Goal: Task Accomplishment & Management: Manage account settings

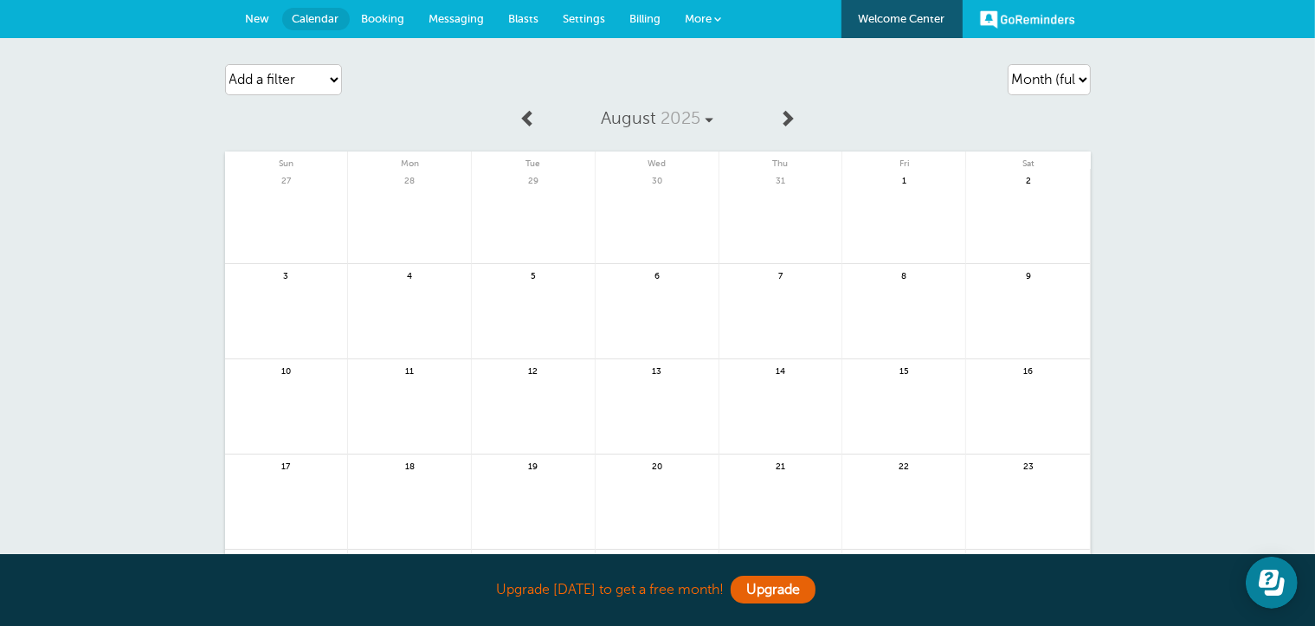
click at [566, 19] on span "Settings" at bounding box center [585, 18] width 42 height 13
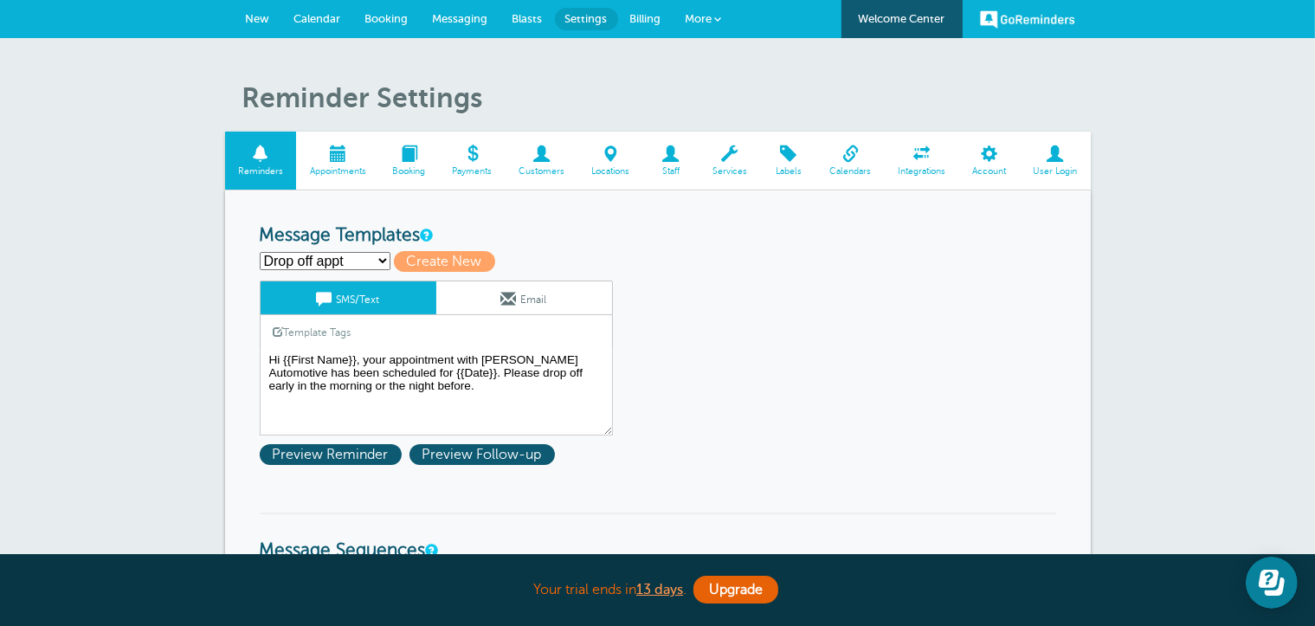
click at [381, 260] on select "Drop off appt First Reminder Second Reminder Third Reminder Create new..." at bounding box center [325, 261] width 131 height 18
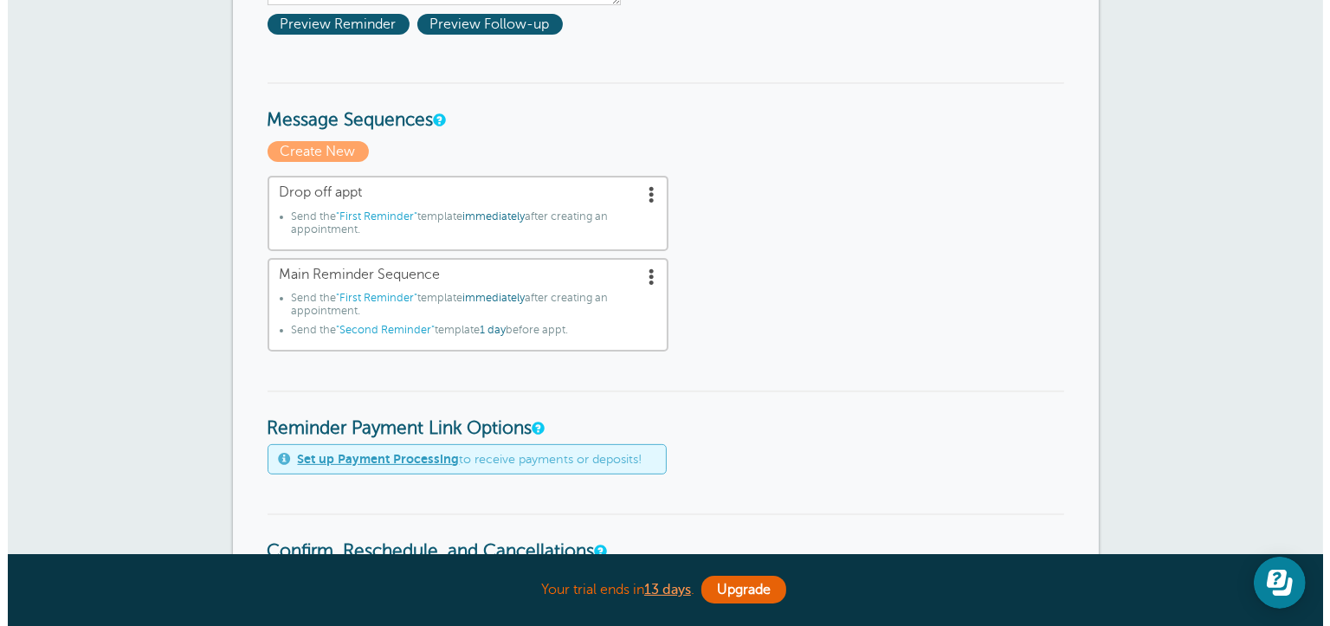
scroll to position [433, 0]
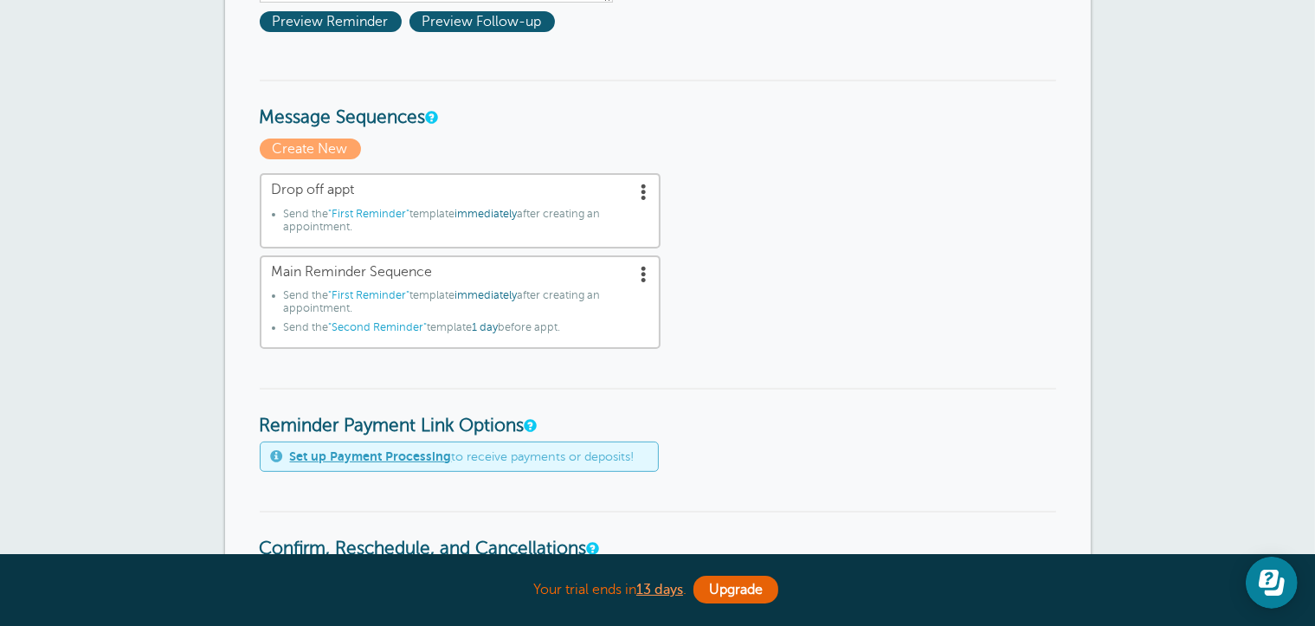
click at [643, 189] on span at bounding box center [644, 191] width 17 height 17
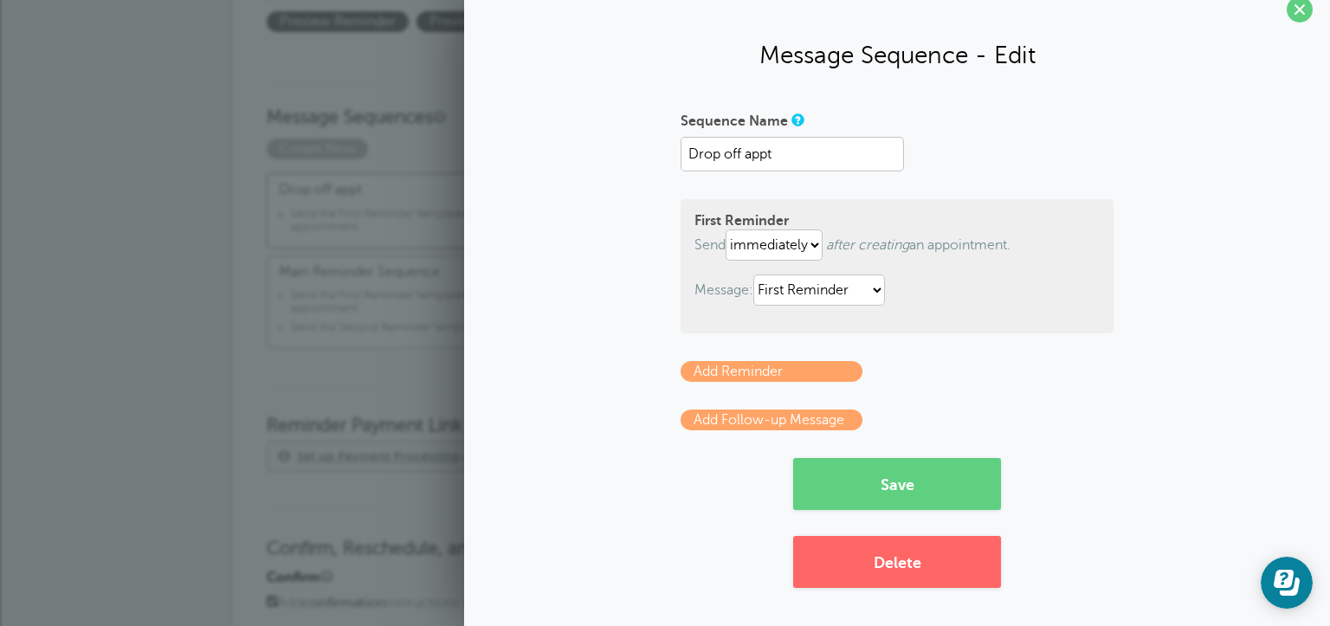
scroll to position [0, 0]
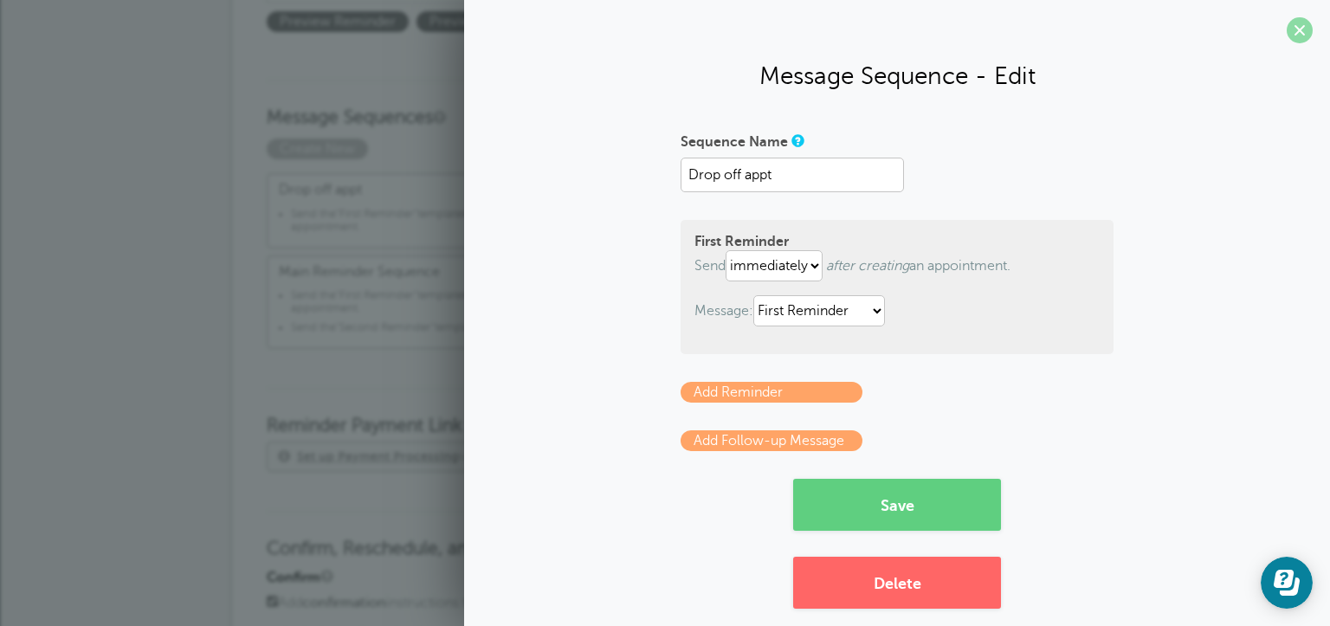
click at [1286, 32] on span at bounding box center [1299, 30] width 26 height 26
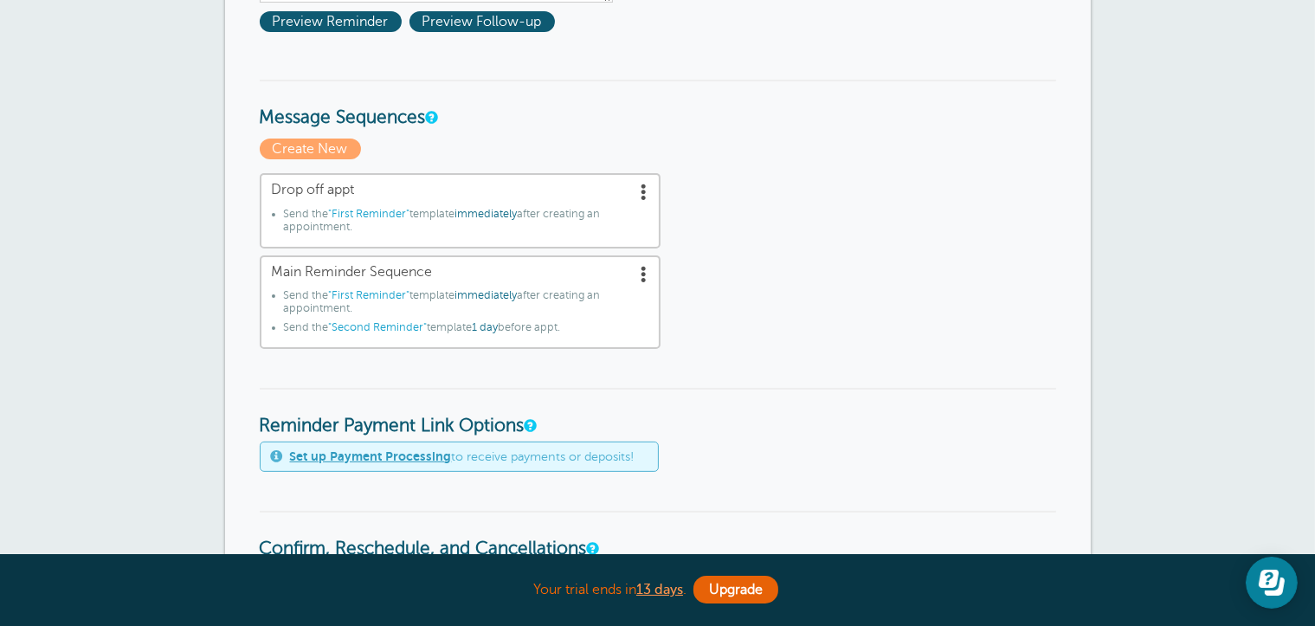
click at [643, 196] on span at bounding box center [644, 191] width 17 height 17
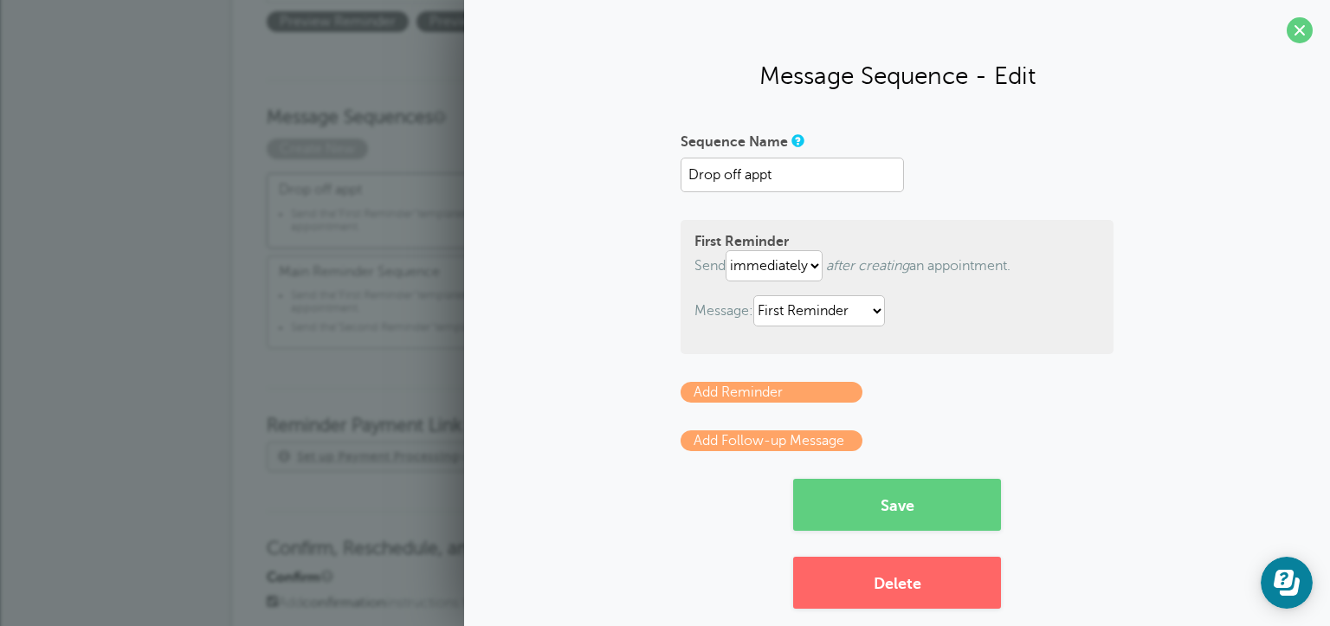
scroll to position [21, 0]
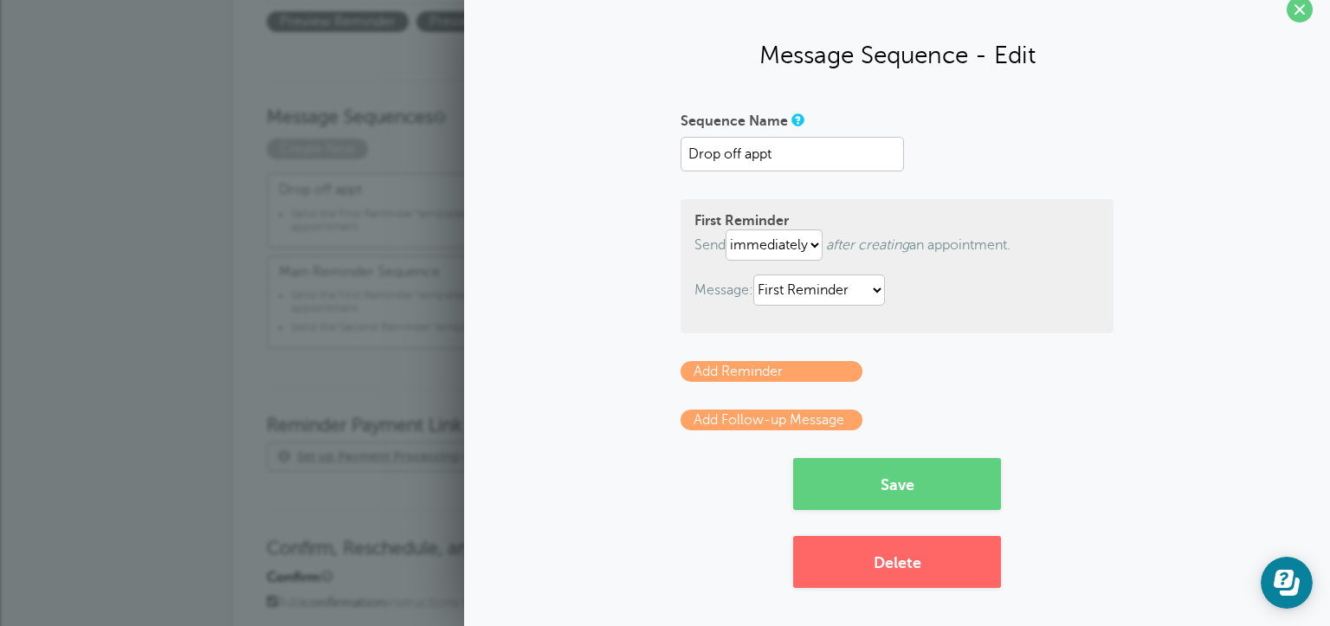
click at [717, 365] on link "Add Reminder" at bounding box center [771, 371] width 182 height 21
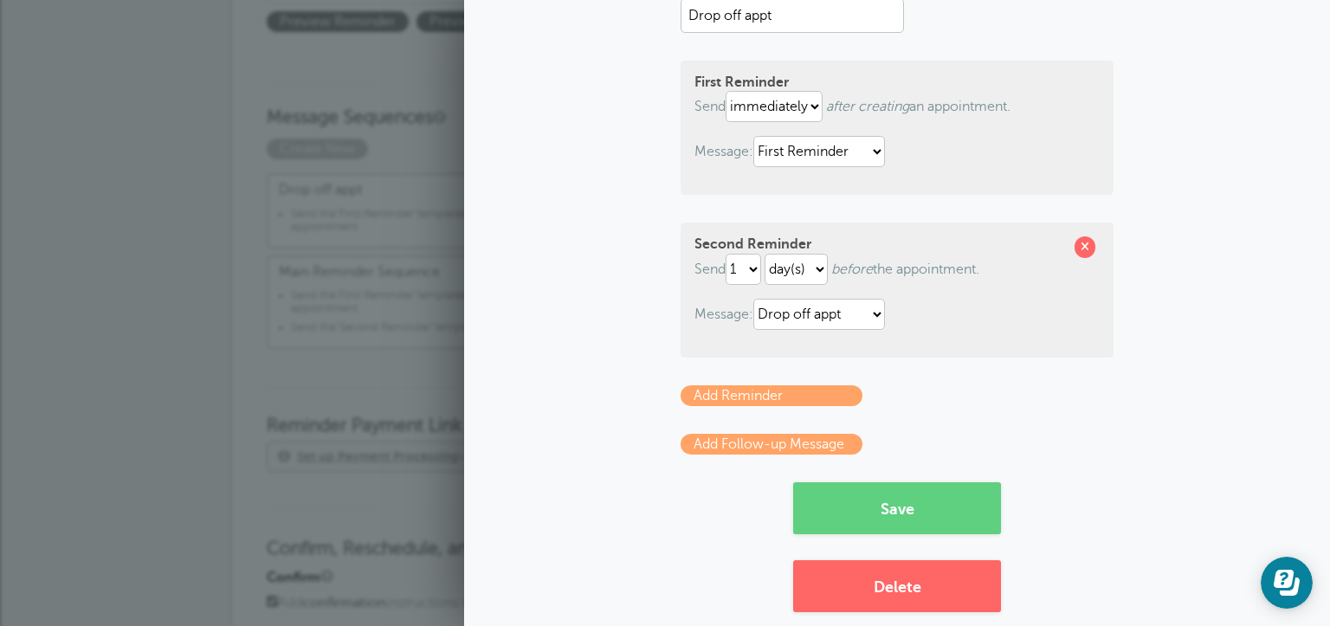
scroll to position [184, 0]
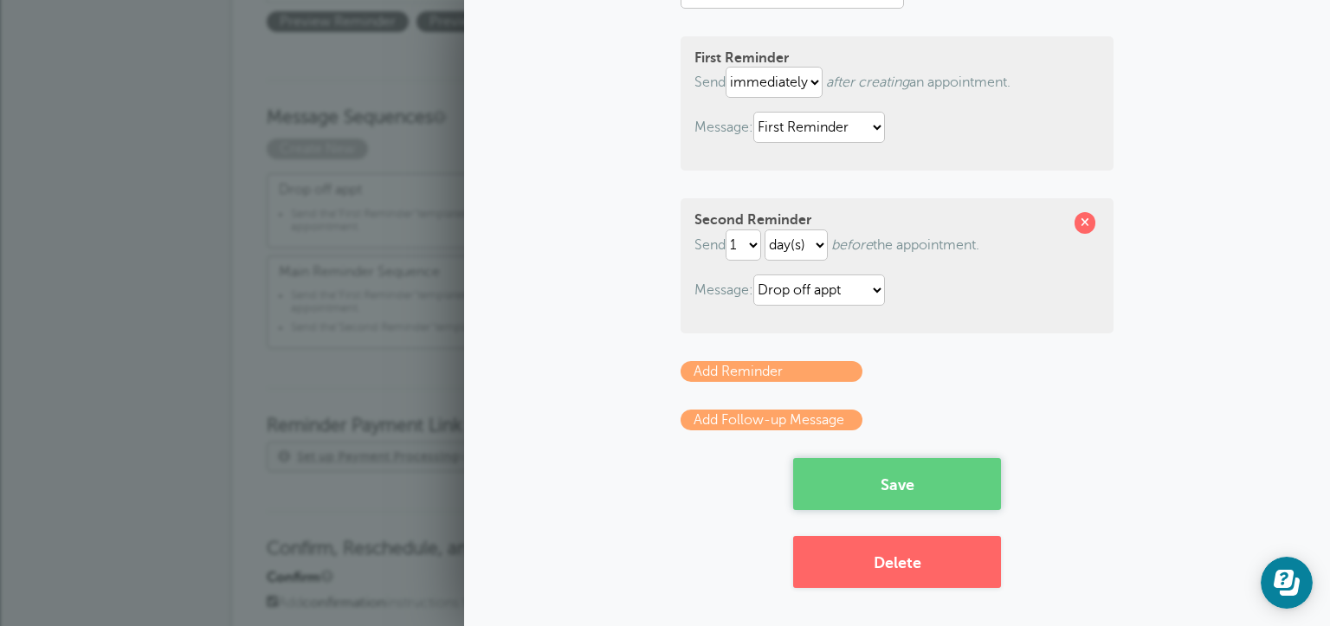
click at [918, 484] on button "Save" at bounding box center [897, 484] width 208 height 52
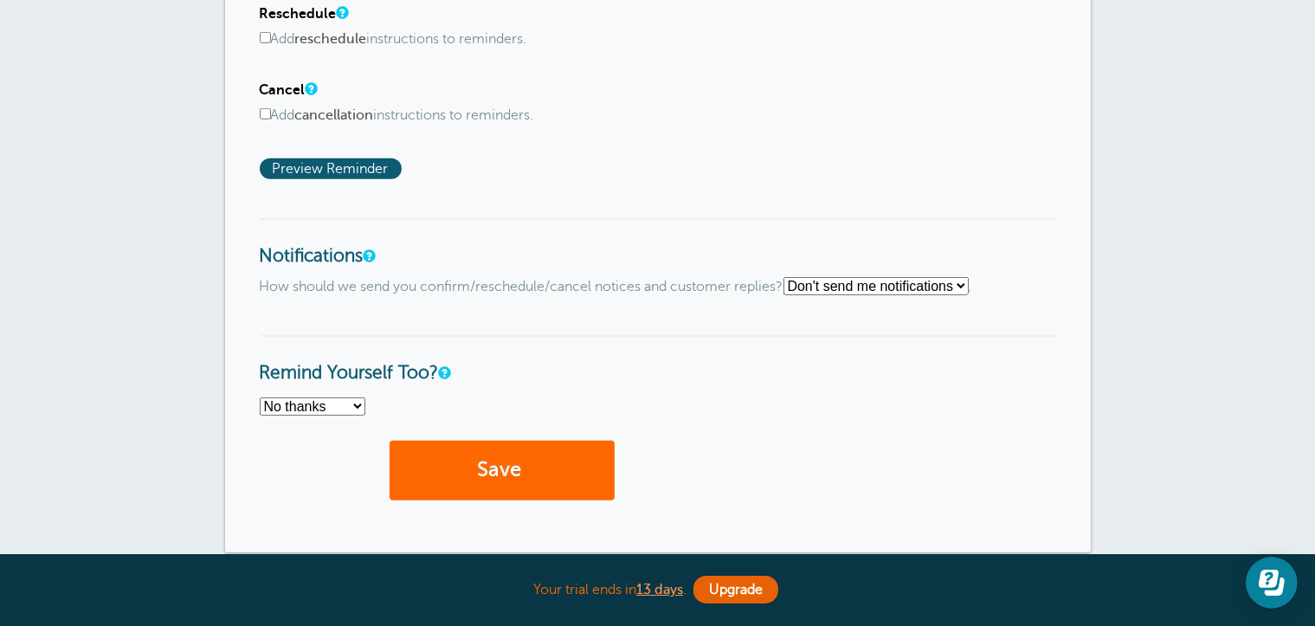
scroll to position [1298, 0]
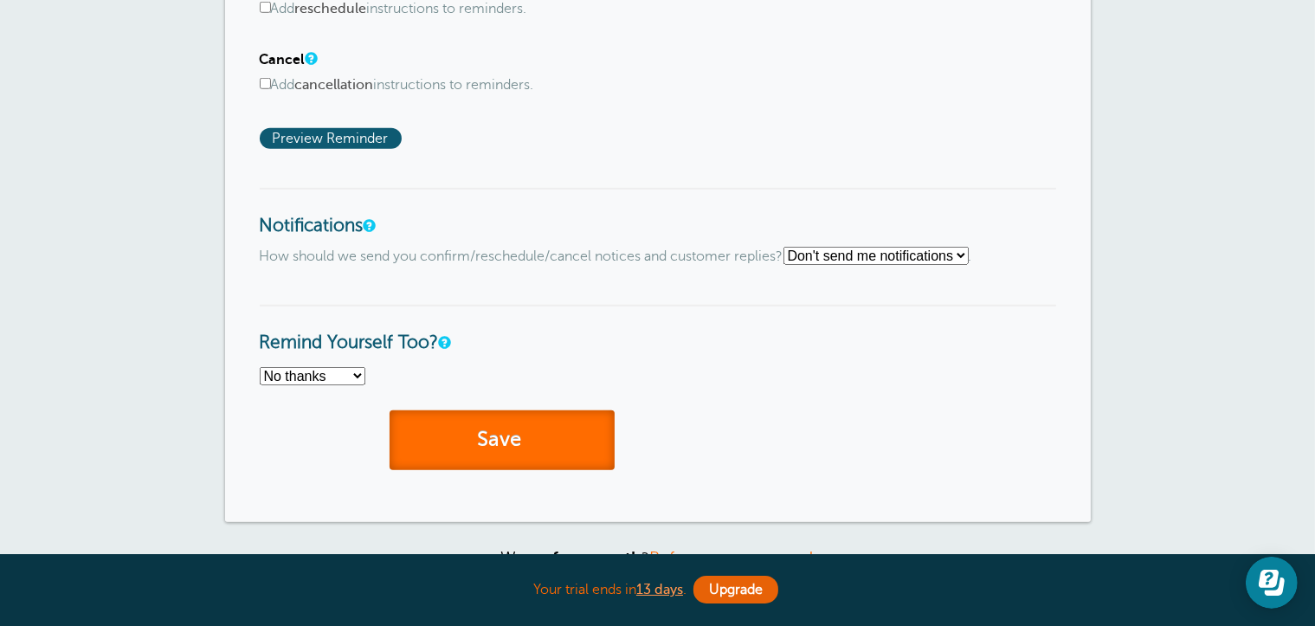
click at [530, 431] on button "Save" at bounding box center [502, 440] width 225 height 60
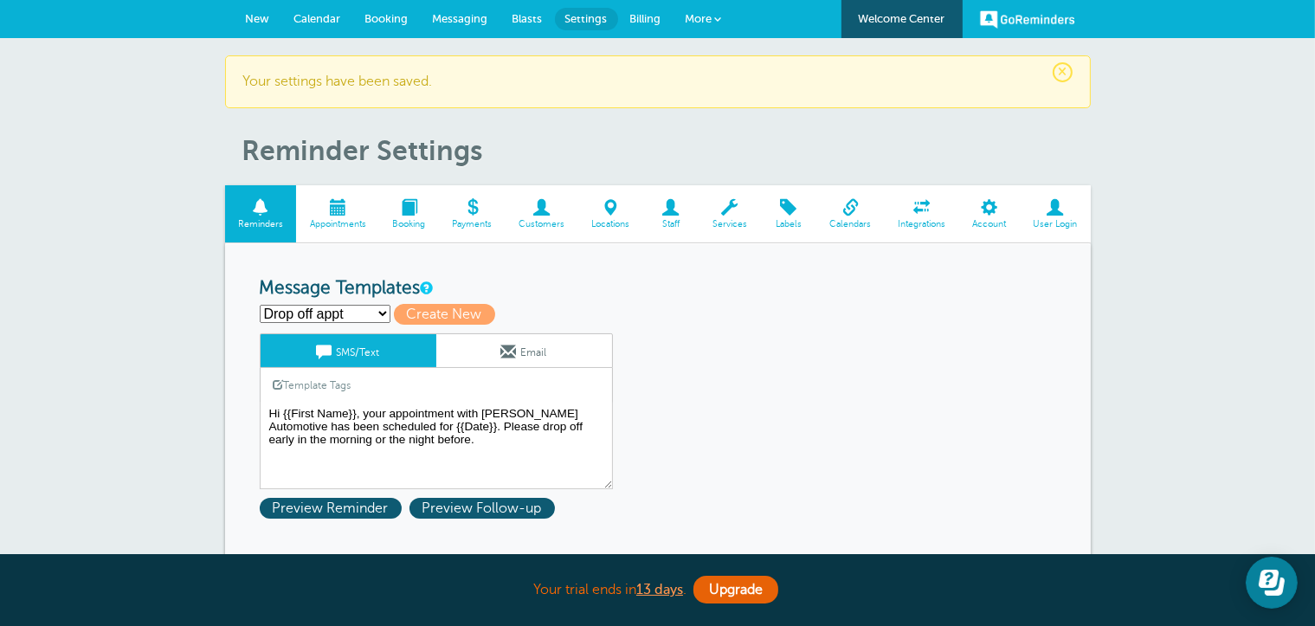
click at [377, 313] on select "Drop off appt First Reminder Second Reminder Third Reminder Create new..." at bounding box center [325, 314] width 131 height 18
click at [538, 289] on h3 "Message Templates" at bounding box center [658, 289] width 796 height 22
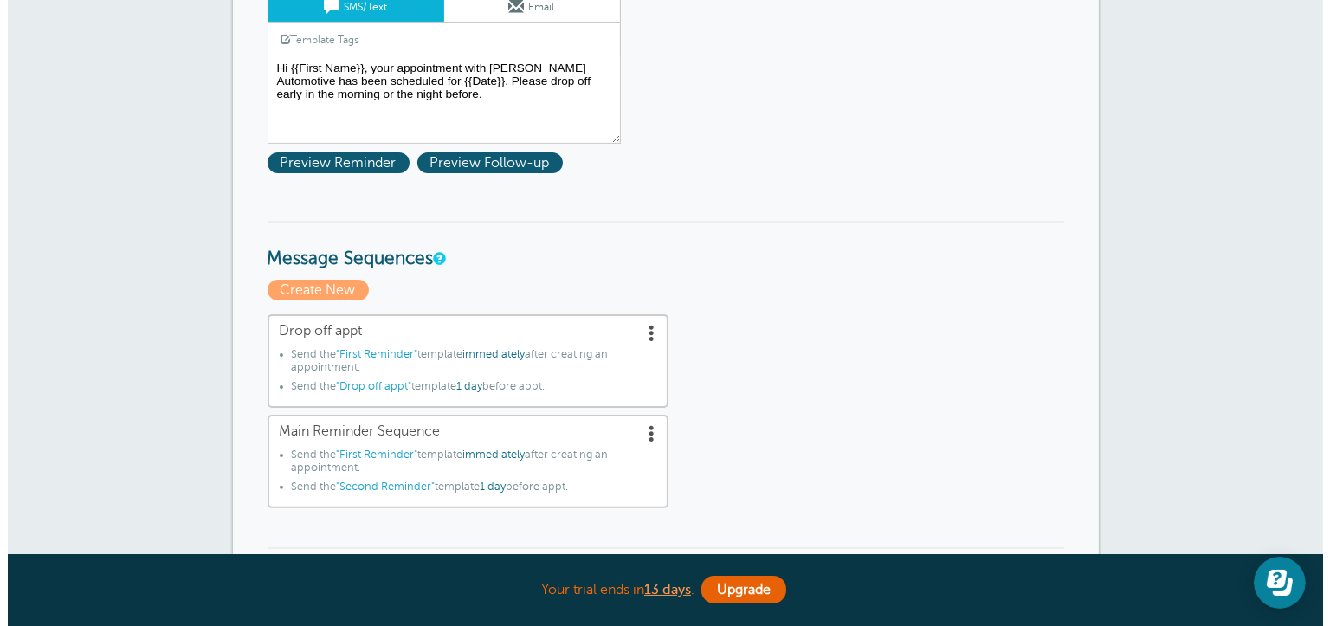
scroll to position [346, 0]
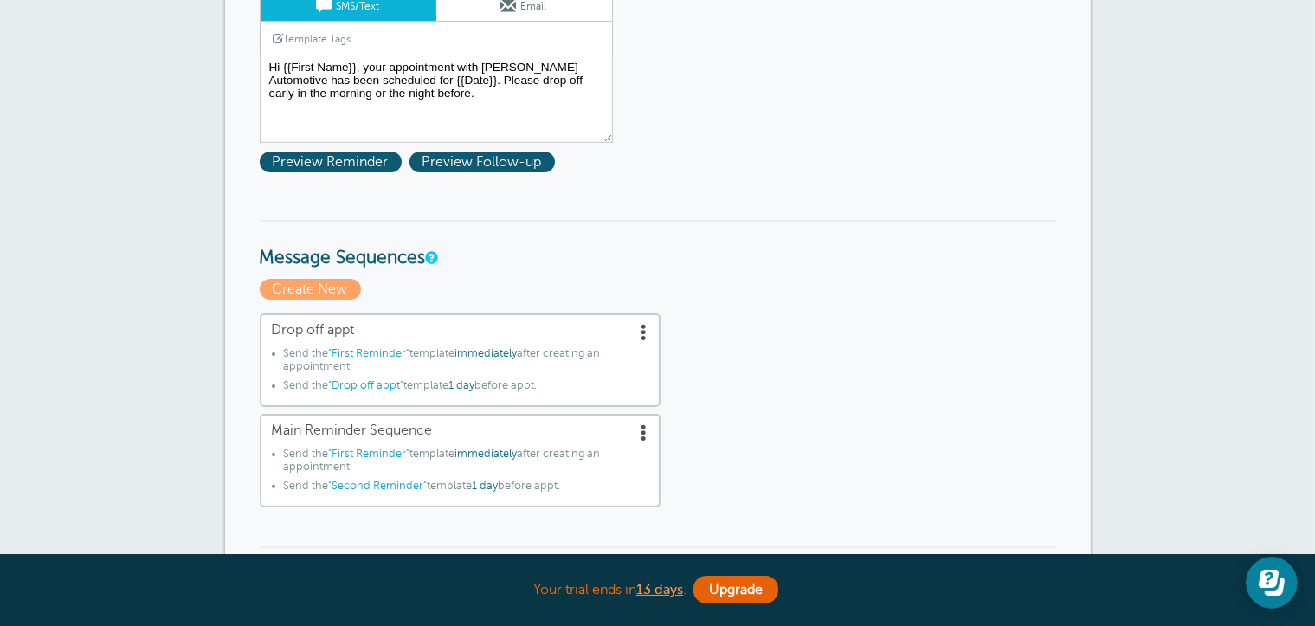
click at [641, 326] on span at bounding box center [644, 331] width 17 height 17
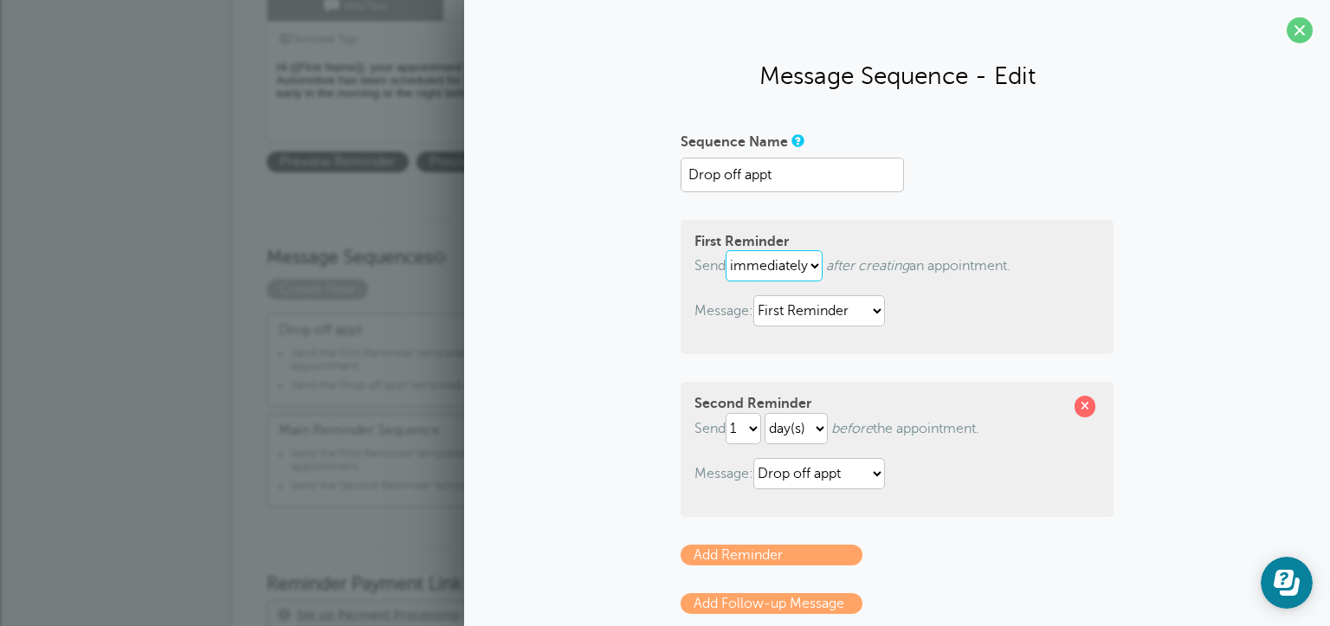
click at [810, 268] on select "immediately 1 2 3 4 5 6 7 8 9 10 11 12 13 14 15 16 17 18 19 20 21 22 23 24 25 2…" at bounding box center [773, 265] width 97 height 31
click at [835, 325] on select "Drop off appt First Reminder Second Reminder Third Reminder" at bounding box center [819, 310] width 132 height 31
select select "160211"
click at [753, 295] on select "Drop off appt First Reminder Second Reminder Third Reminder" at bounding box center [819, 310] width 132 height 31
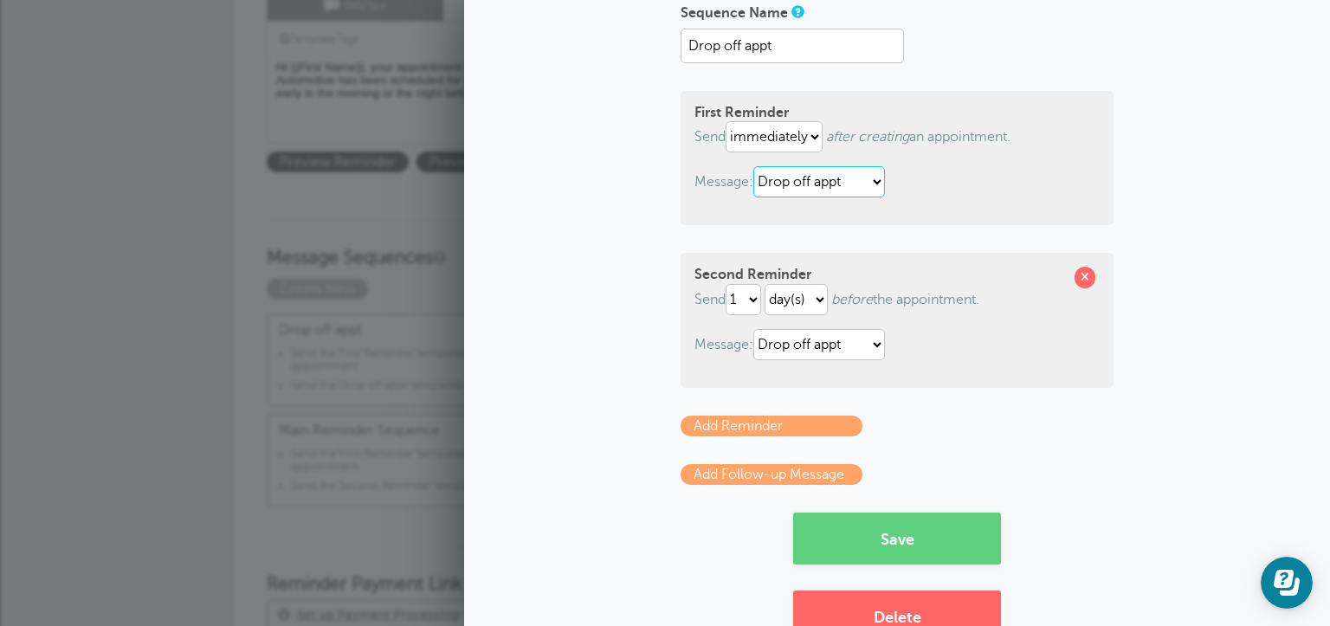
scroll to position [173, 0]
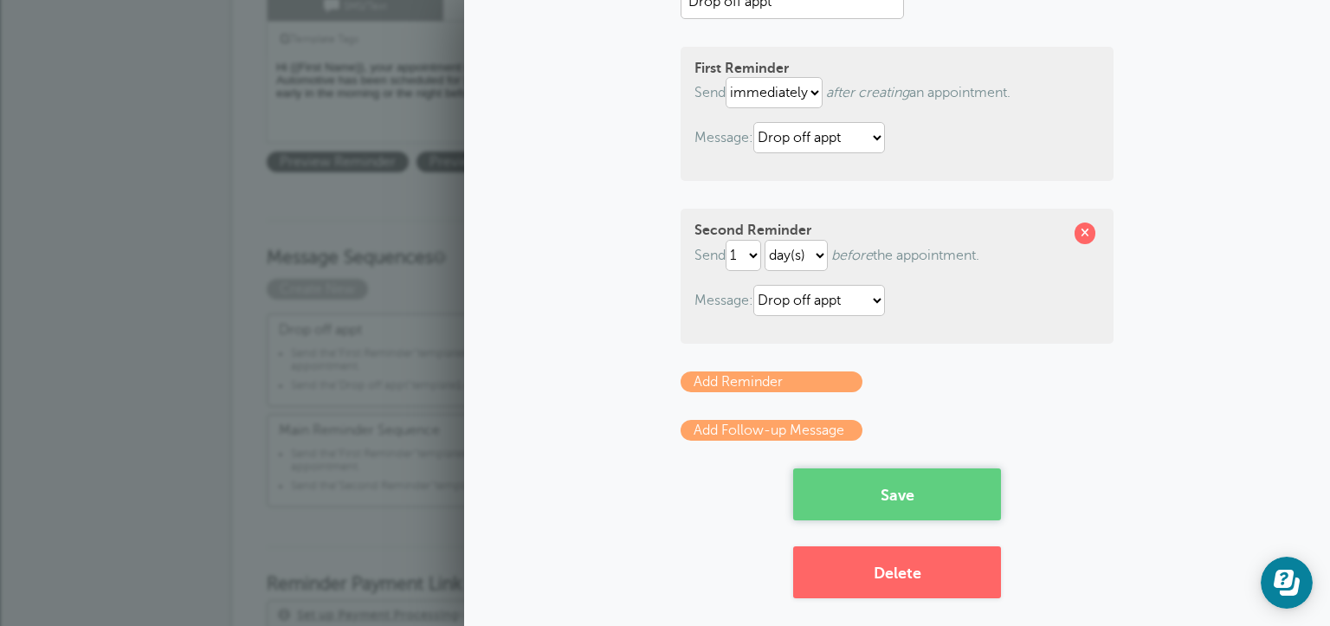
click at [893, 484] on button "Save" at bounding box center [897, 494] width 208 height 52
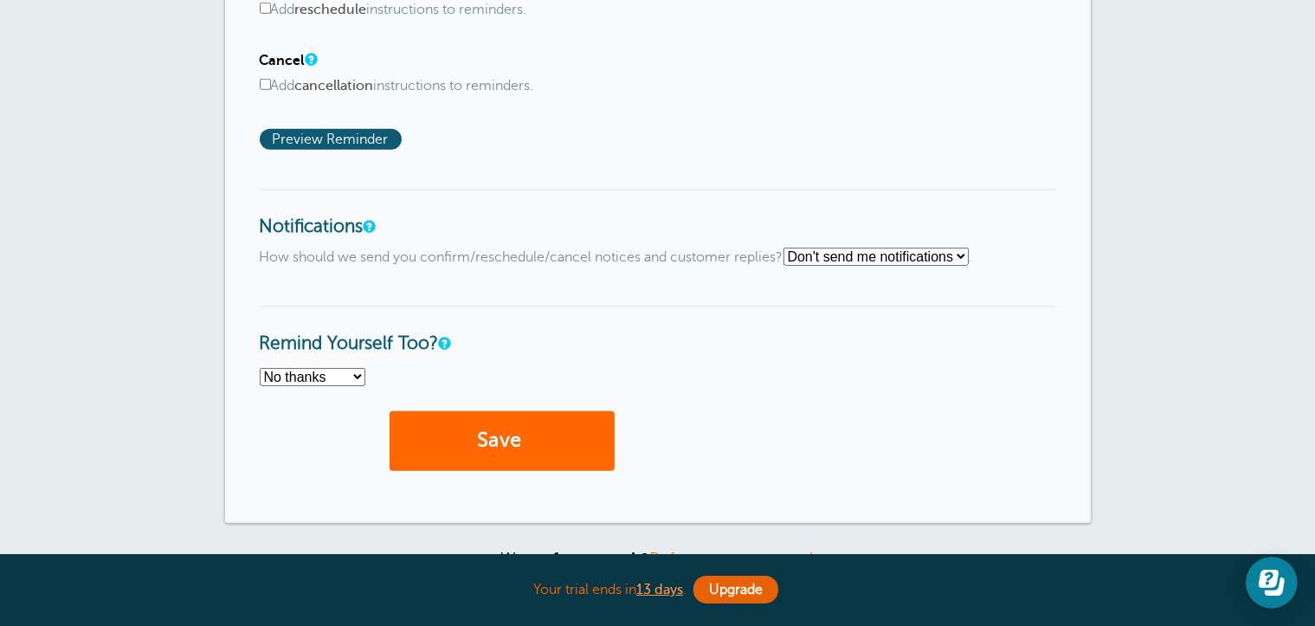
scroll to position [1298, 0]
click at [558, 415] on button "Save" at bounding box center [502, 440] width 225 height 60
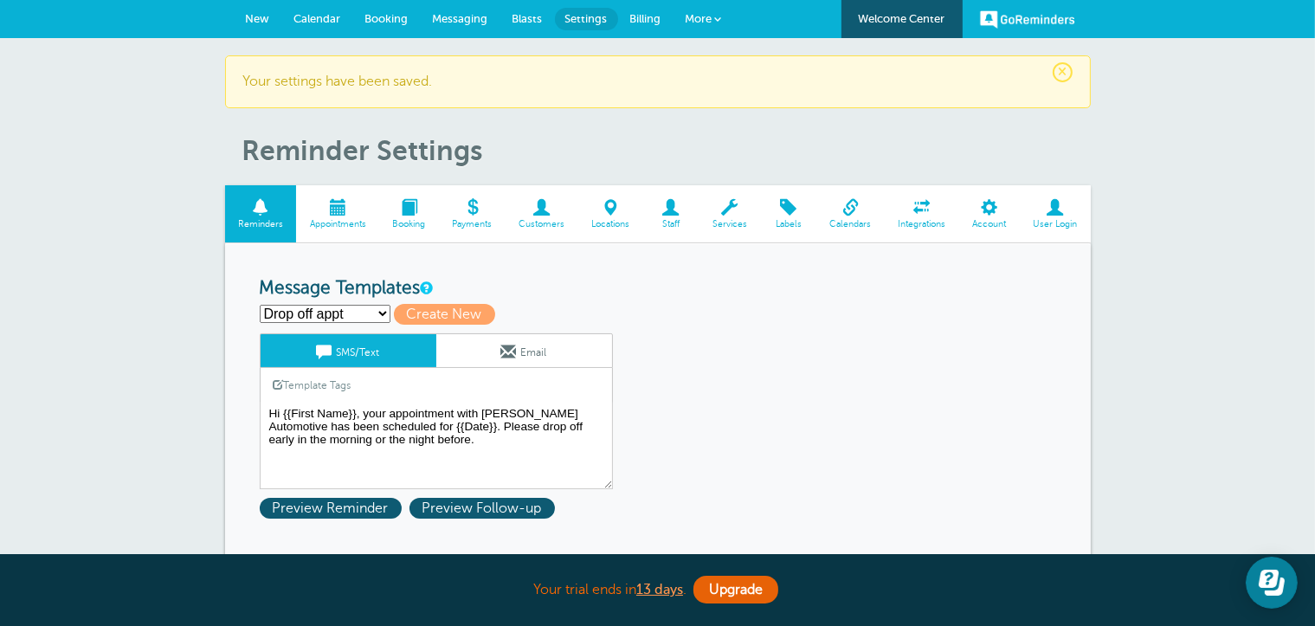
click at [248, 19] on span "New" at bounding box center [258, 18] width 24 height 13
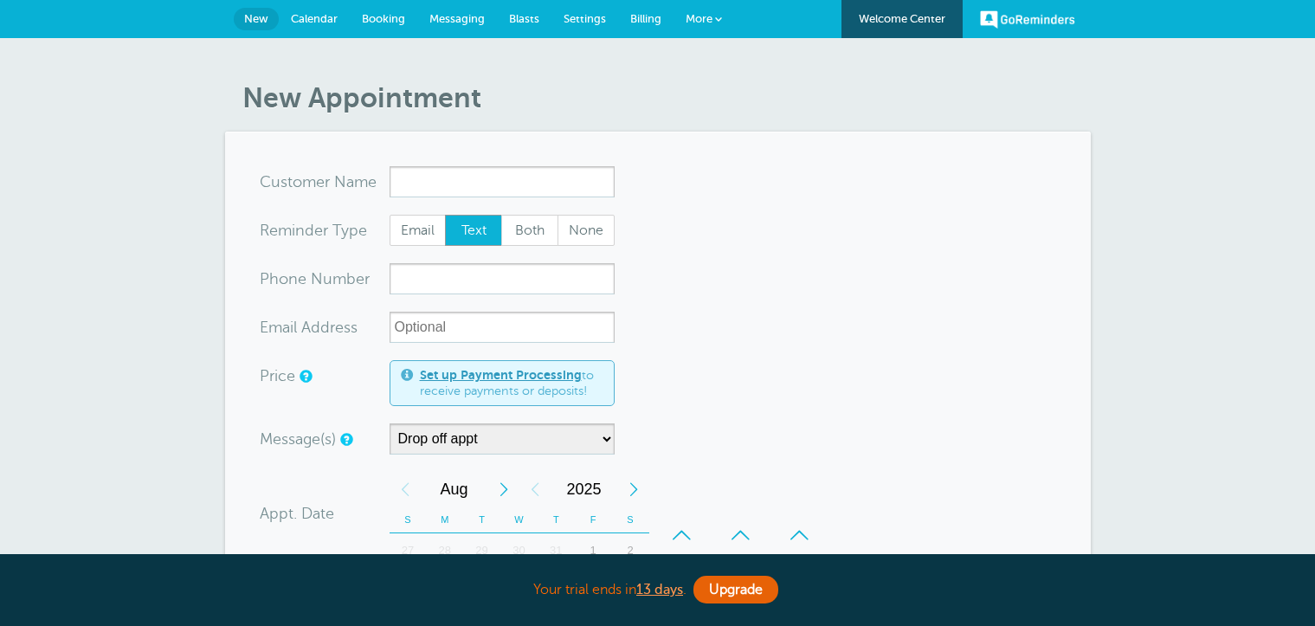
select select "160212"
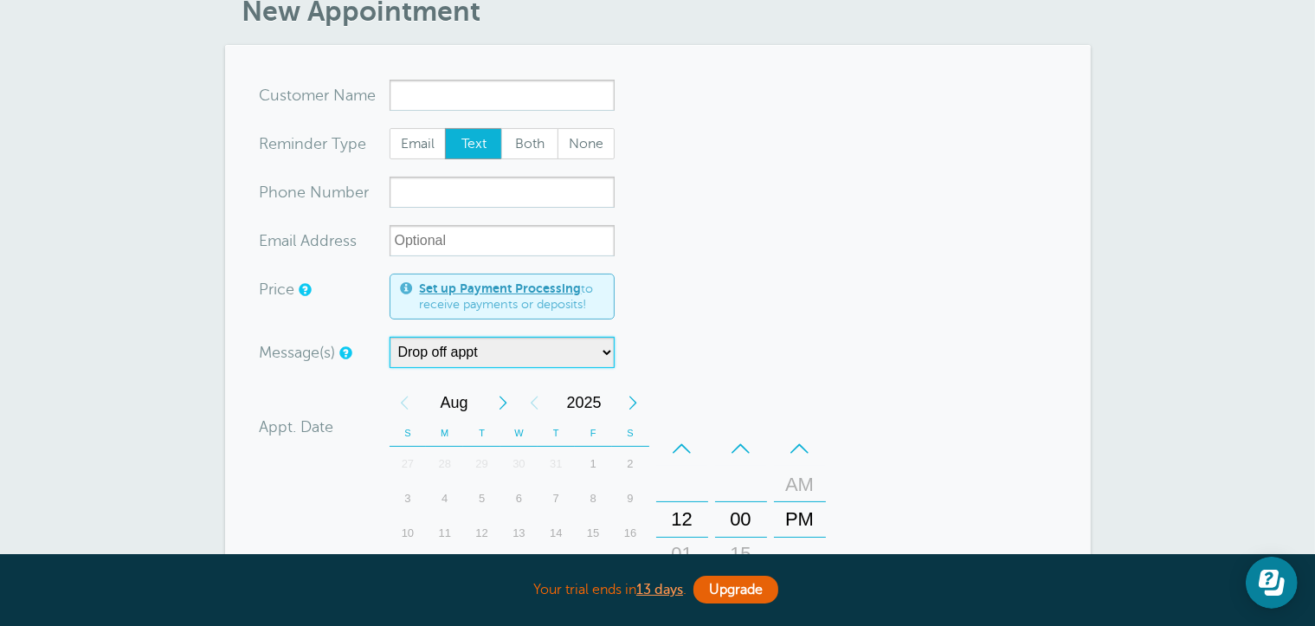
click at [490, 349] on select "Drop off appt Main Reminder Sequence" at bounding box center [502, 352] width 225 height 31
click at [680, 293] on form "You are creating a new customer. To use an existing customer select one from th…" at bounding box center [658, 507] width 796 height 855
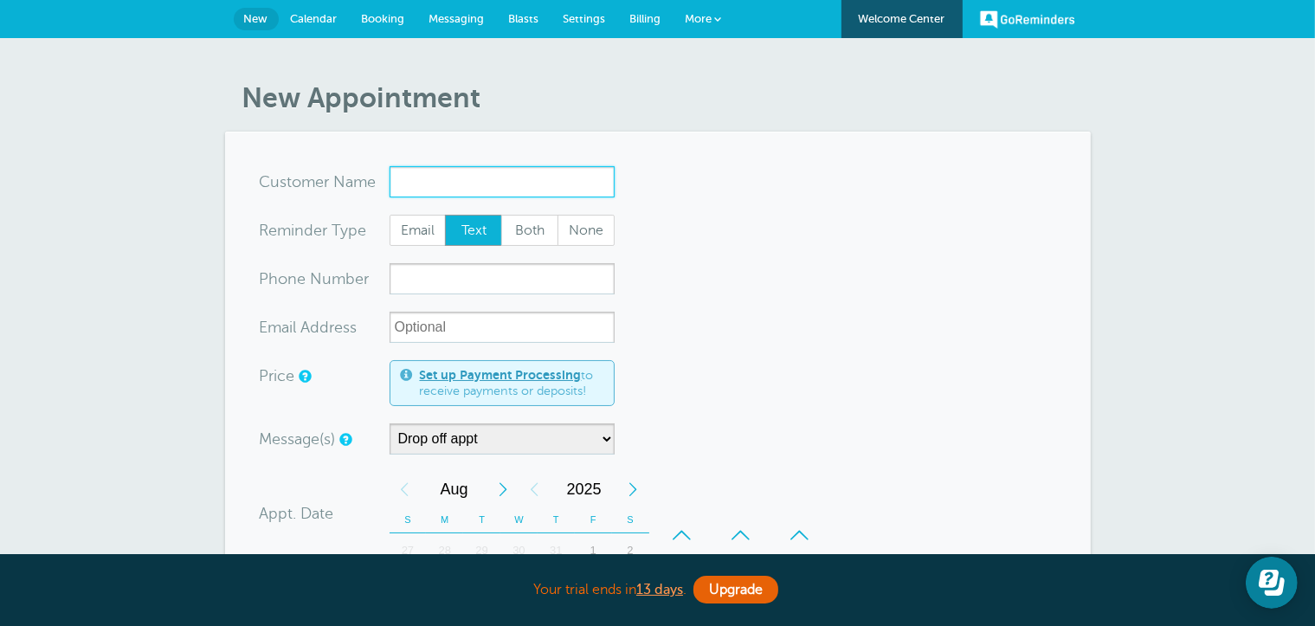
click at [456, 182] on input "x-no-autofill" at bounding box center [502, 181] width 225 height 31
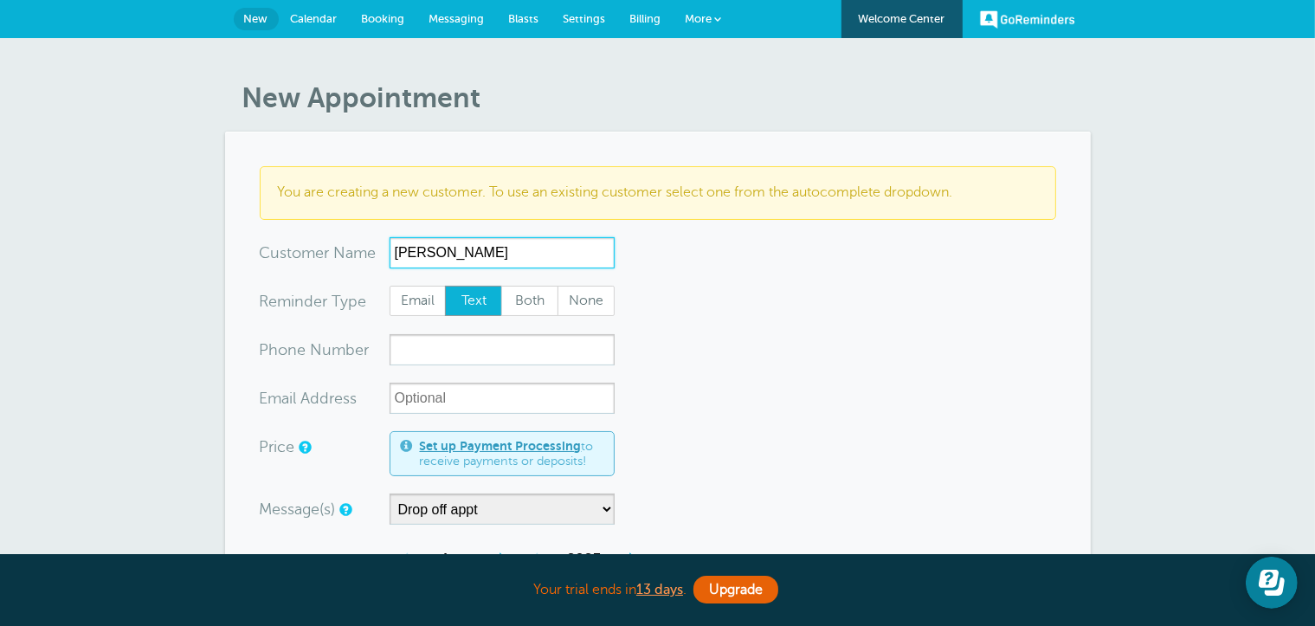
type input "Tyler Vallier"
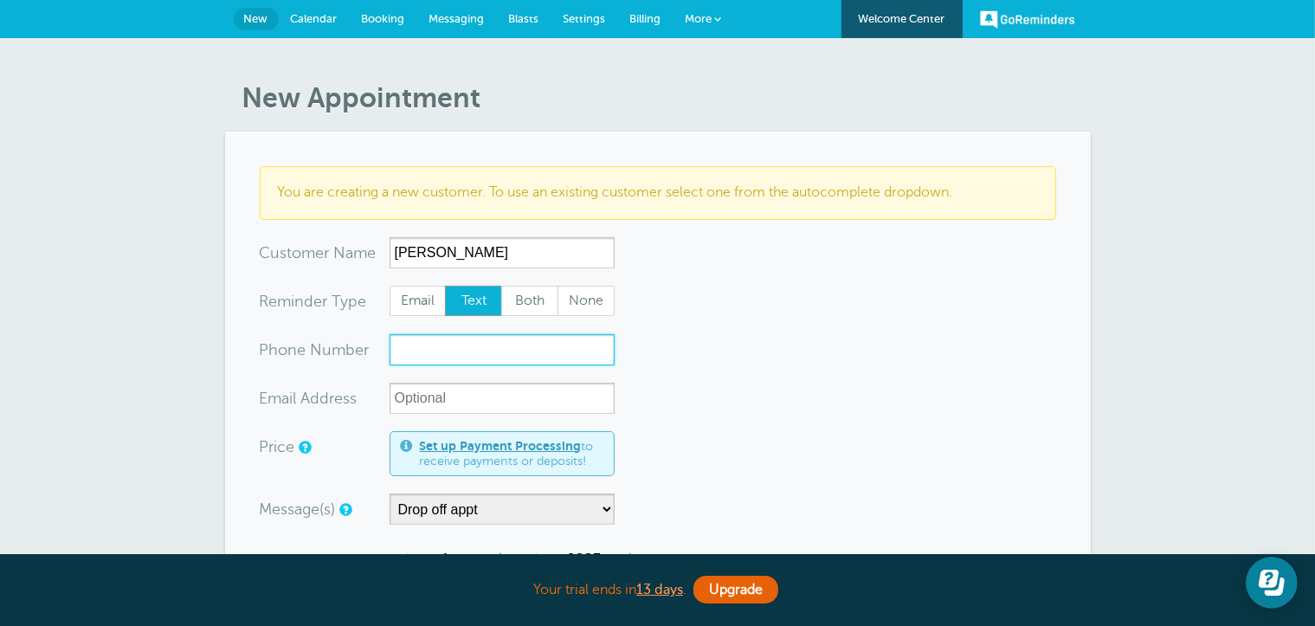
click at [454, 348] on input "xxx-no-autofill" at bounding box center [502, 349] width 225 height 31
type input "2698069483"
click at [763, 444] on form "You are creating a new customer. To use an existing customer select one from th…" at bounding box center [658, 628] width 796 height 925
click at [263, 22] on span "New" at bounding box center [256, 18] width 24 height 13
click at [306, 19] on span "Calendar" at bounding box center [314, 18] width 47 height 13
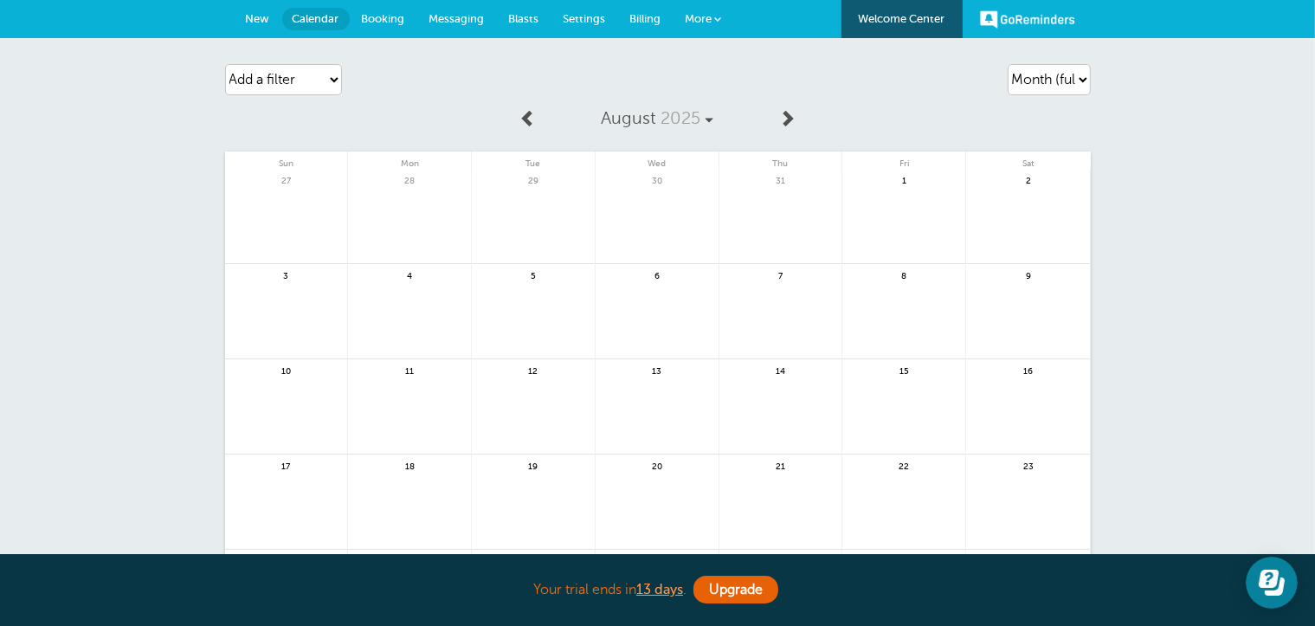
click at [590, 26] on link "Settings" at bounding box center [584, 19] width 67 height 38
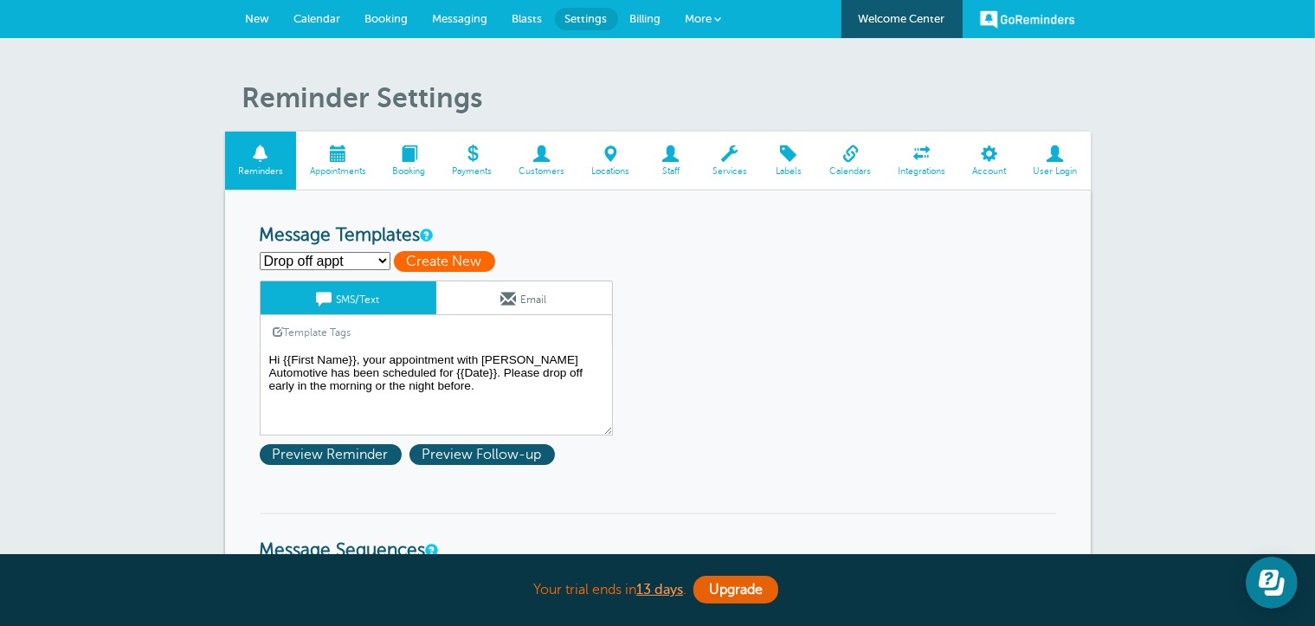
click at [416, 264] on span "Create New" at bounding box center [444, 261] width 101 height 21
select select
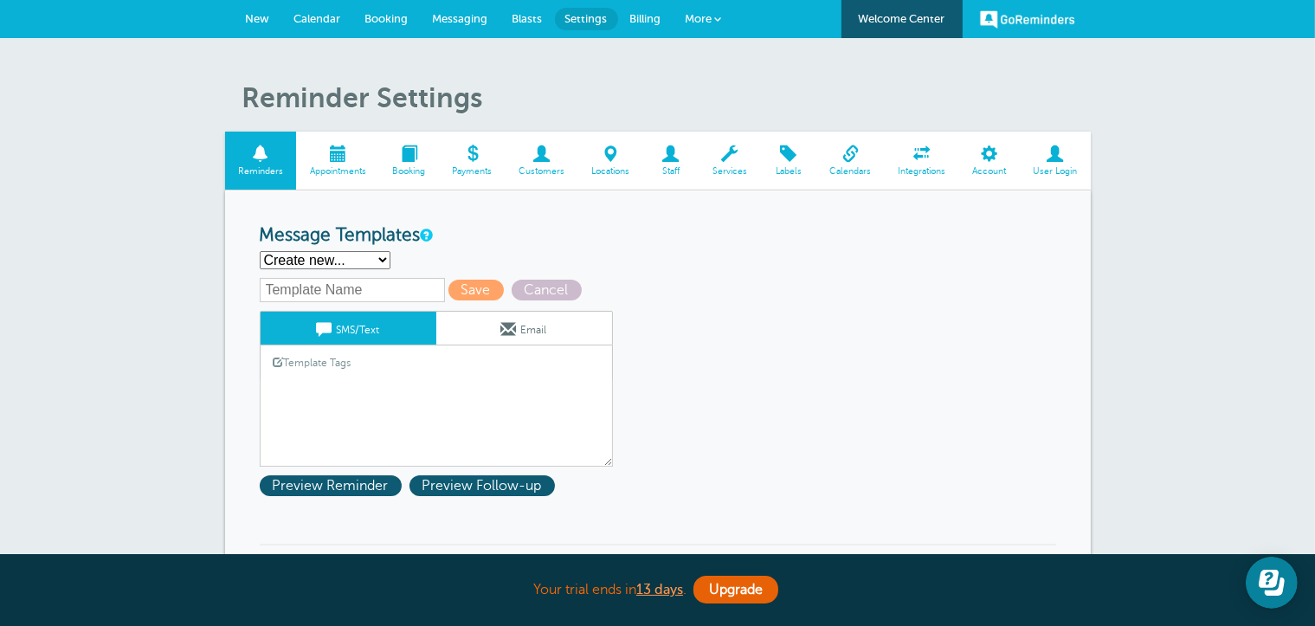
click at [336, 287] on input "text" at bounding box center [352, 290] width 185 height 24
type input "Drop off w/time"
click at [471, 286] on span "Save" at bounding box center [475, 290] width 55 height 21
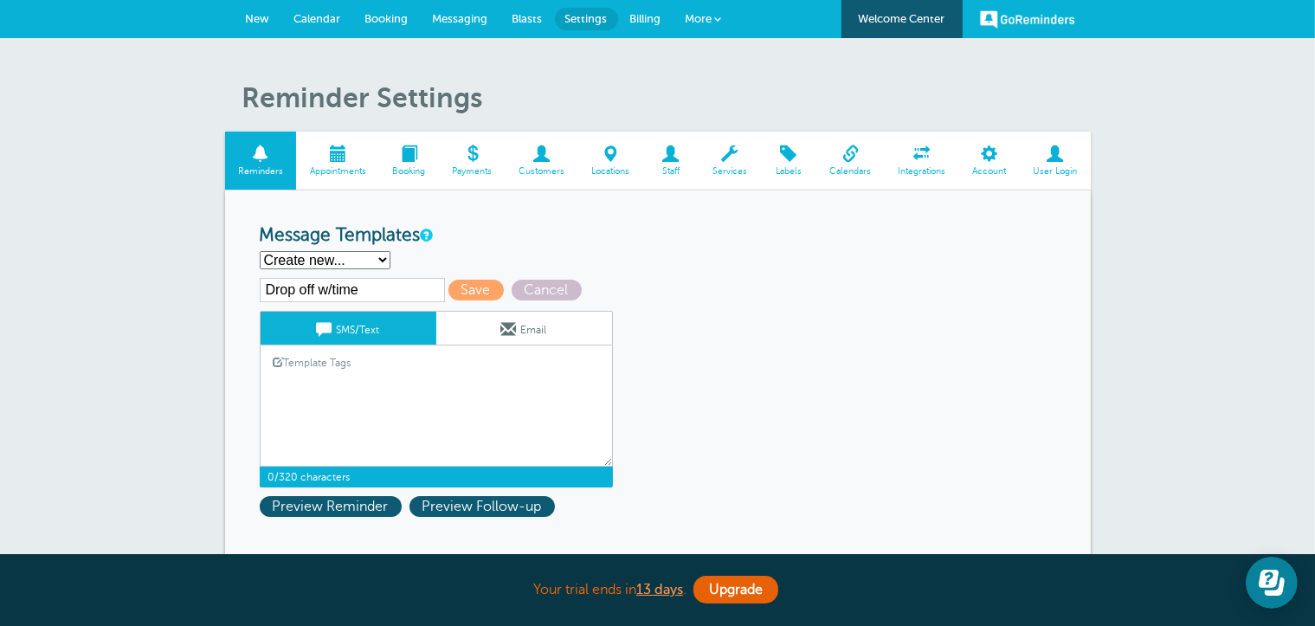
click at [320, 393] on textarea "Hi {{First Name}}, your appointment with Carr Craft Automotive has been schedul…" at bounding box center [436, 423] width 353 height 87
click at [351, 365] on link "Template Tags" at bounding box center [313, 362] width 104 height 34
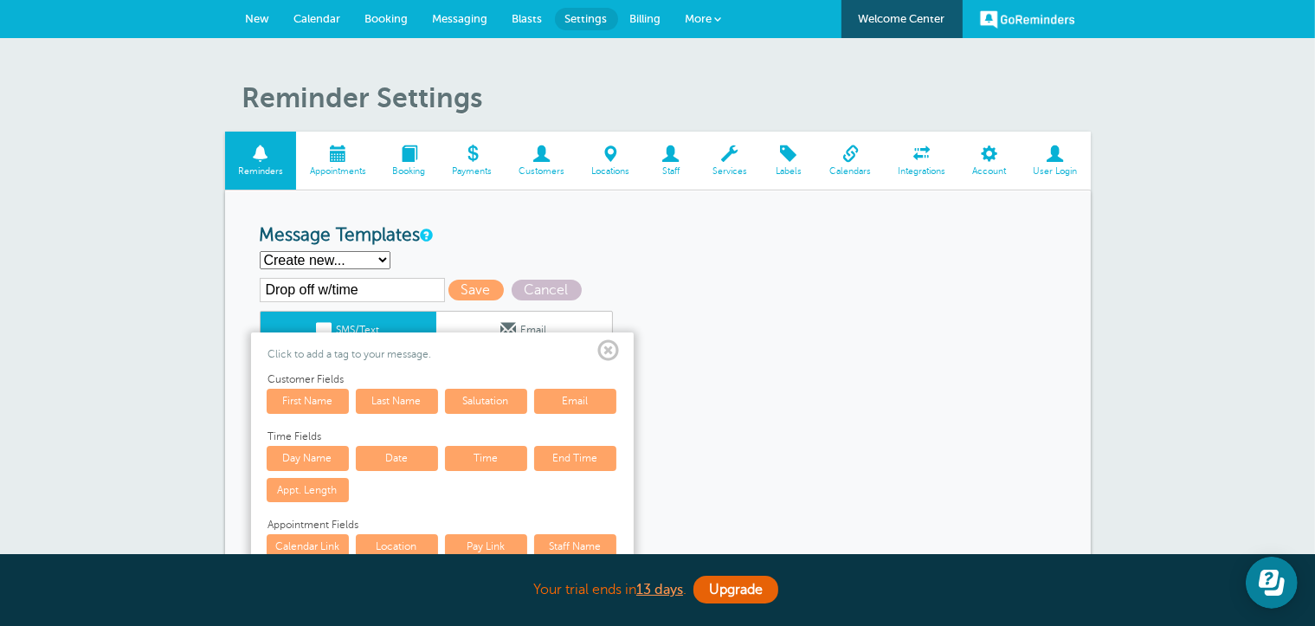
click at [332, 393] on link "First Name" at bounding box center [308, 401] width 82 height 24
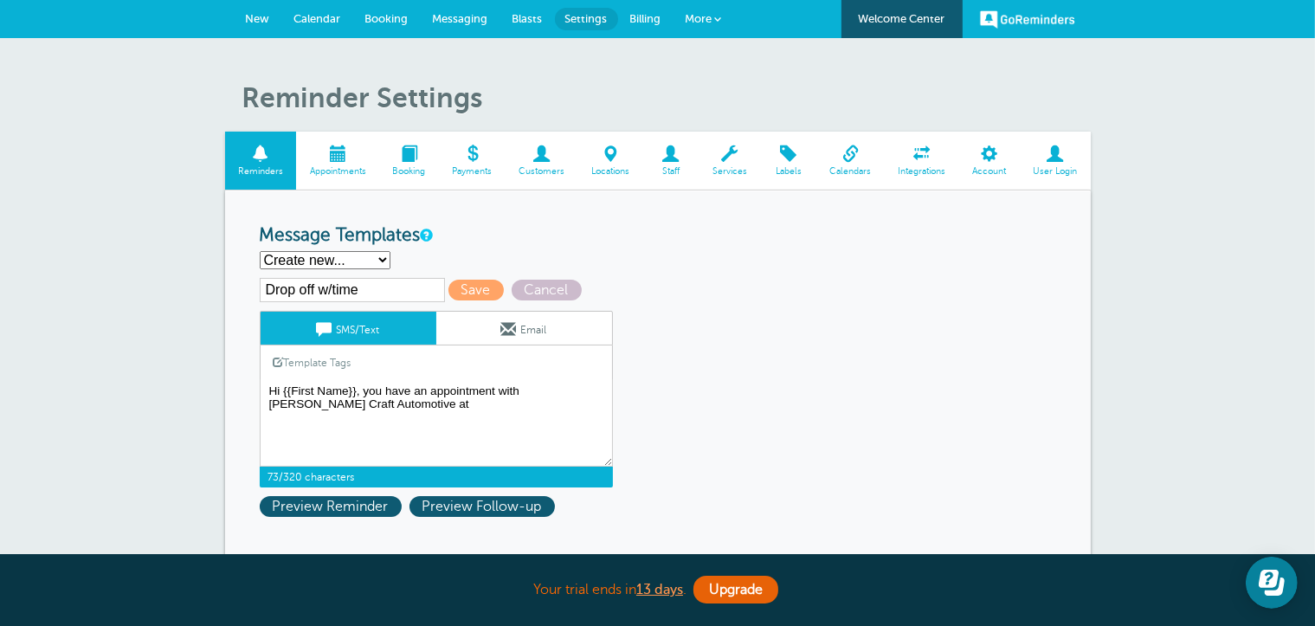
click at [345, 360] on link "Template Tags" at bounding box center [313, 362] width 104 height 34
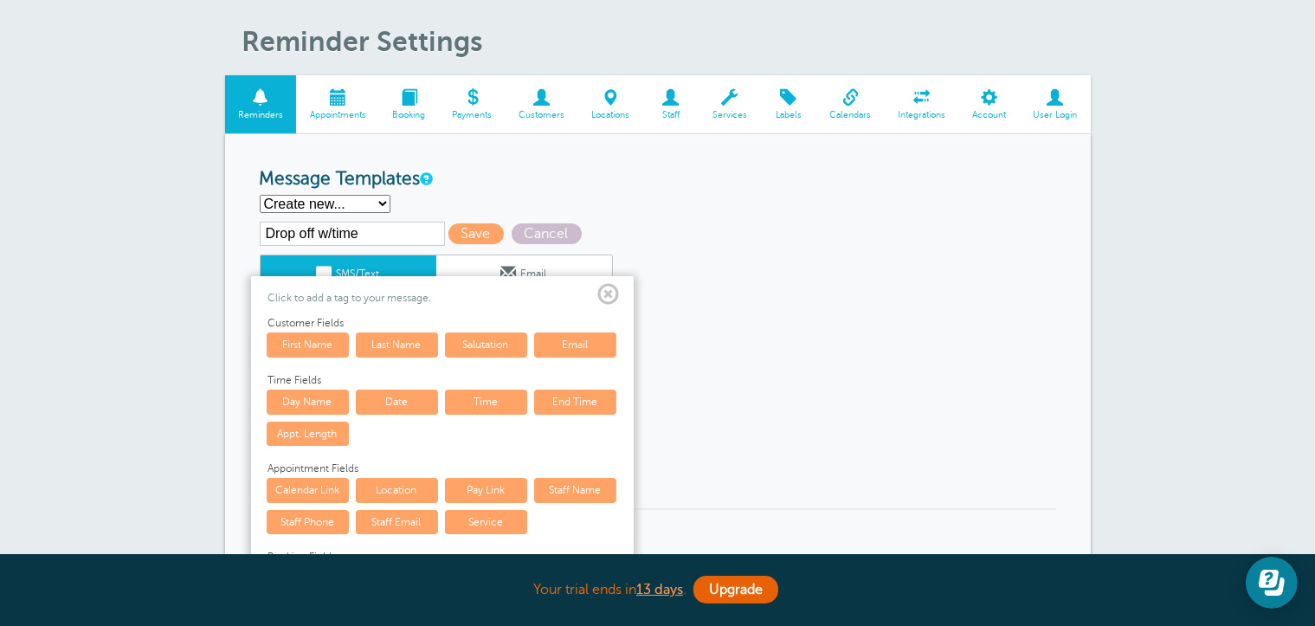
scroll to position [87, 0]
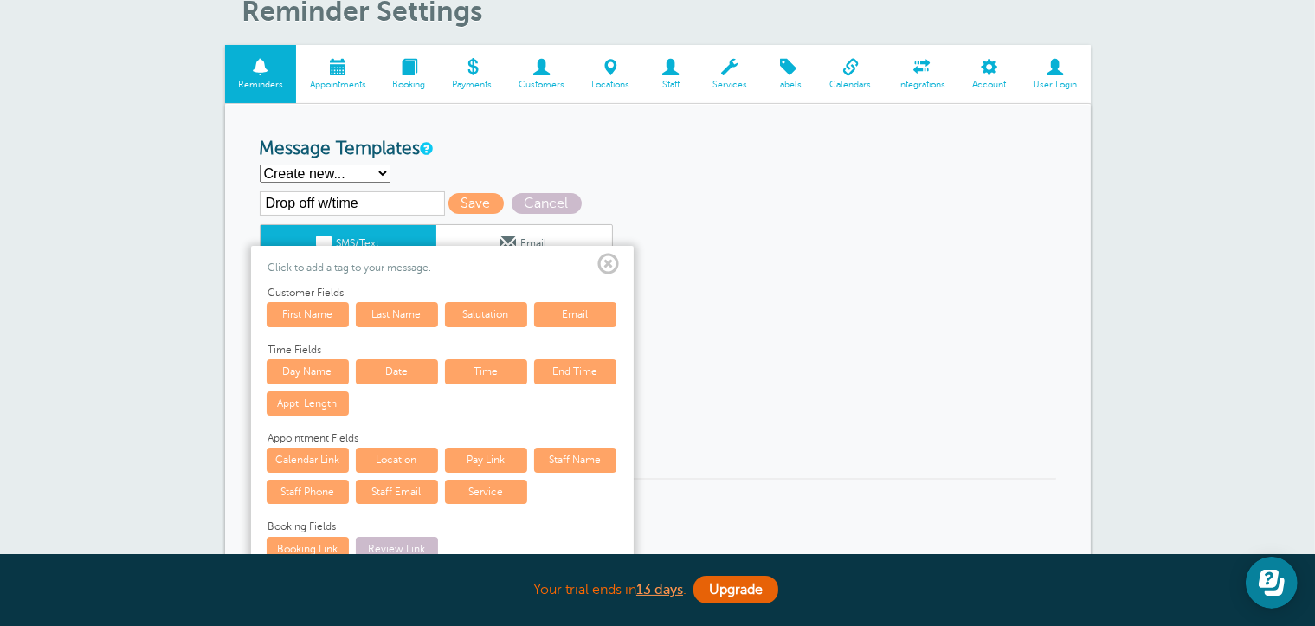
click at [477, 366] on link "Time" at bounding box center [486, 371] width 82 height 24
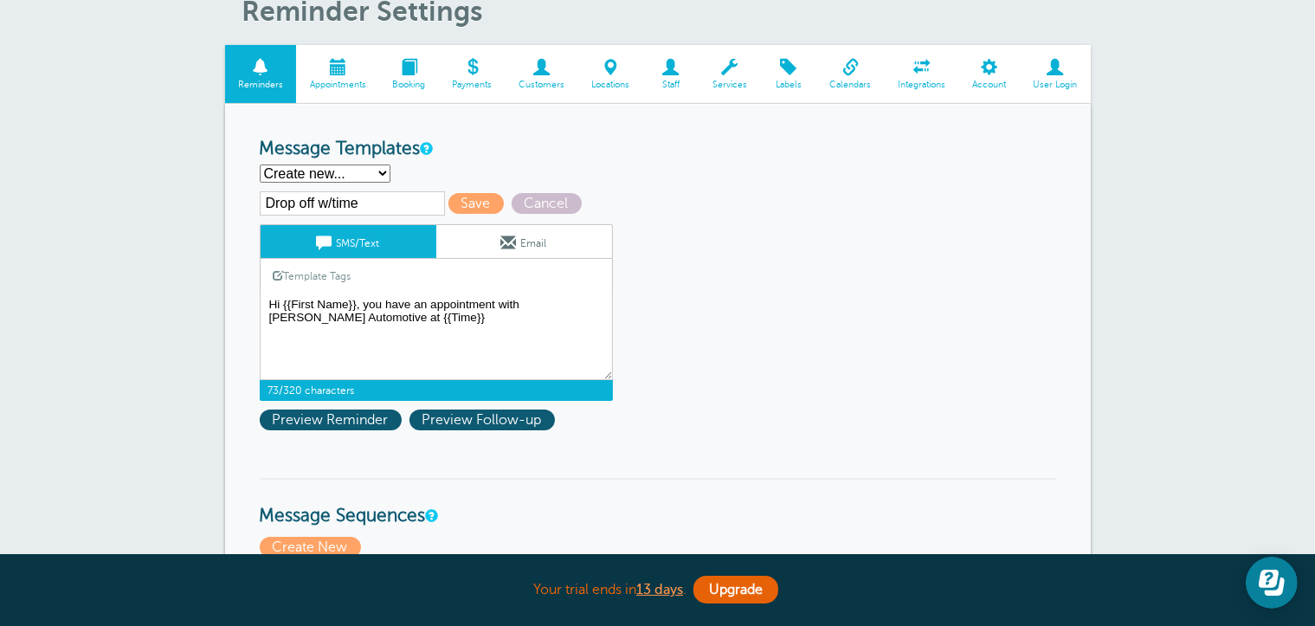
click at [325, 278] on link "Template Tags" at bounding box center [313, 276] width 104 height 34
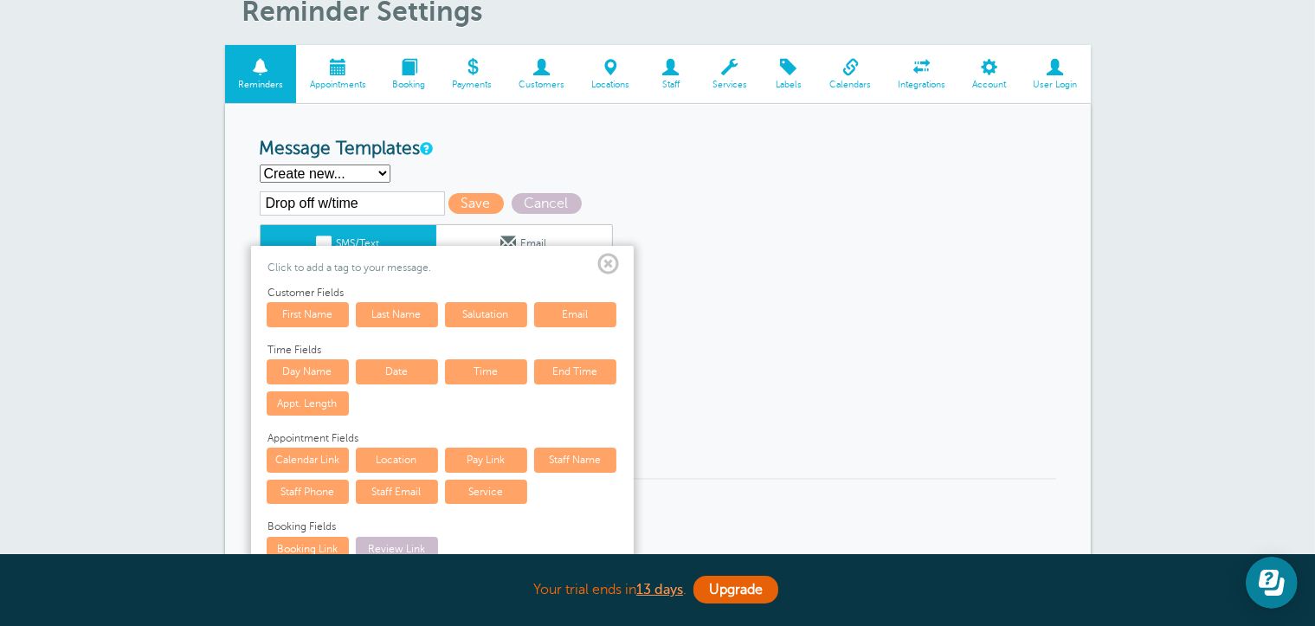
click at [405, 367] on link "Date" at bounding box center [397, 371] width 82 height 24
type textarea "Hi {{First Name}}, you have an appointment with Carr Craft Automotive at {{Time…"
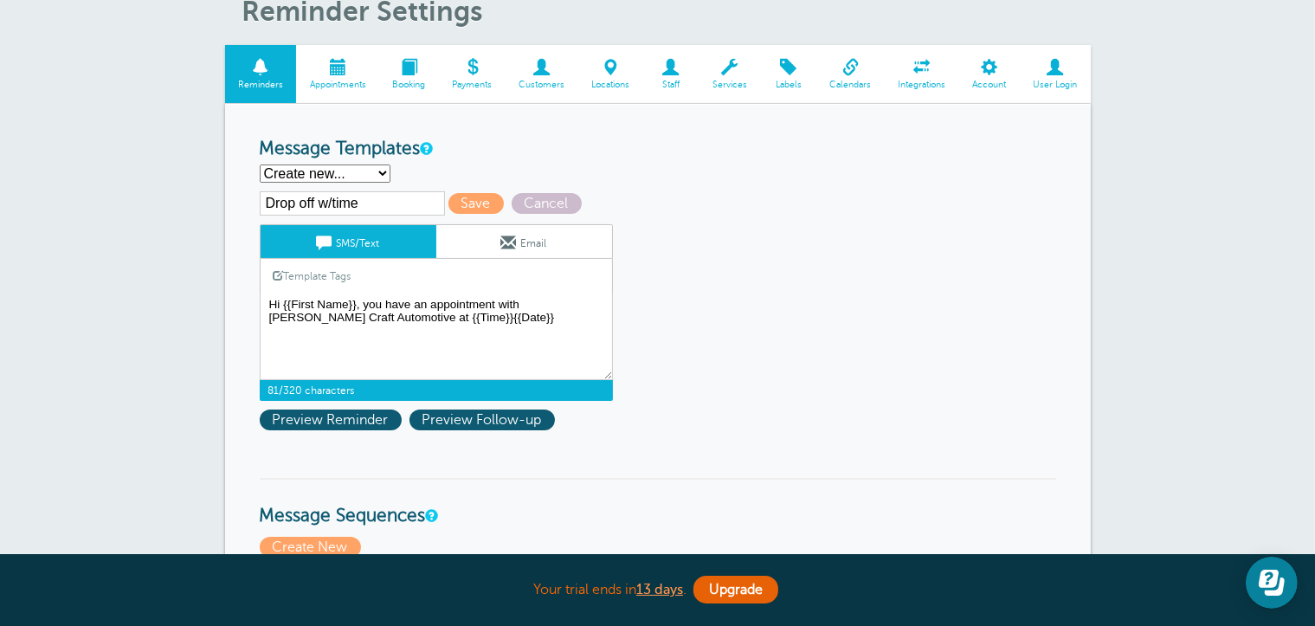
click at [370, 174] on select "Drop off appt First Reminder Second Reminder Third Reminder Create new..." at bounding box center [325, 173] width 131 height 18
select select "160211"
click at [260, 164] on select "Drop off appt First Reminder Second Reminder Third Reminder Create new..." at bounding box center [325, 173] width 131 height 18
type input "Drop off appt"
type textarea "Hi {{First Name}}, your appointment with Carr Craft Automotive has been schedul…"
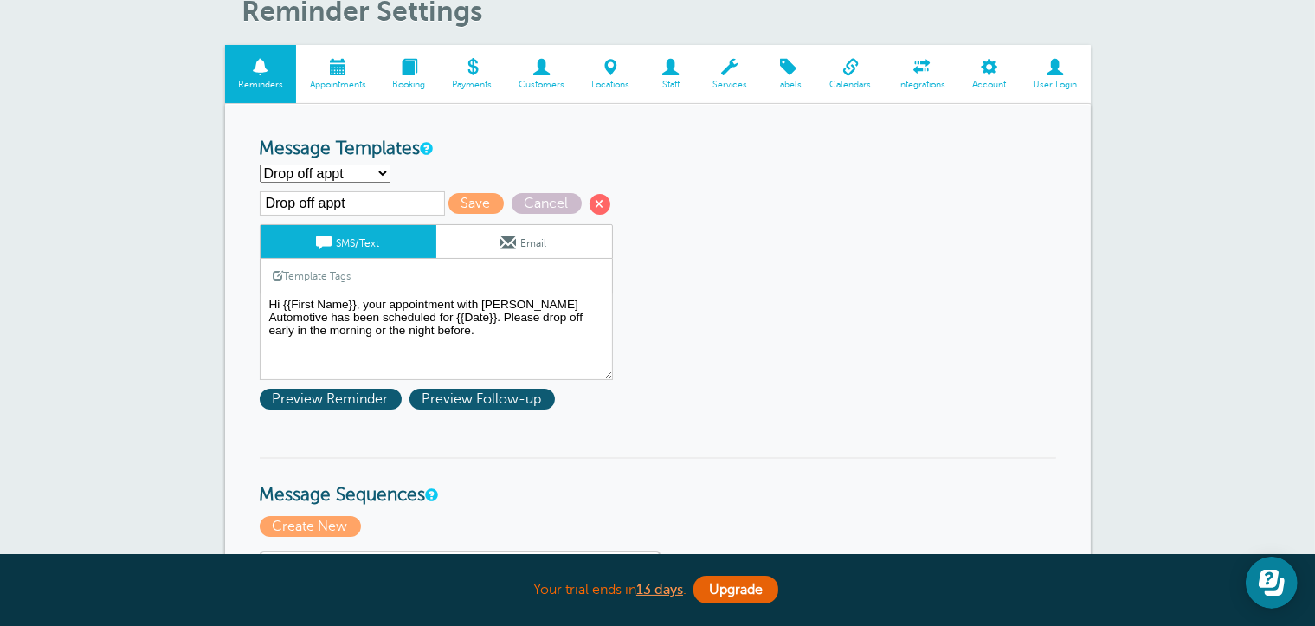
click at [340, 178] on select "Drop off appt First Reminder Second Reminder Third Reminder Create new..." at bounding box center [325, 173] width 131 height 18
select select "160197"
click at [260, 164] on select "Drop off appt First Reminder Second Reminder Third Reminder Create new..." at bounding box center [325, 173] width 131 height 18
type input "First Reminder"
type textarea "Hi {{First Name}}, your appointment with Carr Craft Automotive has been schedul…"
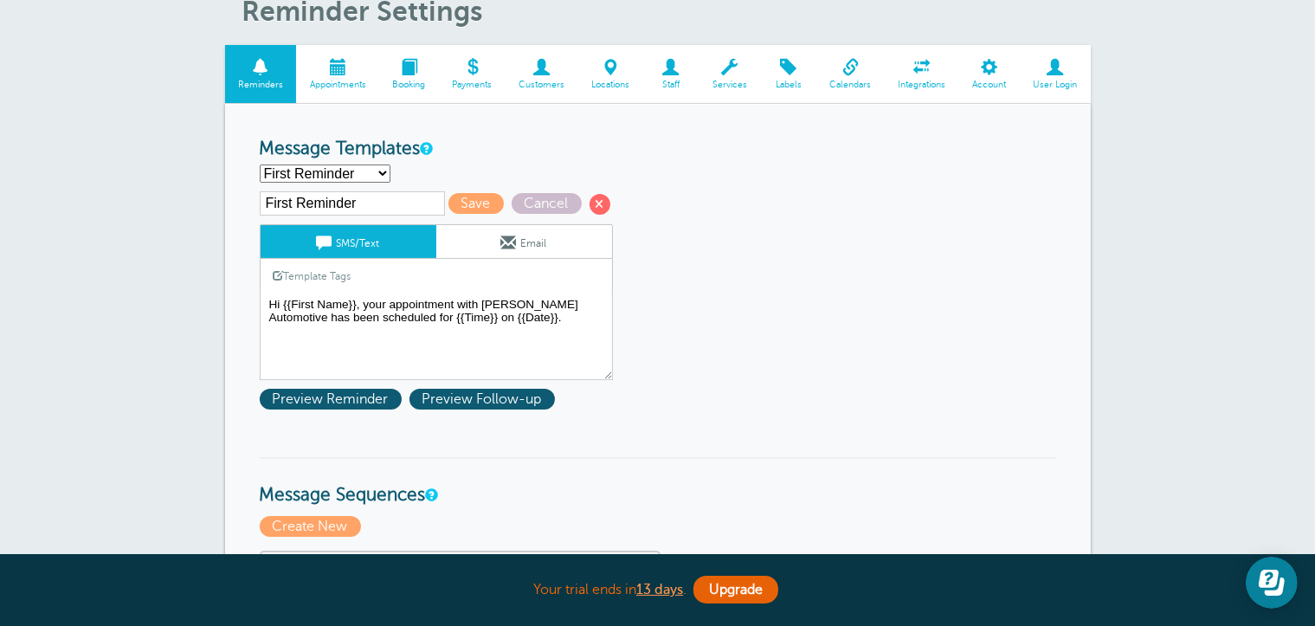
click at [334, 175] on select "Drop off appt First Reminder Second Reminder Third Reminder Create new..." at bounding box center [325, 173] width 131 height 18
select select "160211"
click at [260, 164] on select "Drop off appt First Reminder Second Reminder Third Reminder Create new..." at bounding box center [325, 173] width 131 height 18
type input "Drop off appt"
type textarea "Hi {{First Name}}, your appointment with Carr Craft Automotive has been schedul…"
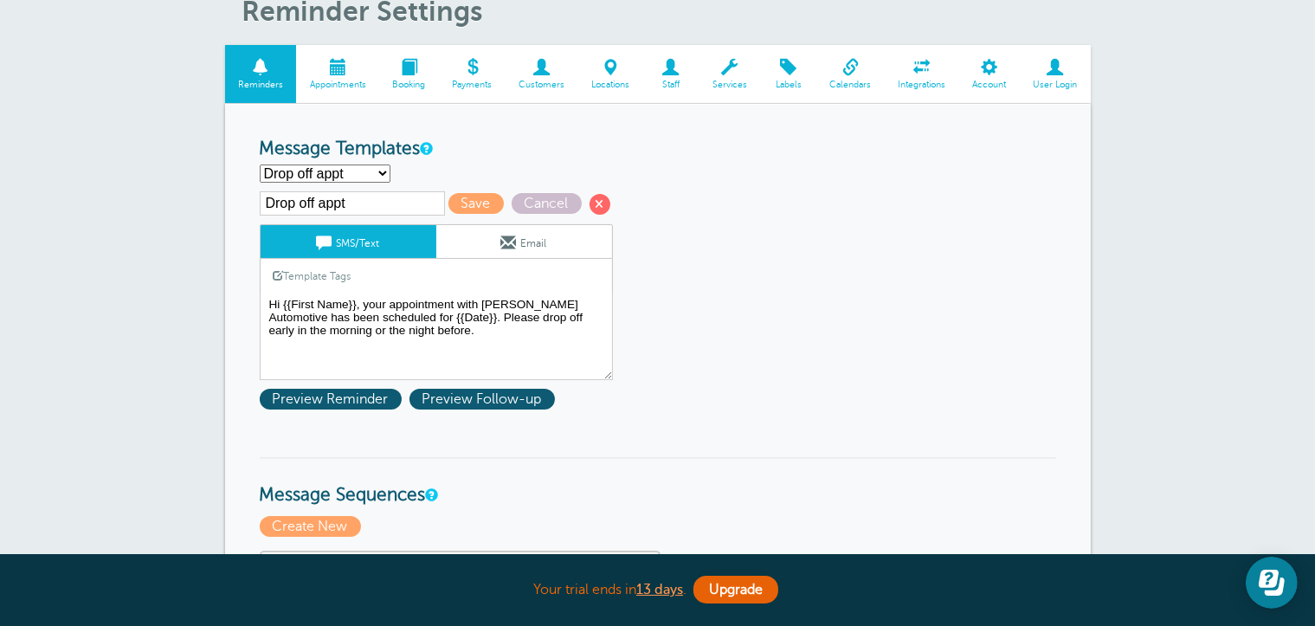
click at [332, 176] on select "Drop off appt First Reminder Second Reminder Third Reminder Create new..." at bounding box center [325, 173] width 131 height 18
select select "160197"
click at [260, 164] on select "Drop off appt First Reminder Second Reminder Third Reminder Create new..." at bounding box center [325, 173] width 131 height 18
type input "First Reminder"
type textarea "Hi {{First Name}}, your appointment with Carr Craft Automotive has been schedul…"
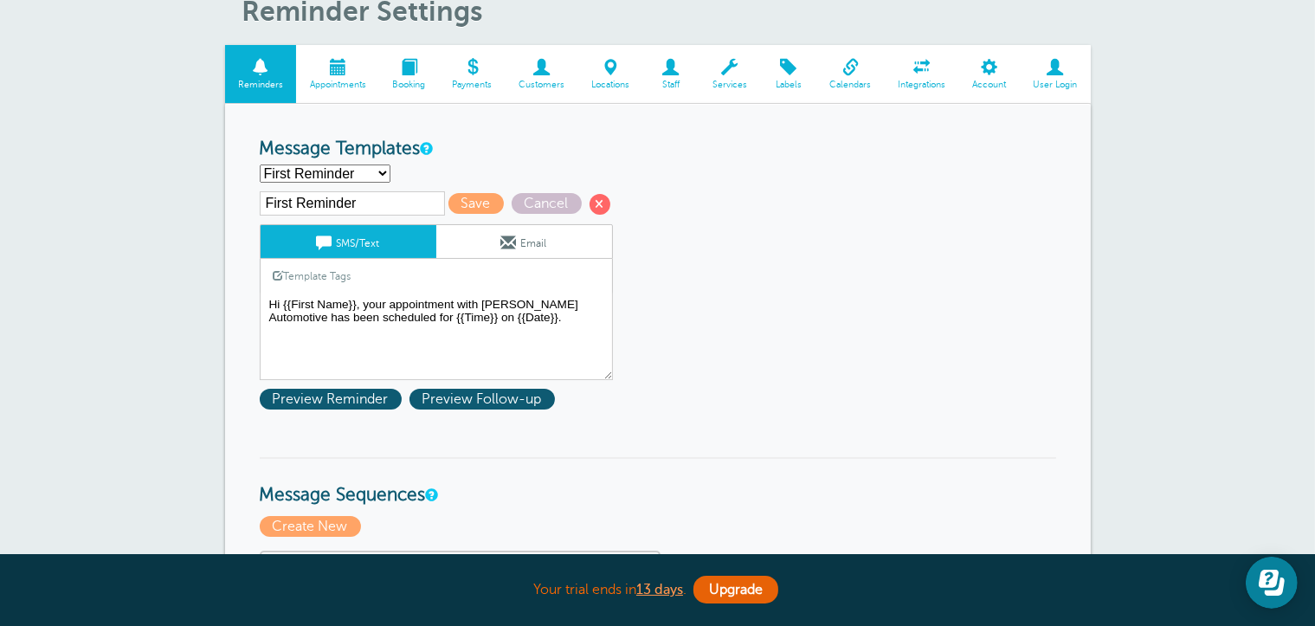
click at [336, 180] on select "Drop off appt First Reminder Second Reminder Third Reminder Create new..." at bounding box center [325, 173] width 131 height 18
select select
click at [260, 164] on select "Drop off appt First Reminder Second Reminder Third Reminder Create new..." at bounding box center [325, 173] width 131 height 18
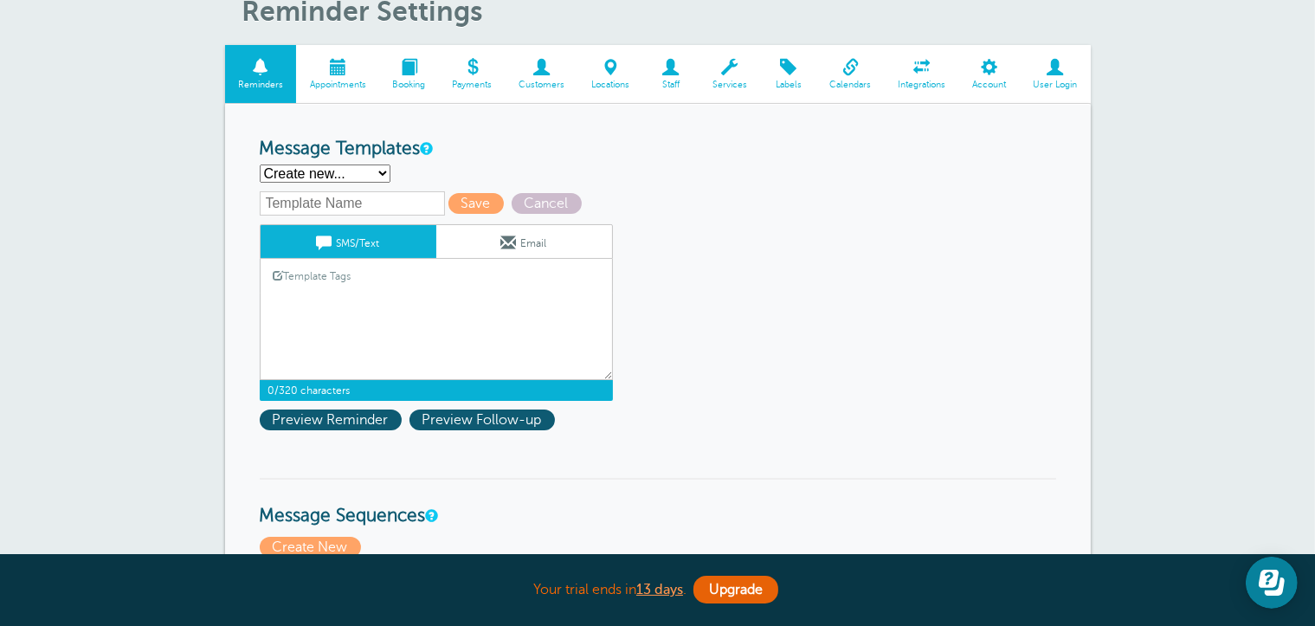
click at [290, 299] on textarea "Hi {{First Name}}, your appointment with Carr Craft Automotive has been schedul…" at bounding box center [436, 336] width 353 height 87
click at [300, 276] on link "Template Tags" at bounding box center [313, 276] width 104 height 34
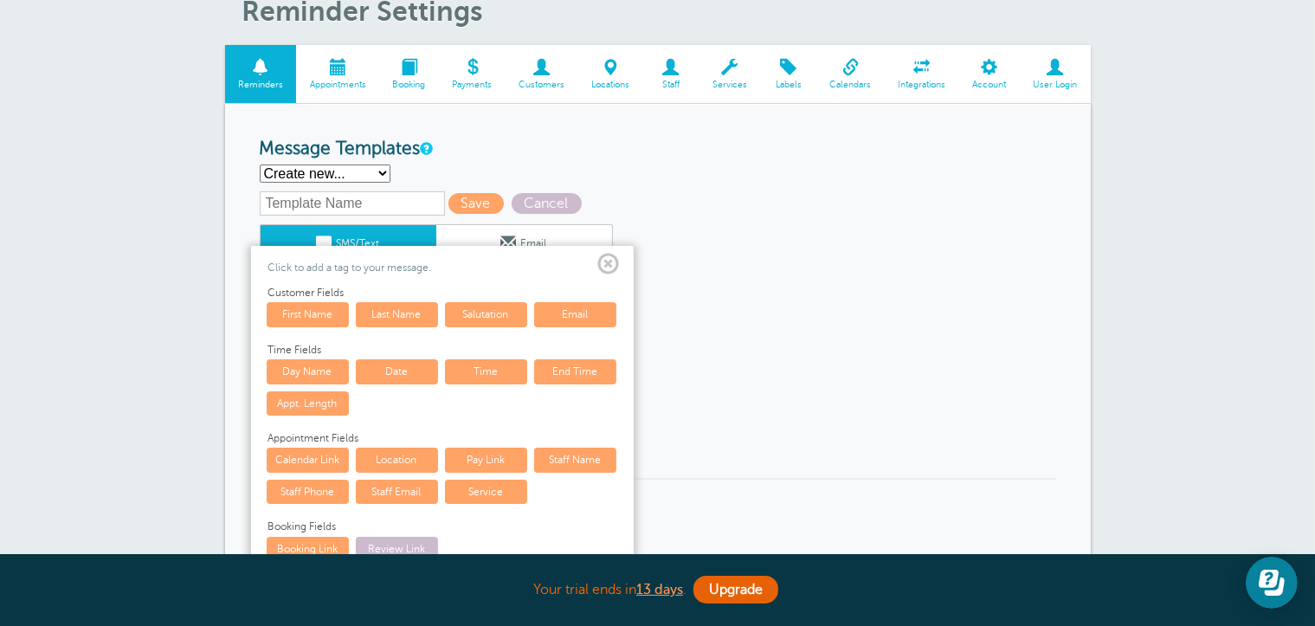
click at [312, 312] on link "First Name" at bounding box center [308, 314] width 82 height 24
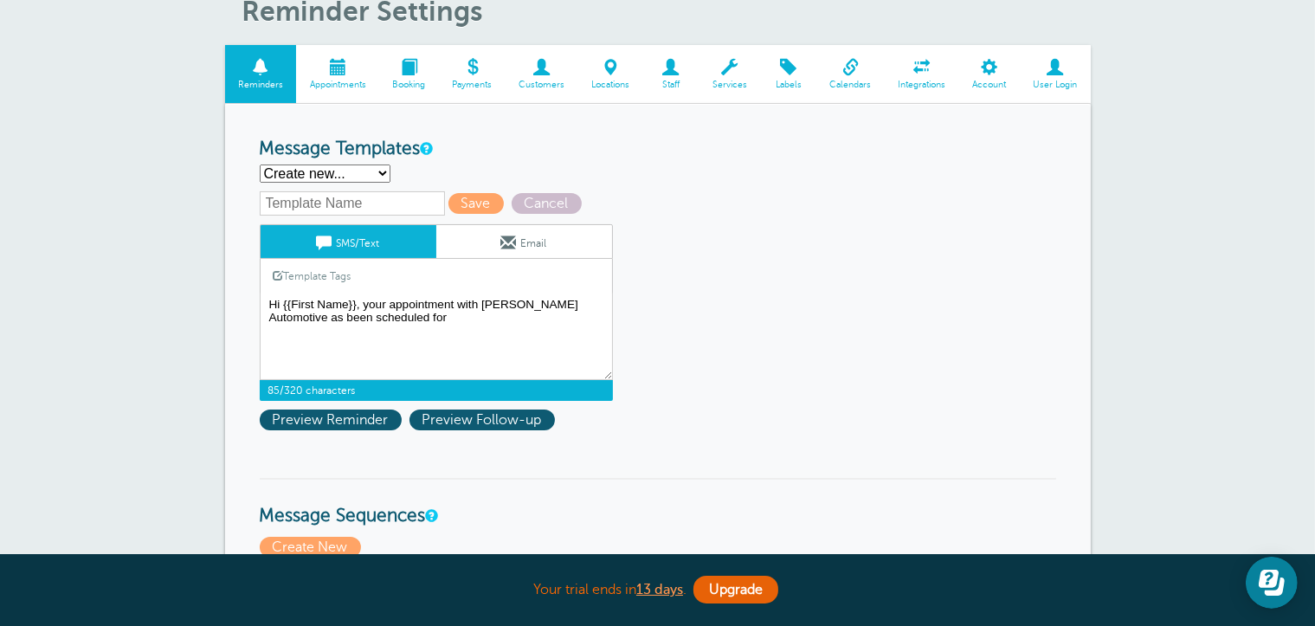
click at [332, 274] on link "Template Tags" at bounding box center [313, 276] width 104 height 34
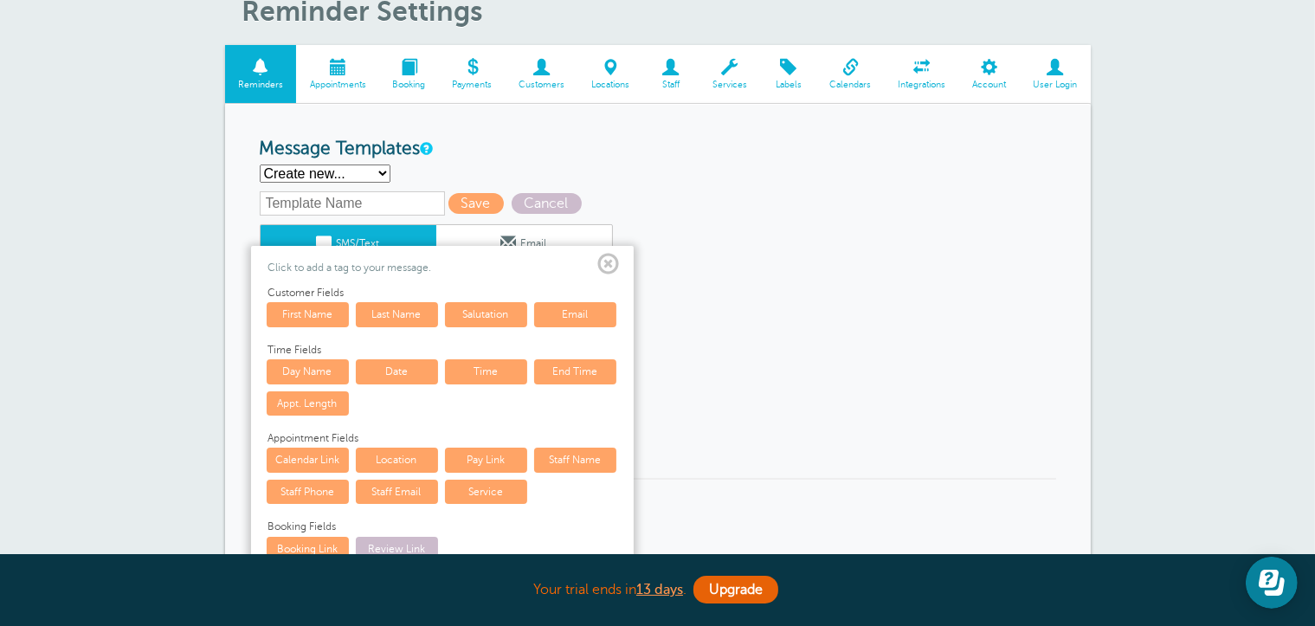
click at [480, 364] on link "Time" at bounding box center [486, 371] width 82 height 24
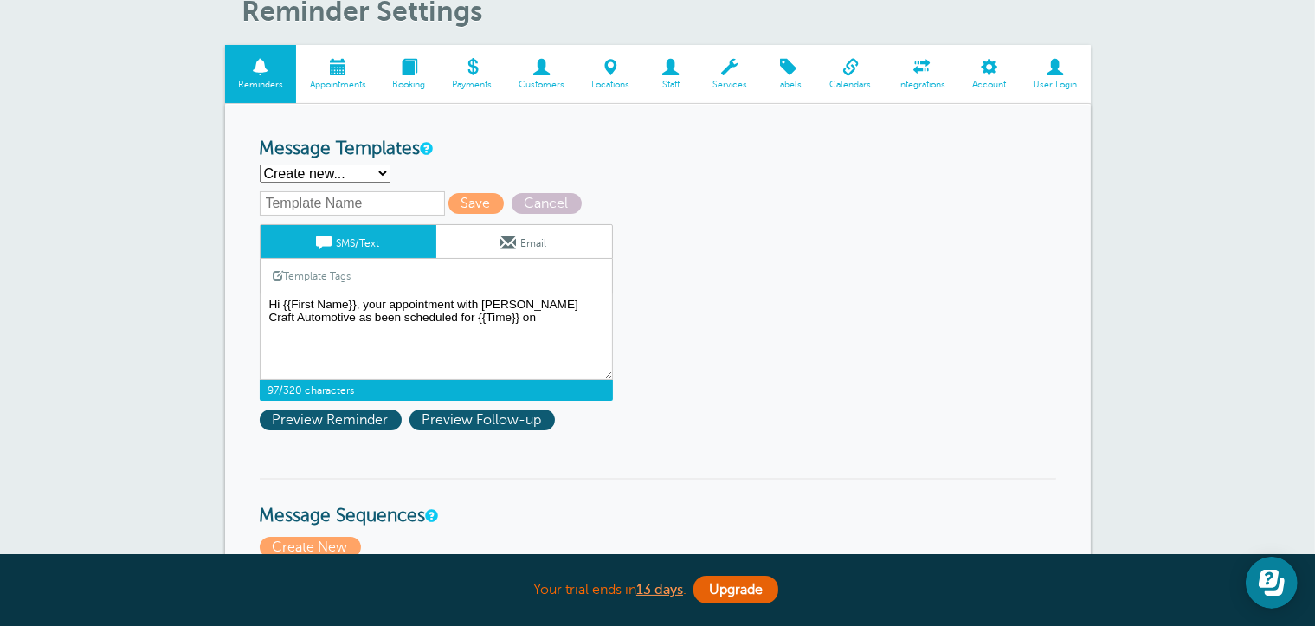
click at [332, 274] on link "Template Tags" at bounding box center [313, 276] width 104 height 34
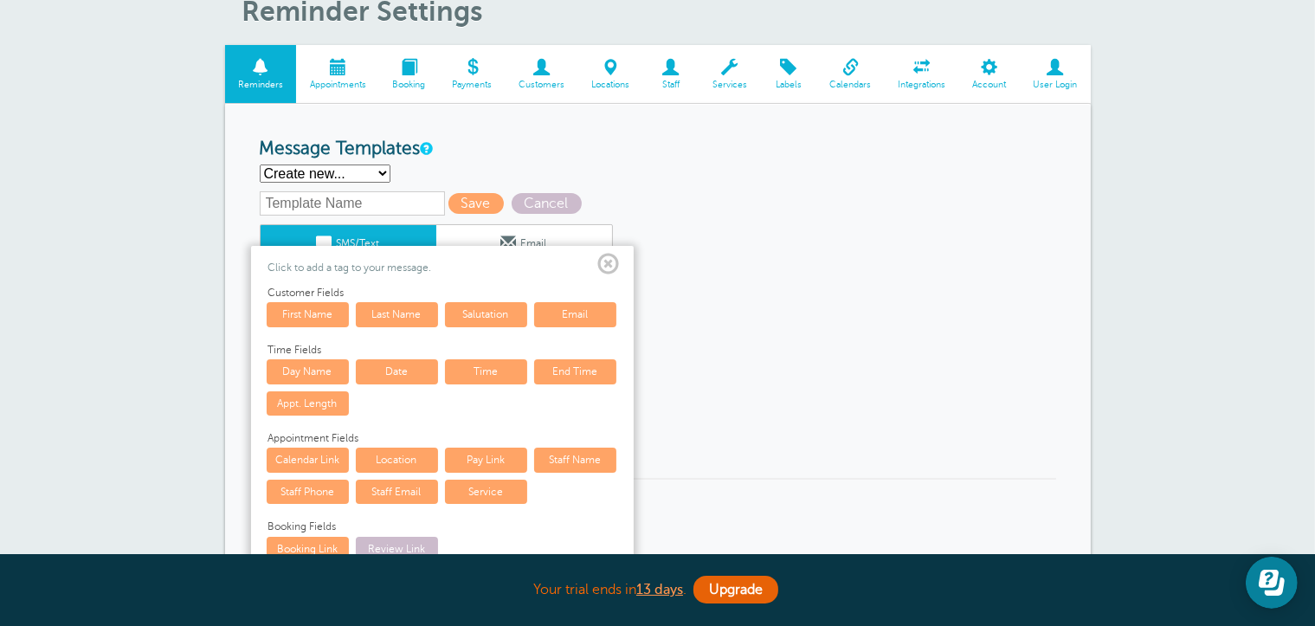
click at [414, 369] on link "Date" at bounding box center [397, 371] width 82 height 24
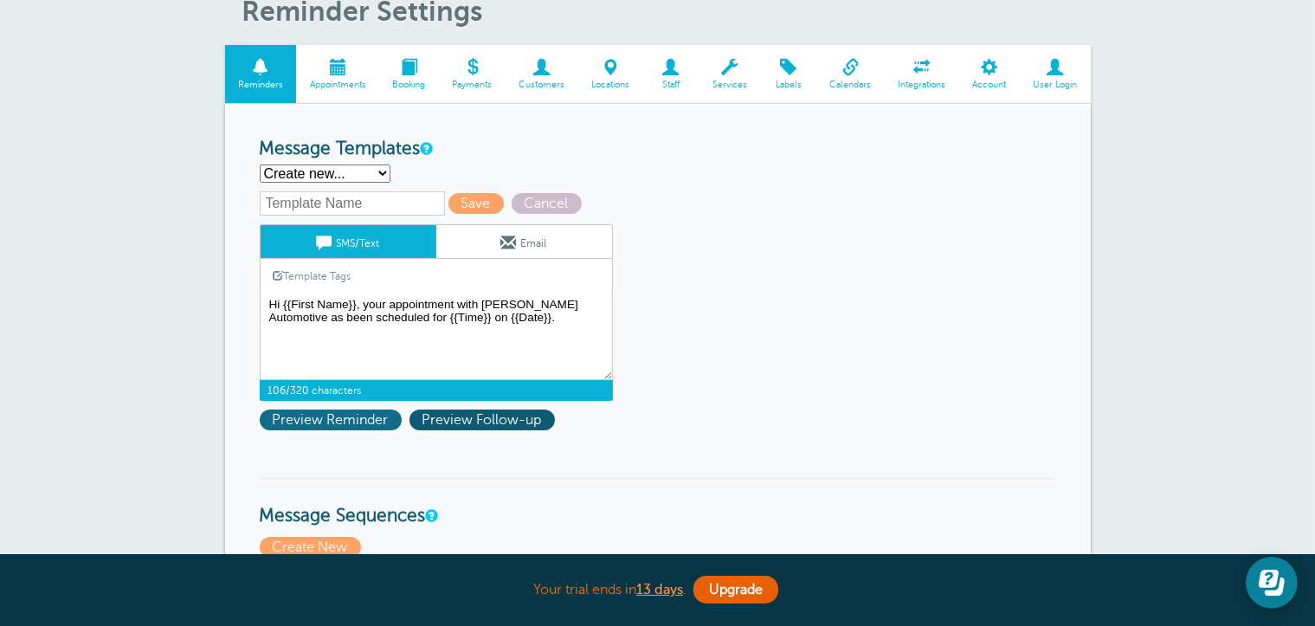
click at [347, 417] on span "Preview Reminder" at bounding box center [331, 419] width 142 height 21
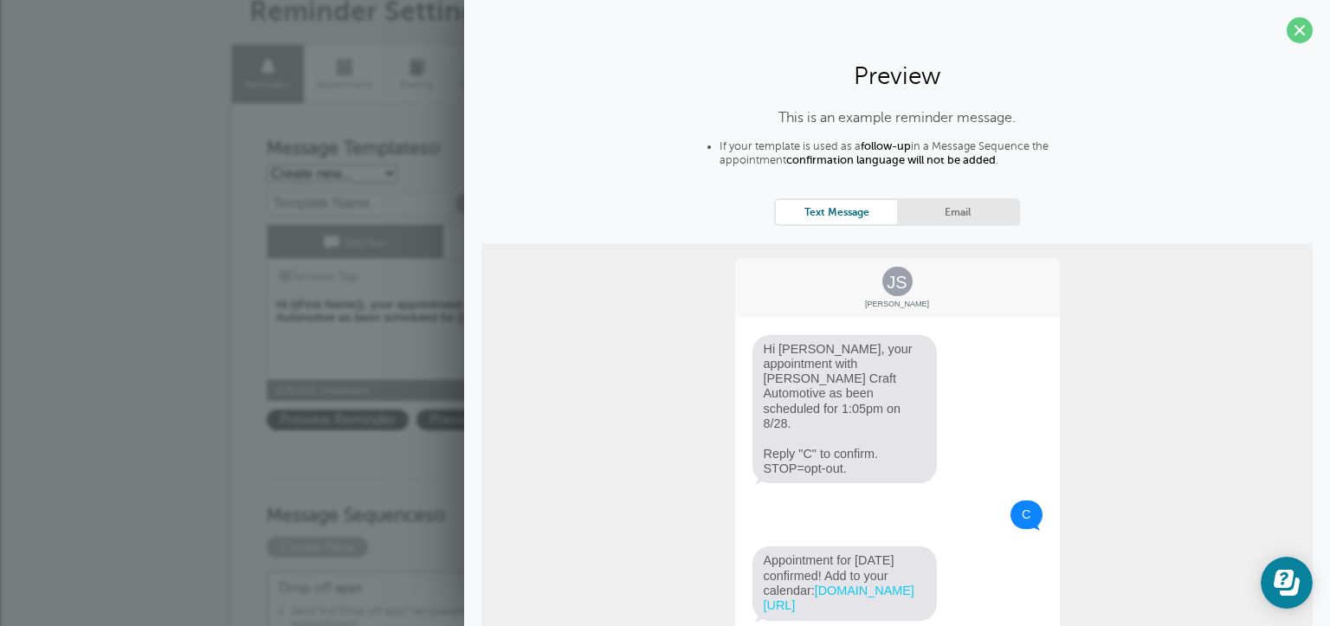
click at [1289, 34] on span at bounding box center [1299, 30] width 26 height 26
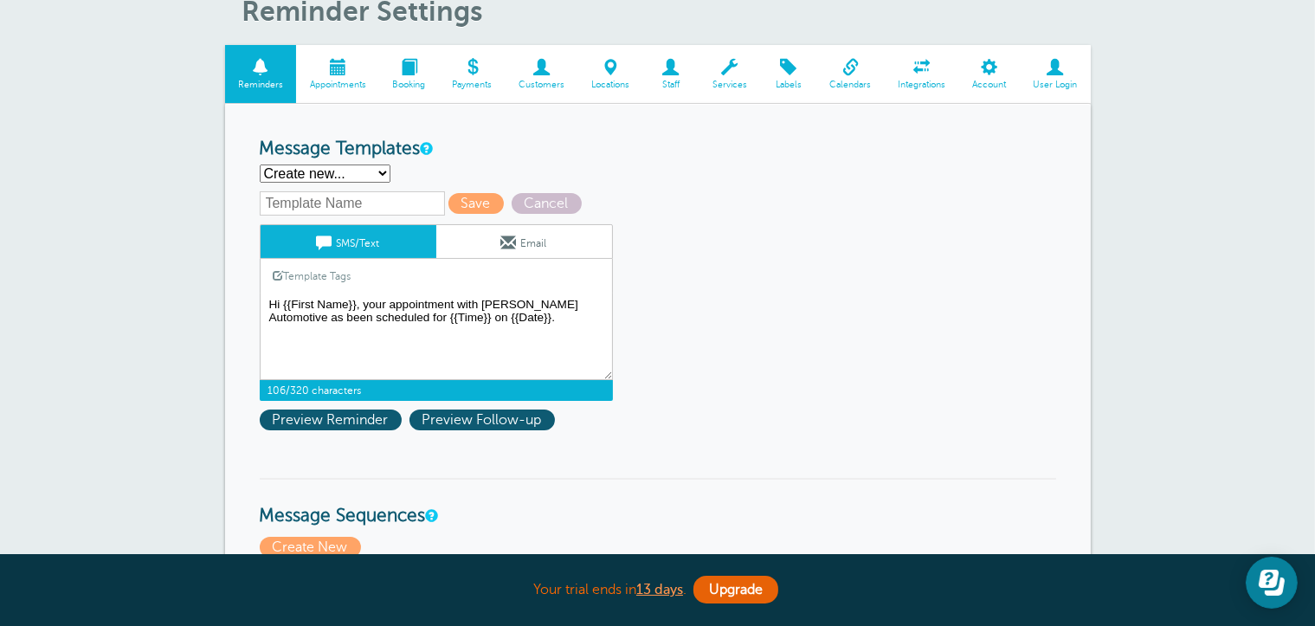
click at [269, 319] on textarea "Hi {{First Name}}, your appointment with Carr Craft Automotive has been schedul…" at bounding box center [436, 336] width 353 height 87
type textarea "Hi {{First Name}}, your appointment with Carr Craft Automotive has been schedul…"
click at [327, 206] on input "text" at bounding box center [352, 203] width 185 height 24
type input "A"
click at [327, 206] on input "text" at bounding box center [352, 203] width 185 height 24
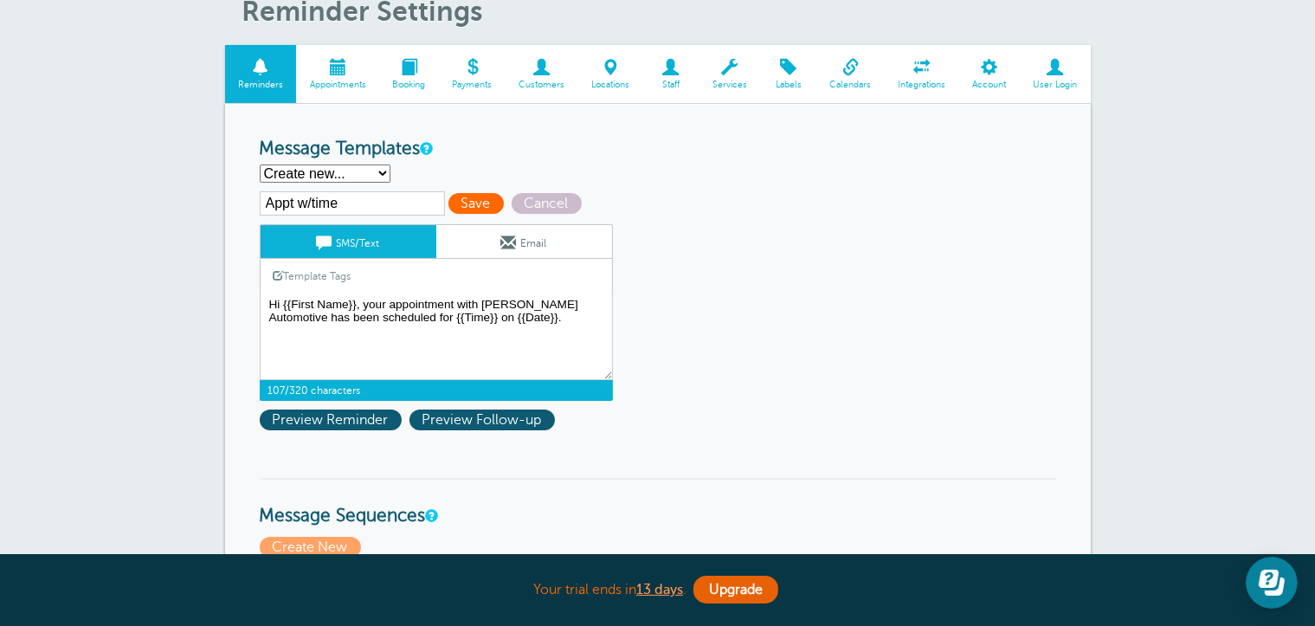
type input "Appt w/time"
click at [486, 209] on span "Save" at bounding box center [475, 203] width 55 height 21
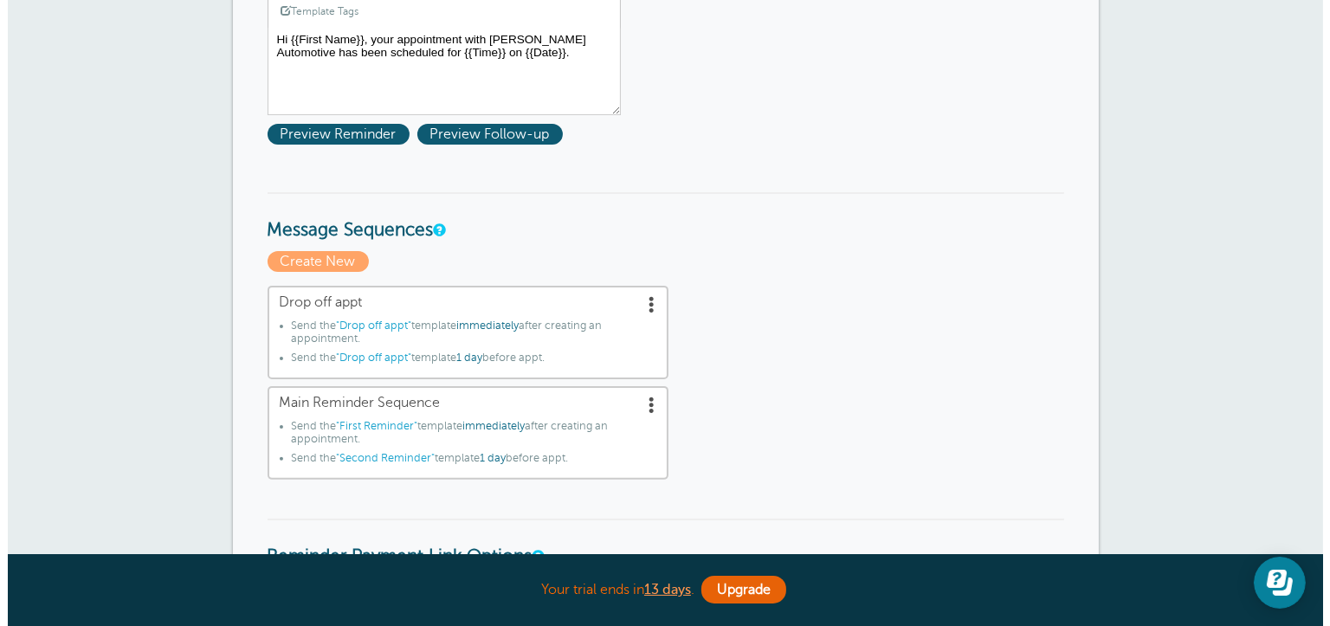
scroll to position [433, 0]
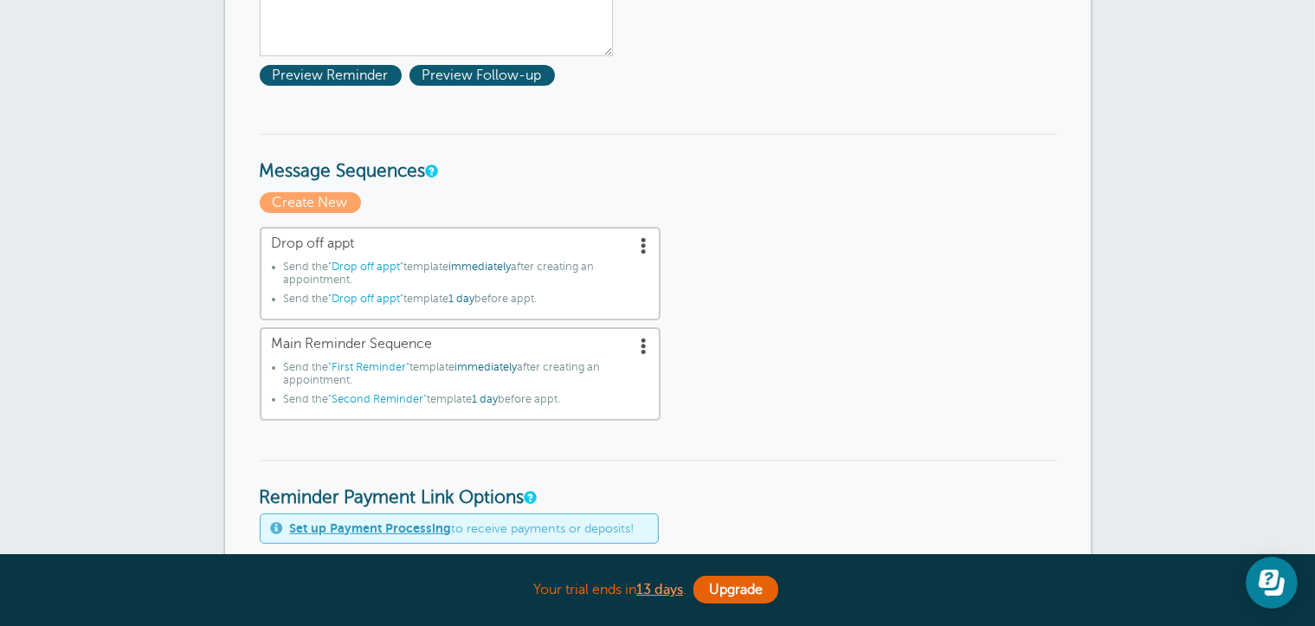
click at [642, 237] on span at bounding box center [644, 244] width 17 height 17
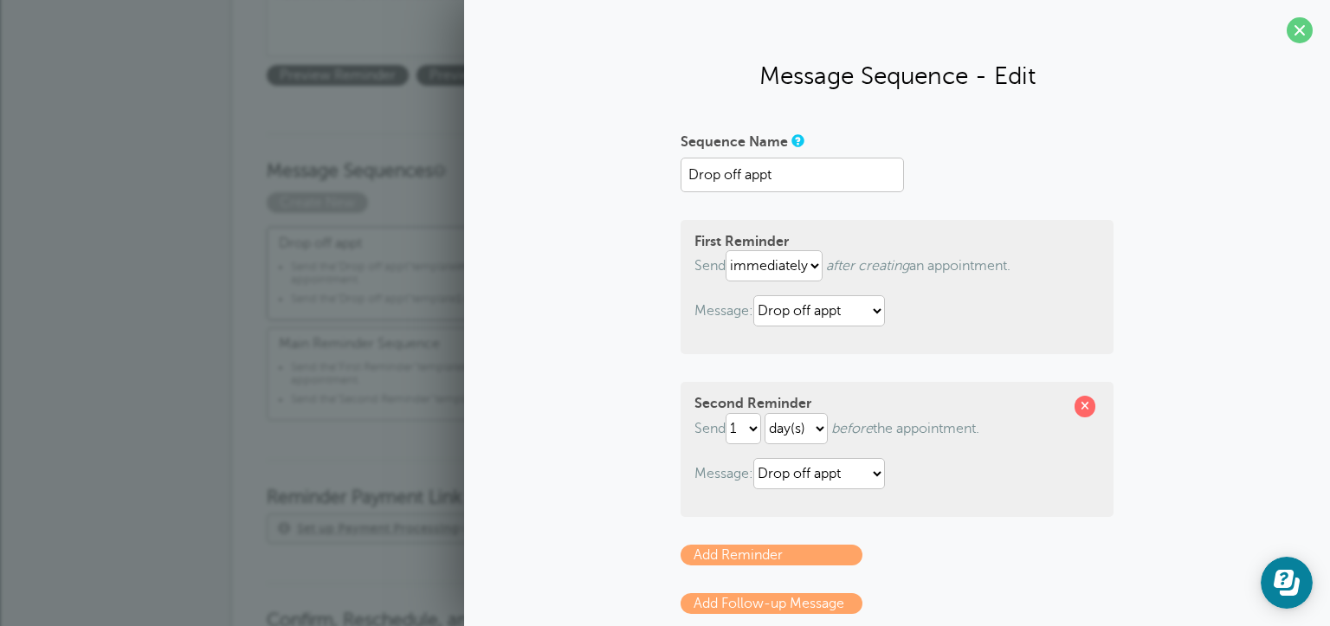
scroll to position [87, 0]
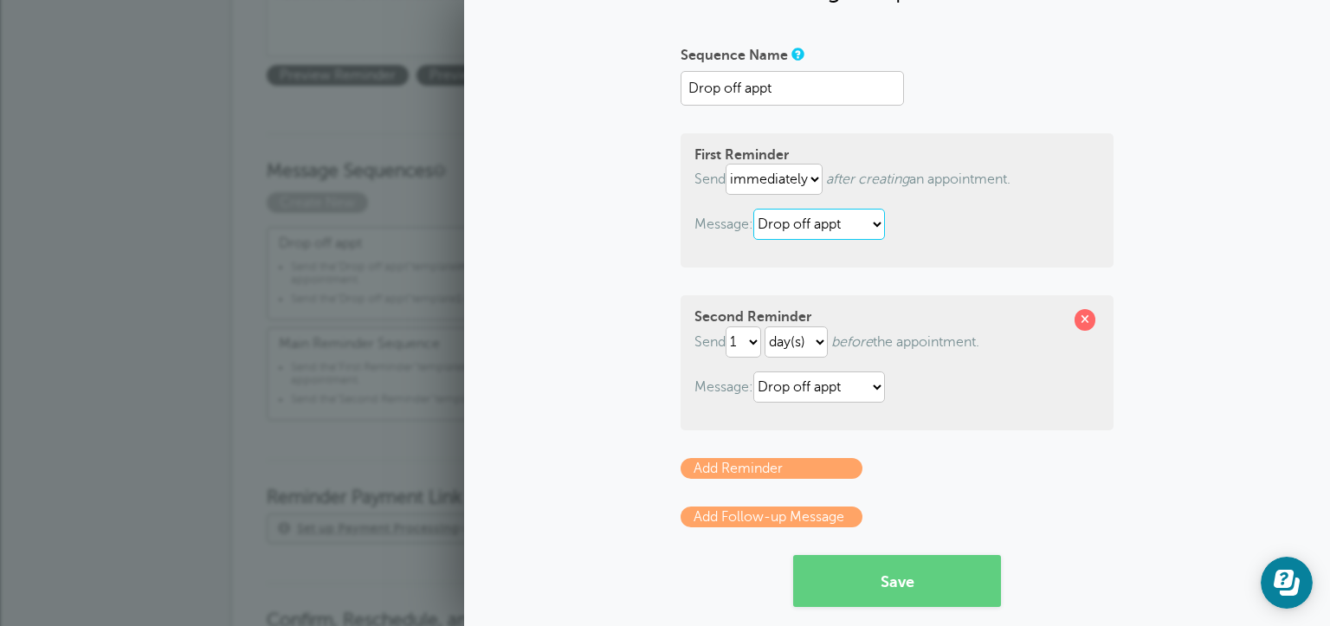
click at [870, 223] on select "Appt w/time Drop off appt First Reminder Second Reminder Third Reminder" at bounding box center [819, 224] width 132 height 31
select select "160346"
click at [753, 209] on select "Appt w/time Drop off appt First Reminder Second Reminder Third Reminder" at bounding box center [819, 224] width 132 height 31
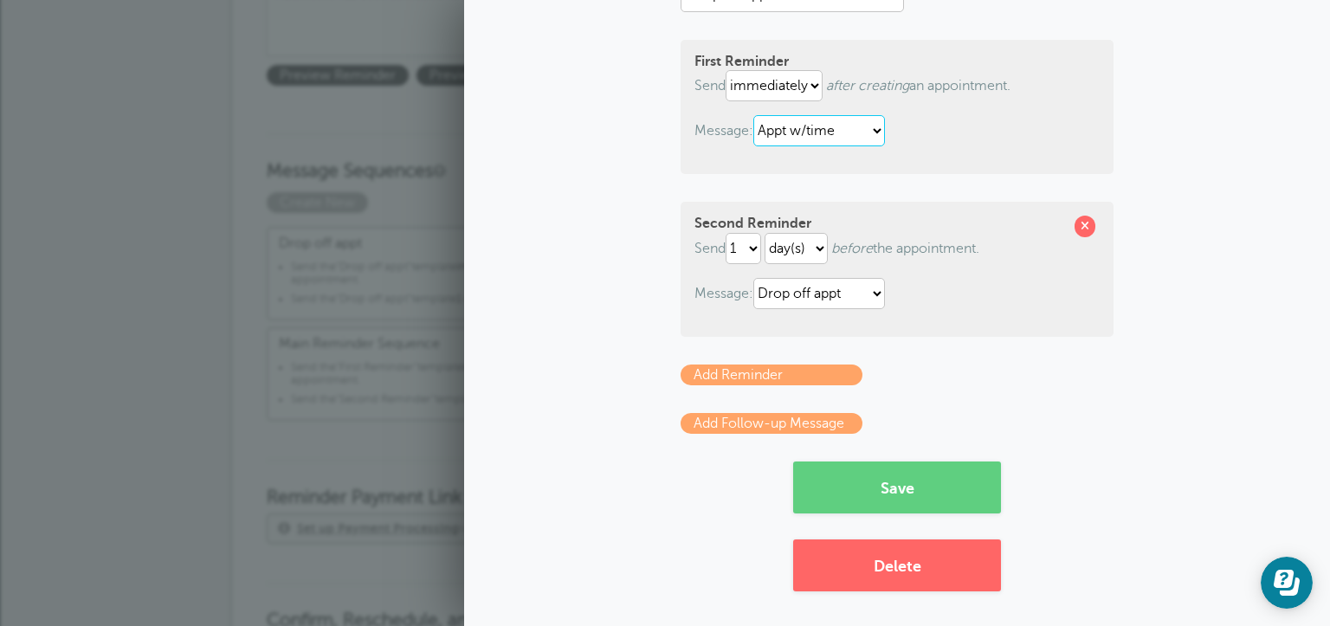
scroll to position [184, 0]
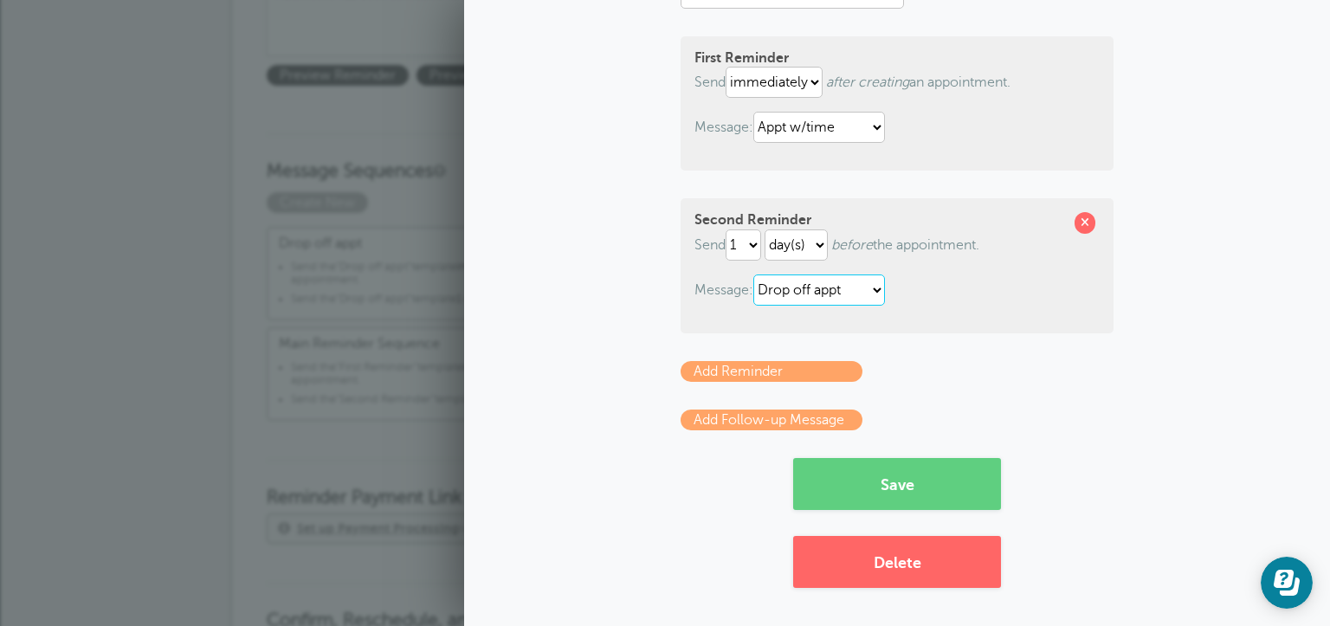
click at [874, 289] on select "Appt w/time Drop off appt First Reminder Second Reminder Third Reminder" at bounding box center [819, 289] width 132 height 31
select select "160346"
click at [753, 274] on select "Appt w/time Drop off appt First Reminder Second Reminder Third Reminder" at bounding box center [819, 289] width 132 height 31
click at [970, 470] on button "Save" at bounding box center [897, 484] width 208 height 52
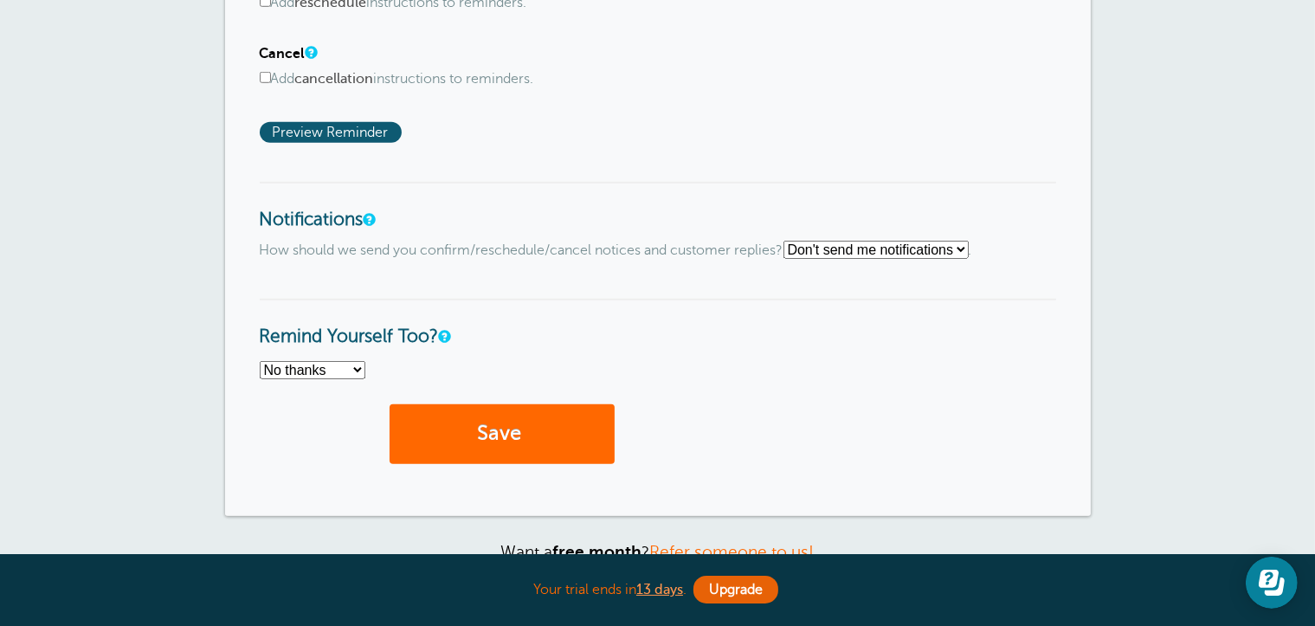
scroll to position [1513, 0]
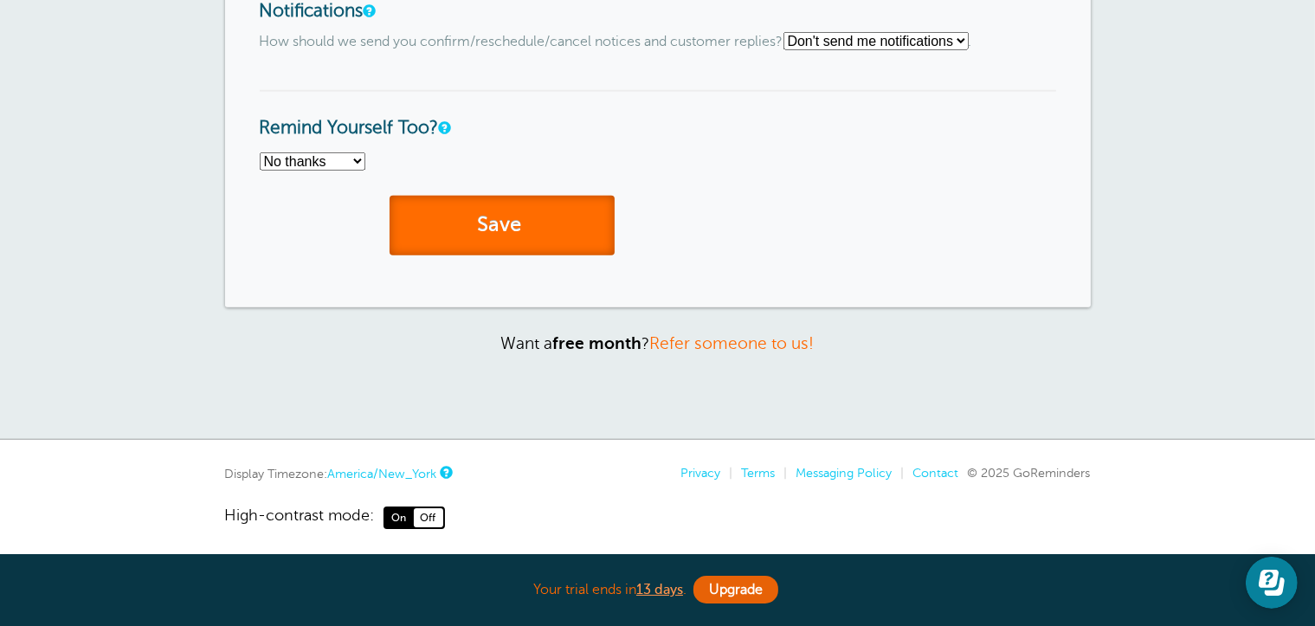
click at [514, 216] on button "Save" at bounding box center [502, 226] width 225 height 60
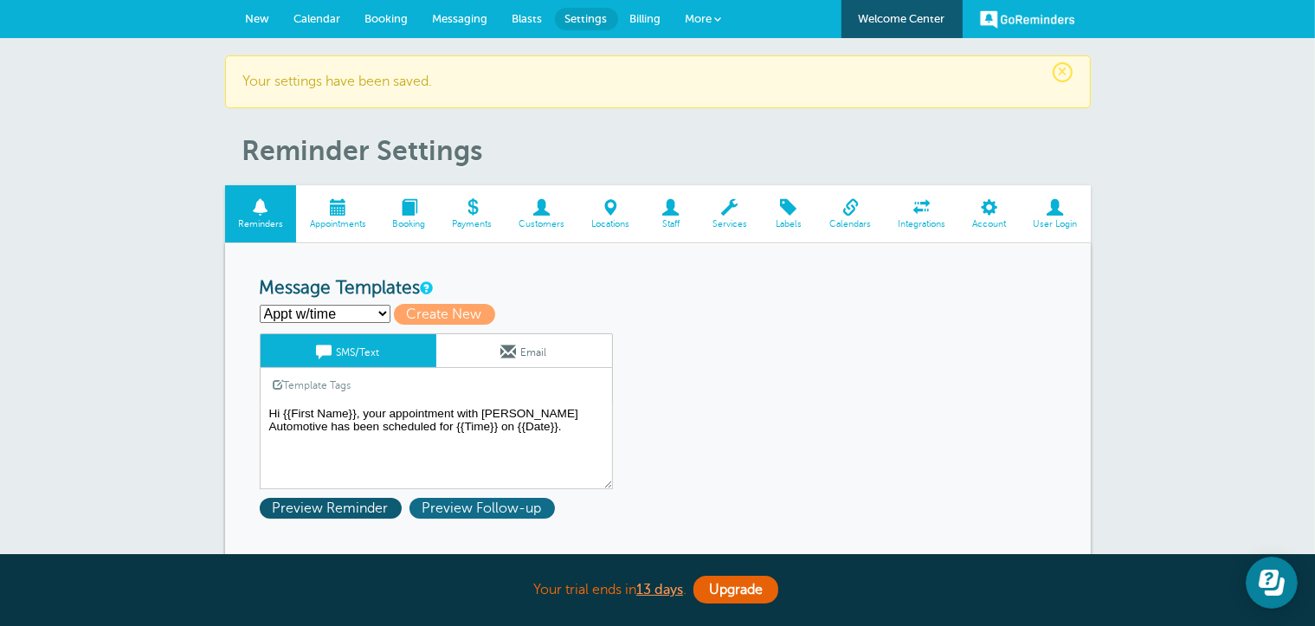
click at [481, 500] on span "Preview Follow-up" at bounding box center [481, 508] width 145 height 21
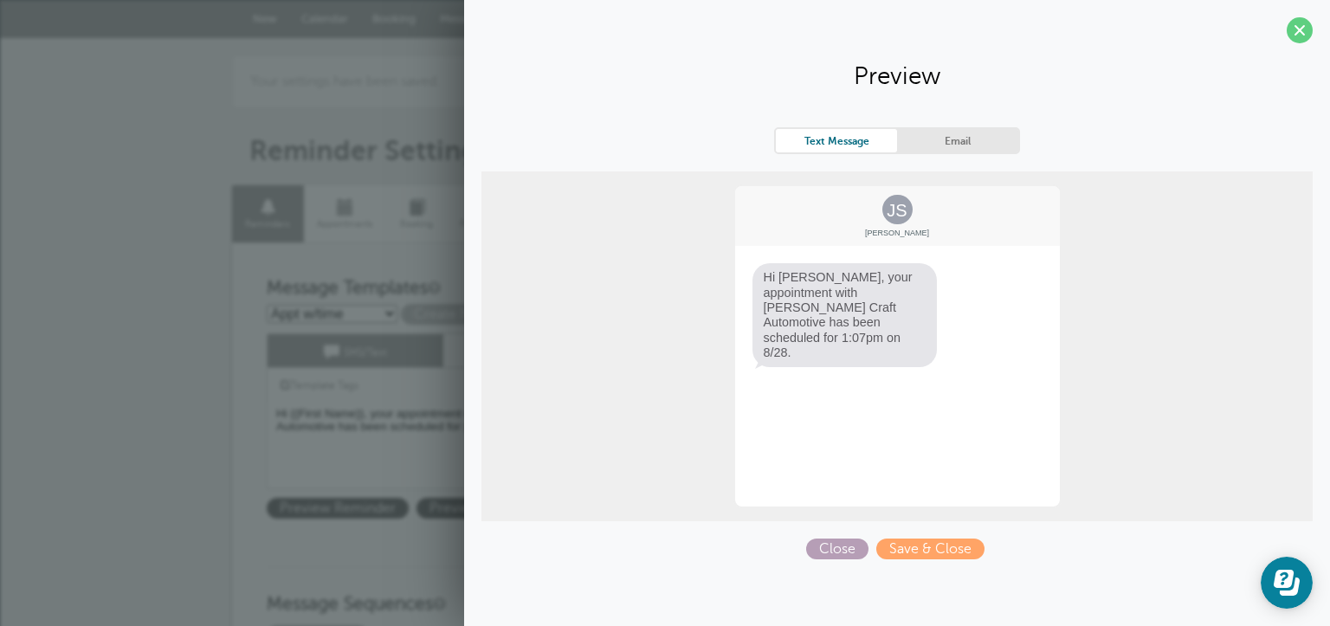
click at [840, 551] on span "Close" at bounding box center [837, 548] width 62 height 21
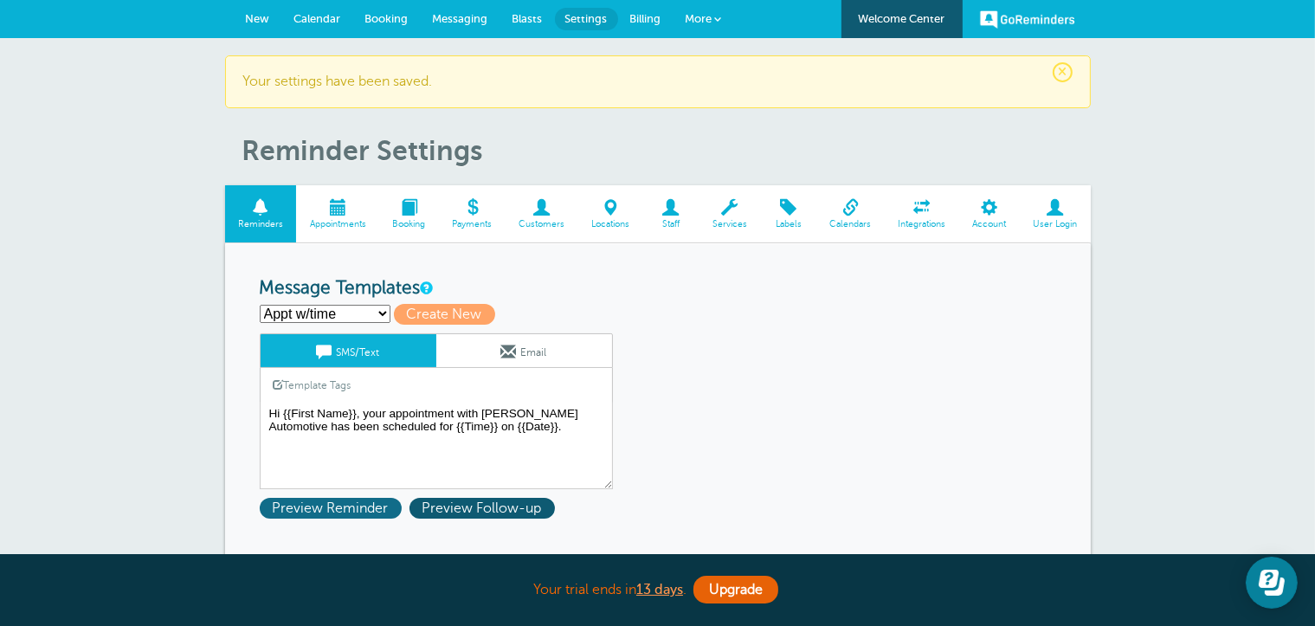
click at [342, 507] on span "Preview Reminder" at bounding box center [331, 508] width 142 height 21
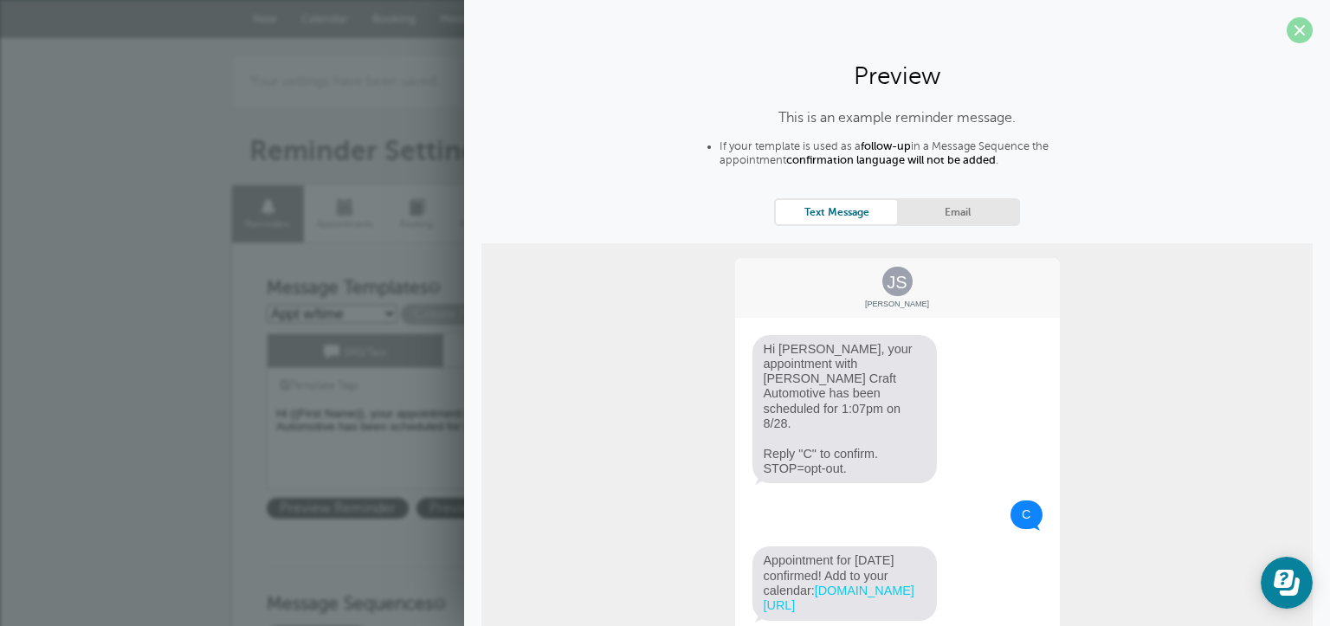
click at [1286, 29] on span at bounding box center [1299, 30] width 26 height 26
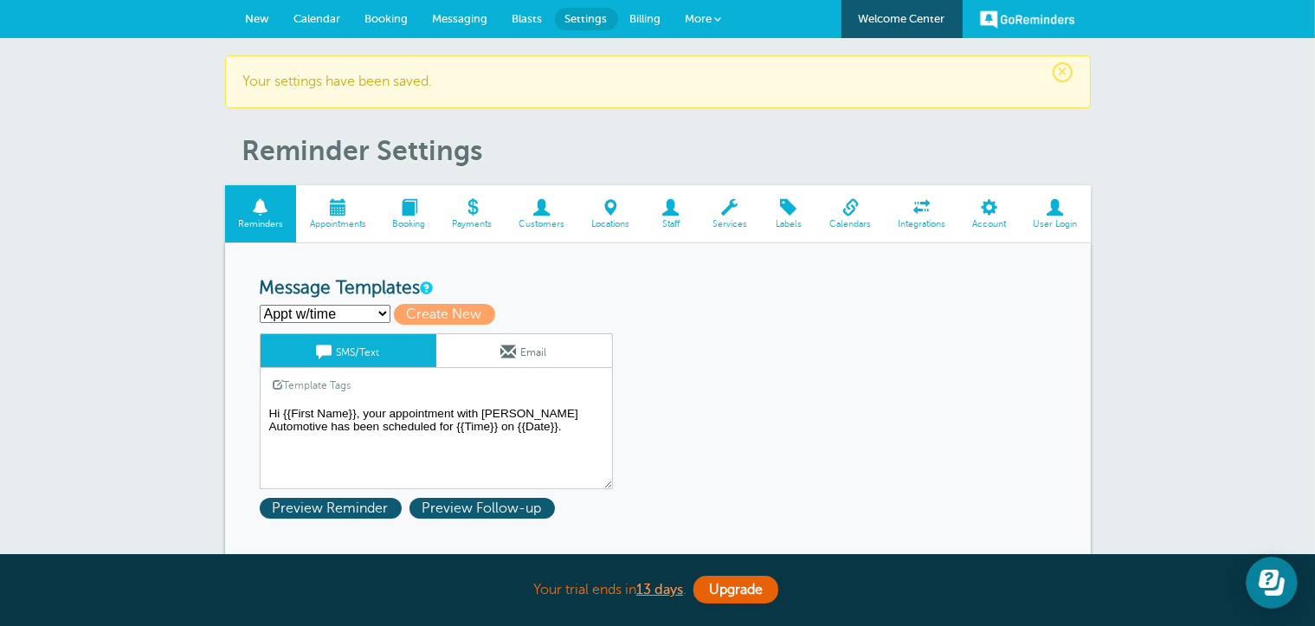
click at [360, 306] on select "Appt w/time Drop off appt First Reminder Second Reminder Third Reminder Create …" at bounding box center [325, 314] width 131 height 18
select select "160199"
click at [260, 305] on select "Appt w/time Drop off appt First Reminder Second Reminder Third Reminder Create …" at bounding box center [325, 314] width 131 height 18
type input "Second Reminder"
type textarea "Hi {{First Name}}, you have an appointment with [PERSON_NAME] Automotive at {{T…"
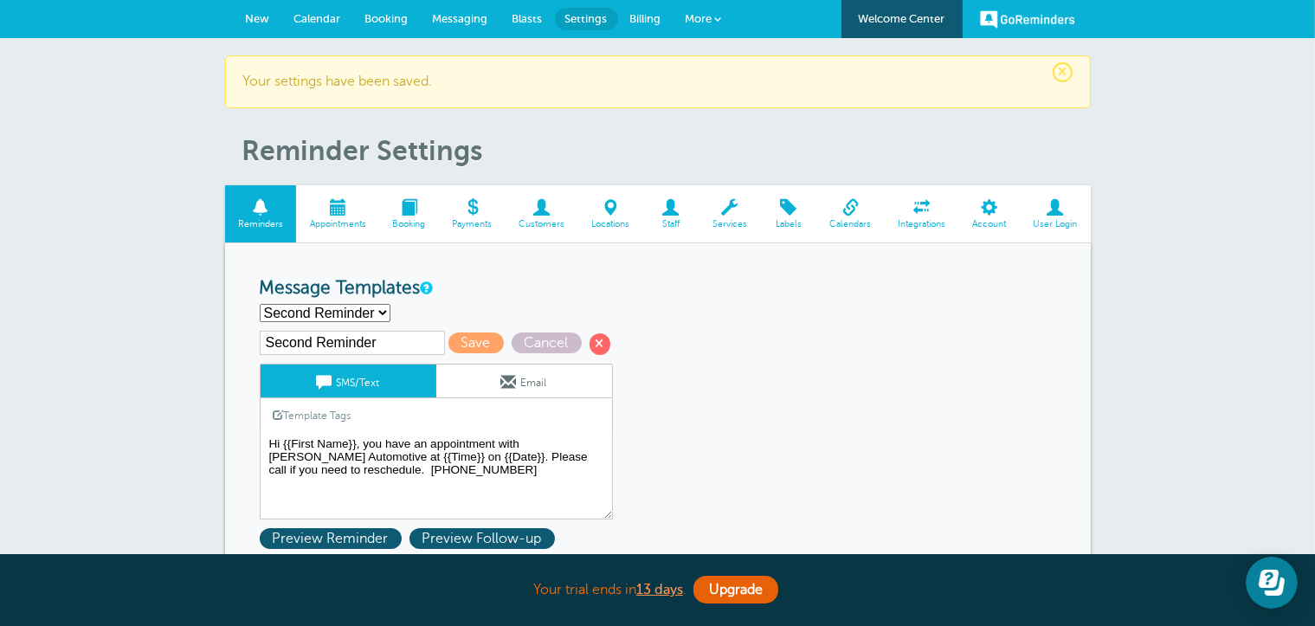
click at [386, 306] on select "Appt w/time Drop off appt First Reminder Second Reminder Third Reminder Create …" at bounding box center [325, 313] width 131 height 18
select select "160346"
click at [260, 304] on select "Appt w/time Drop off appt First Reminder Second Reminder Third Reminder Create …" at bounding box center [325, 313] width 131 height 18
type input "Appt w/time"
type textarea "Hi {{First Name}}, your appointment with [PERSON_NAME] Automotive has been sche…"
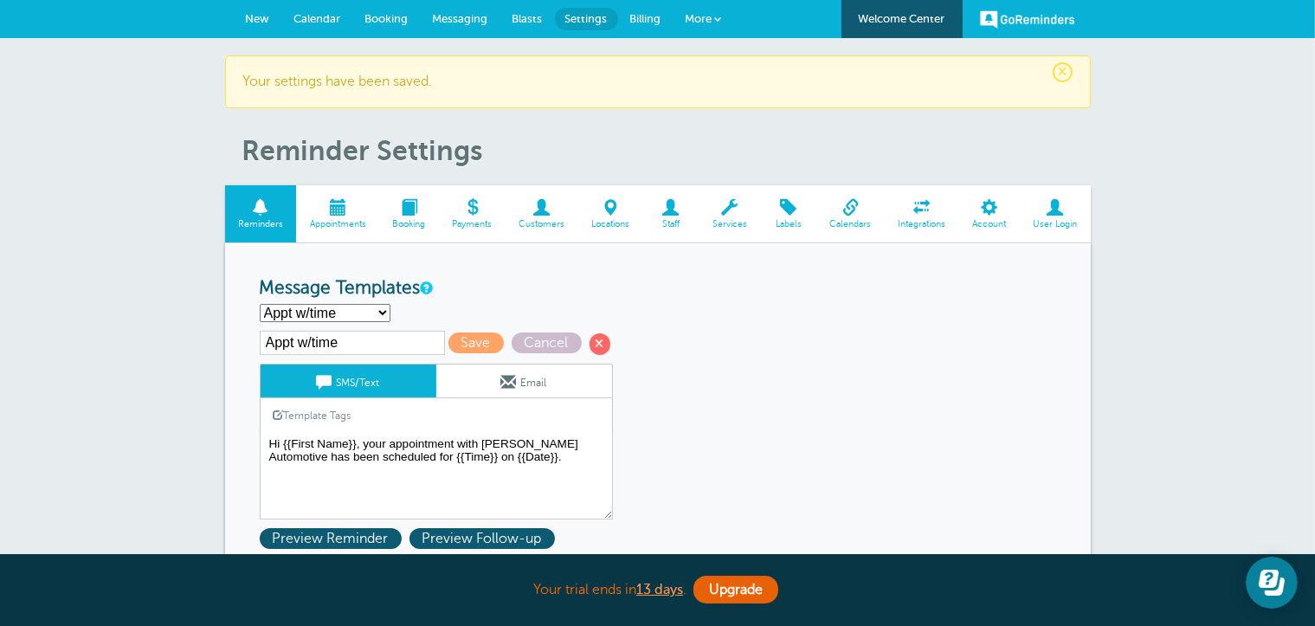
click at [377, 320] on select "Appt w/time Drop off appt First Reminder Second Reminder Third Reminder Create …" at bounding box center [325, 313] width 131 height 18
select select "160211"
click at [260, 304] on select "Appt w/time Drop off appt First Reminder Second Reminder Third Reminder Create …" at bounding box center [325, 313] width 131 height 18
type input "Drop off appt"
type textarea "Hi {{First Name}}, your appointment with Carr Craft Automotive has been schedul…"
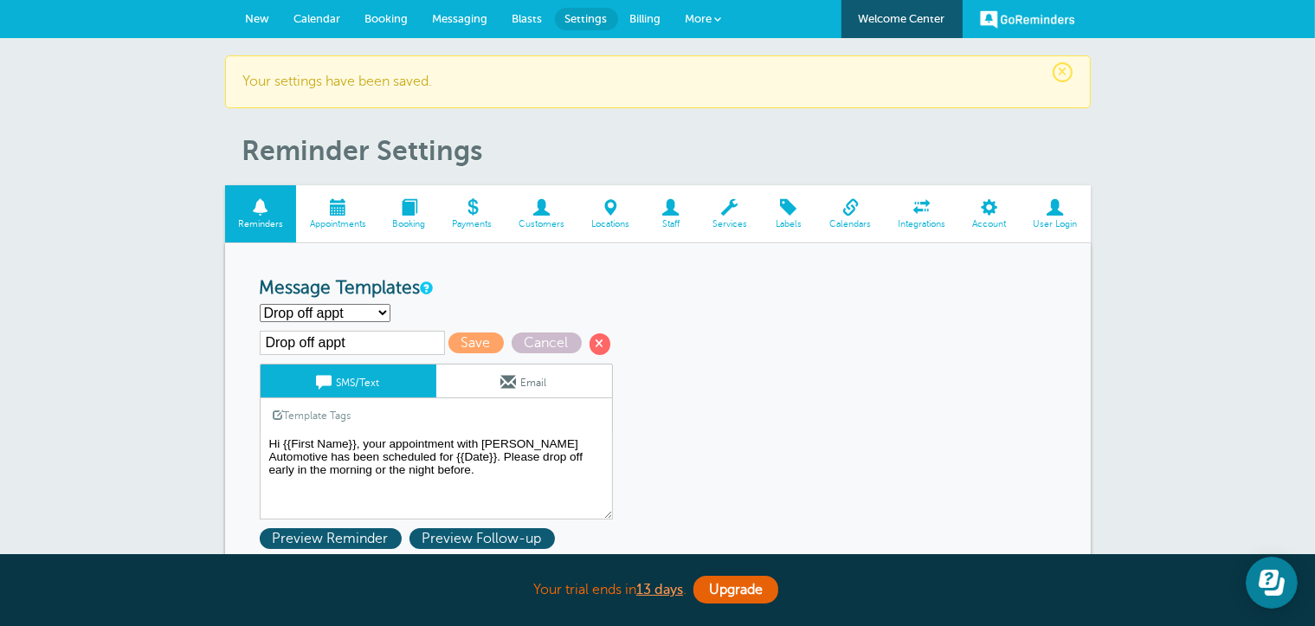
click at [355, 304] on select "Appt w/time Drop off appt First Reminder Second Reminder Third Reminder Create …" at bounding box center [325, 313] width 131 height 18
select select "160199"
click at [260, 304] on select "Appt w/time Drop off appt First Reminder Second Reminder Third Reminder Create …" at bounding box center [325, 313] width 131 height 18
type input "Second Reminder"
type textarea "Hi {{First Name}}, you have an appointment with Carr Craft Automotive at {{Time…"
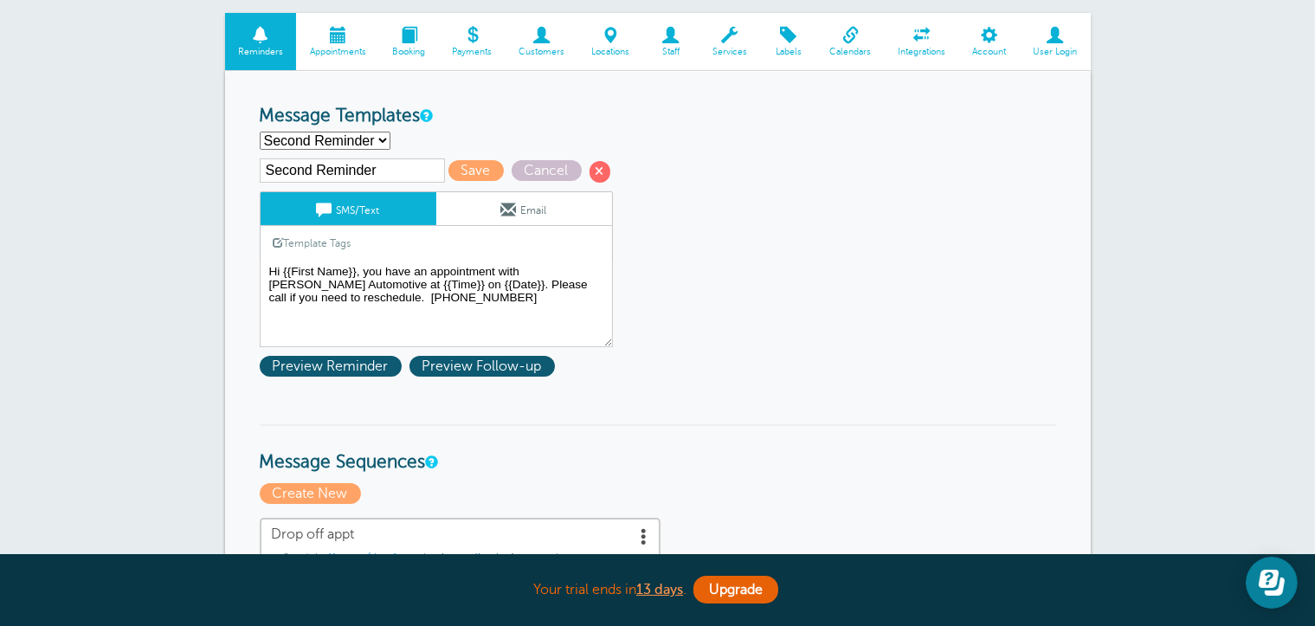
scroll to position [173, 0]
click at [402, 171] on input "Second Reminder" at bounding box center [352, 170] width 185 height 24
click at [375, 141] on select "Appt w/time Drop off appt First Reminder Second Reminder Third Reminder Create …" at bounding box center [325, 140] width 131 height 18
select select "160211"
click at [260, 131] on select "Appt w/time Drop off appt First Reminder Second Reminder Third Reminder Create …" at bounding box center [325, 140] width 131 height 18
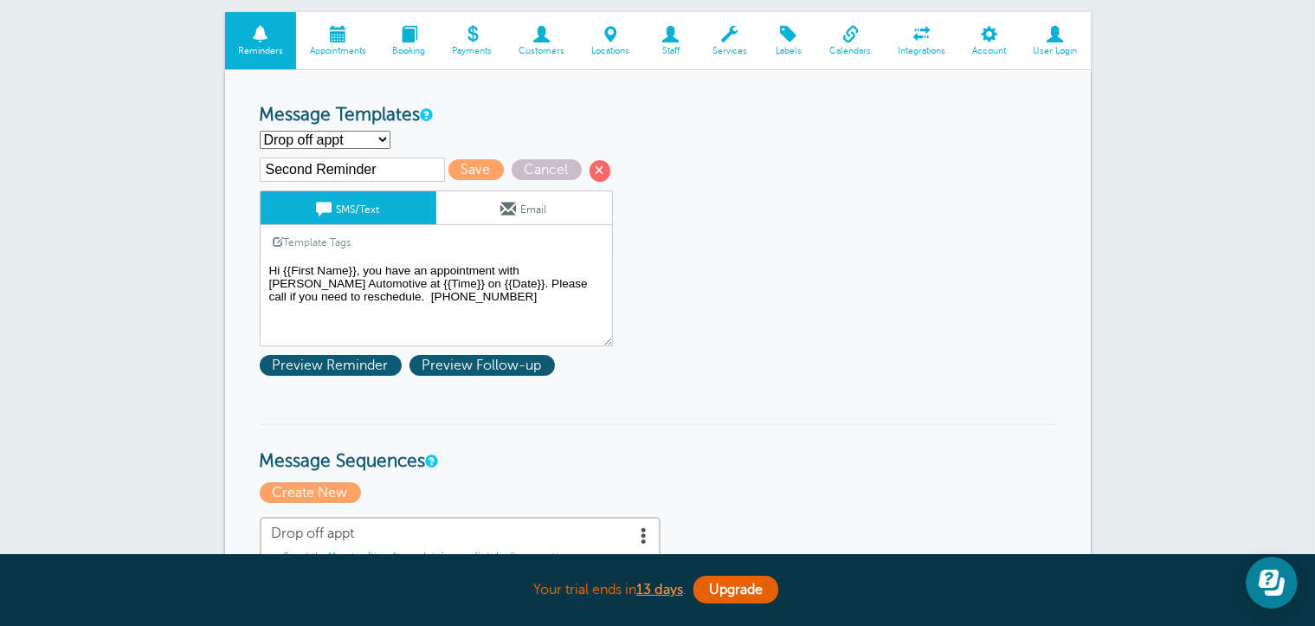
type input "Drop off appt"
type textarea "Hi {{First Name}}, your appointment with Carr Craft Automotive has been schedul…"
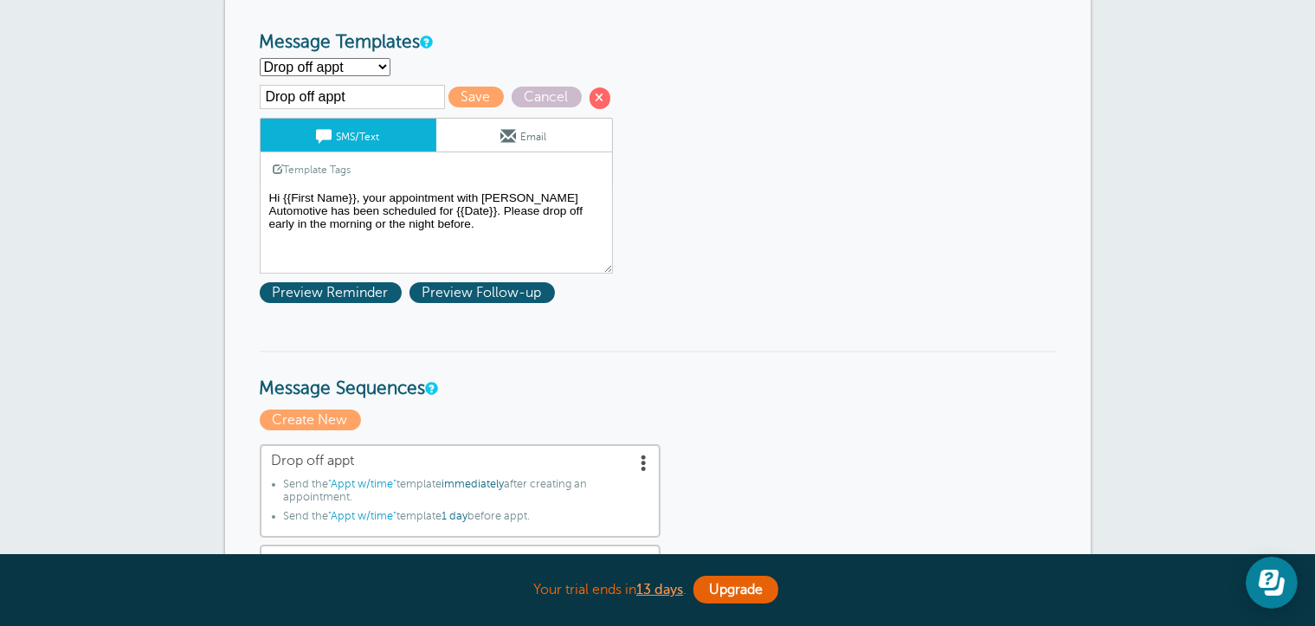
scroll to position [87, 0]
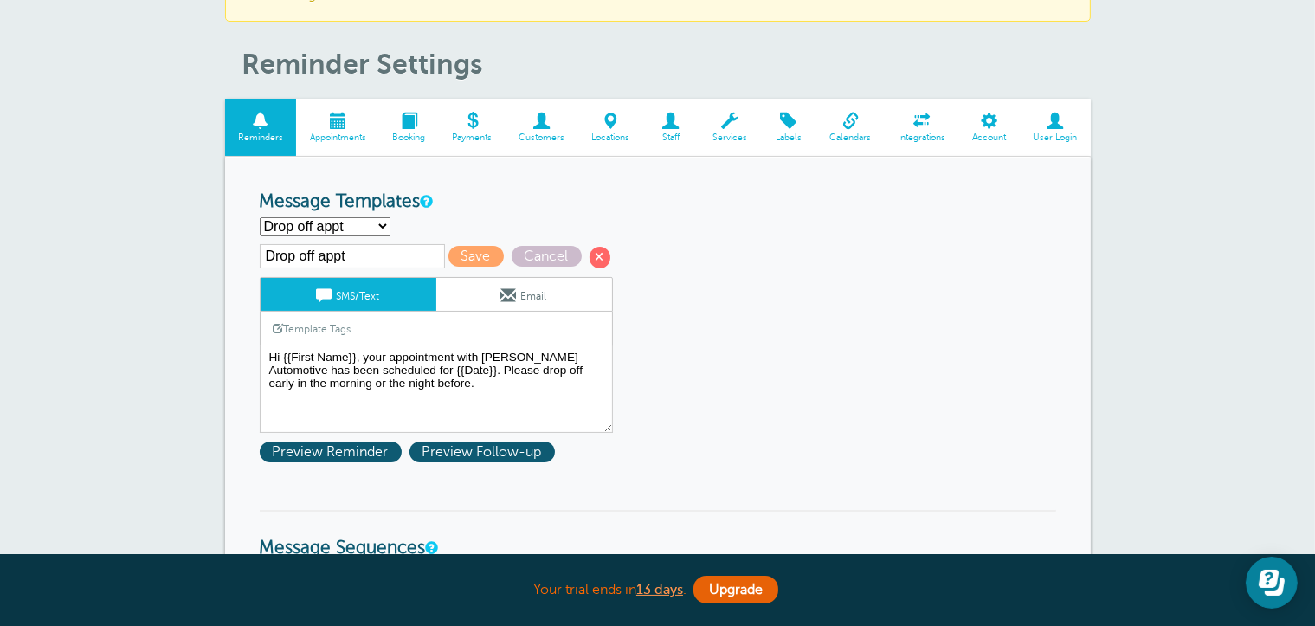
click at [264, 255] on input "Drop off appt" at bounding box center [352, 256] width 185 height 24
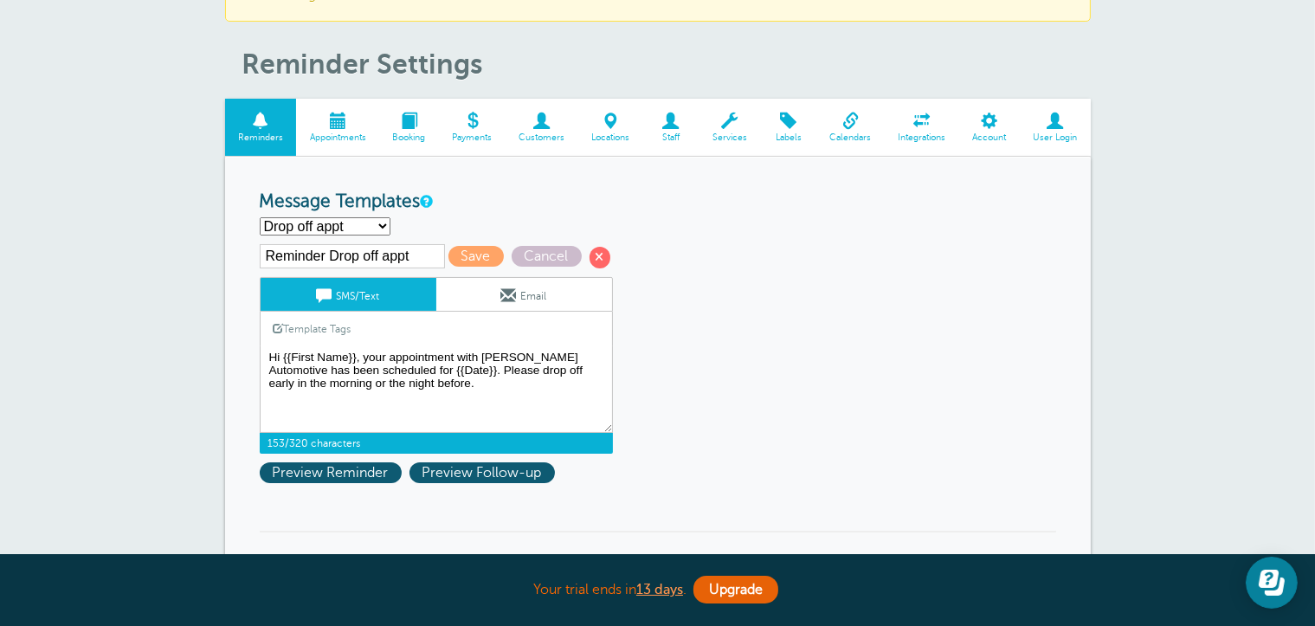
drag, startPoint x: 266, startPoint y: 370, endPoint x: 391, endPoint y: 375, distance: 125.6
click at [391, 375] on textarea "Hi {{First Name}}, your appointment with [PERSON_NAME] Automotive has been sche…" at bounding box center [436, 389] width 353 height 87
click at [364, 227] on select "Appt w/time Drop off appt First Reminder Second Reminder Third Reminder Create …" at bounding box center [325, 226] width 131 height 18
click at [419, 217] on div "Appt w/time Drop off appt First Reminder Second Reminder Third Reminder Create …" at bounding box center [658, 226] width 796 height 18
drag, startPoint x: 323, startPoint y: 257, endPoint x: 253, endPoint y: 248, distance: 70.8
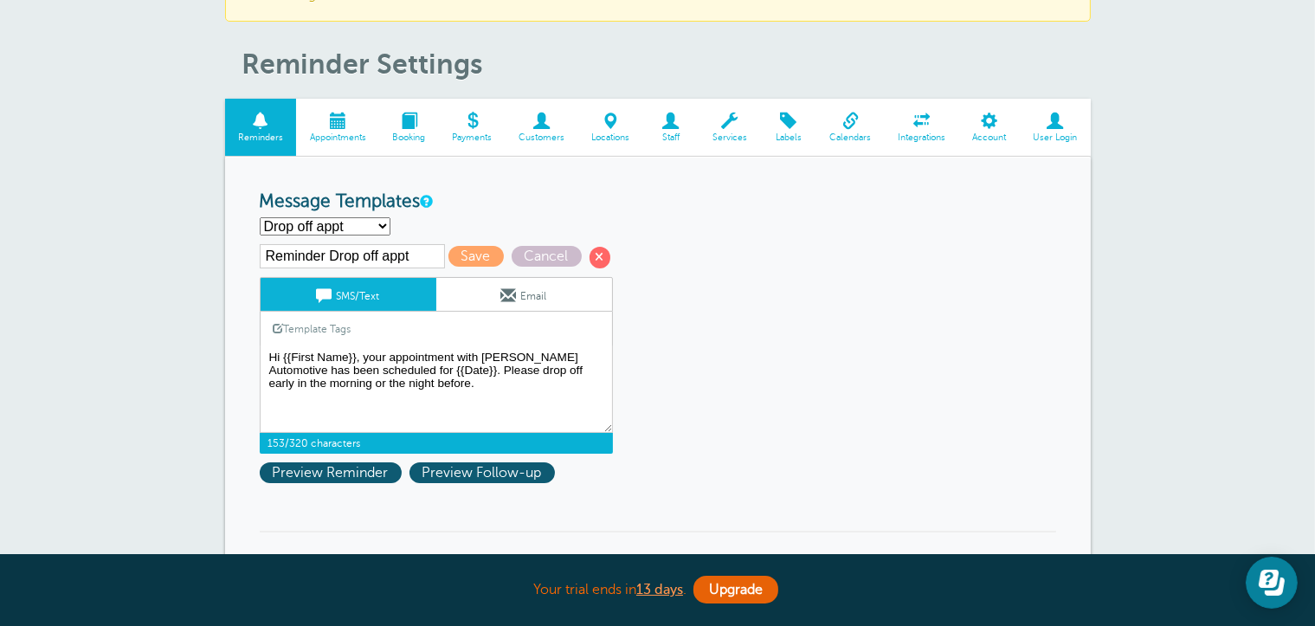
click at [531, 232] on div "Appt w/time Drop off appt First Reminder Second Reminder Third Reminder Create …" at bounding box center [658, 226] width 796 height 18
drag, startPoint x: 327, startPoint y: 255, endPoint x: 247, endPoint y: 248, distance: 80.8
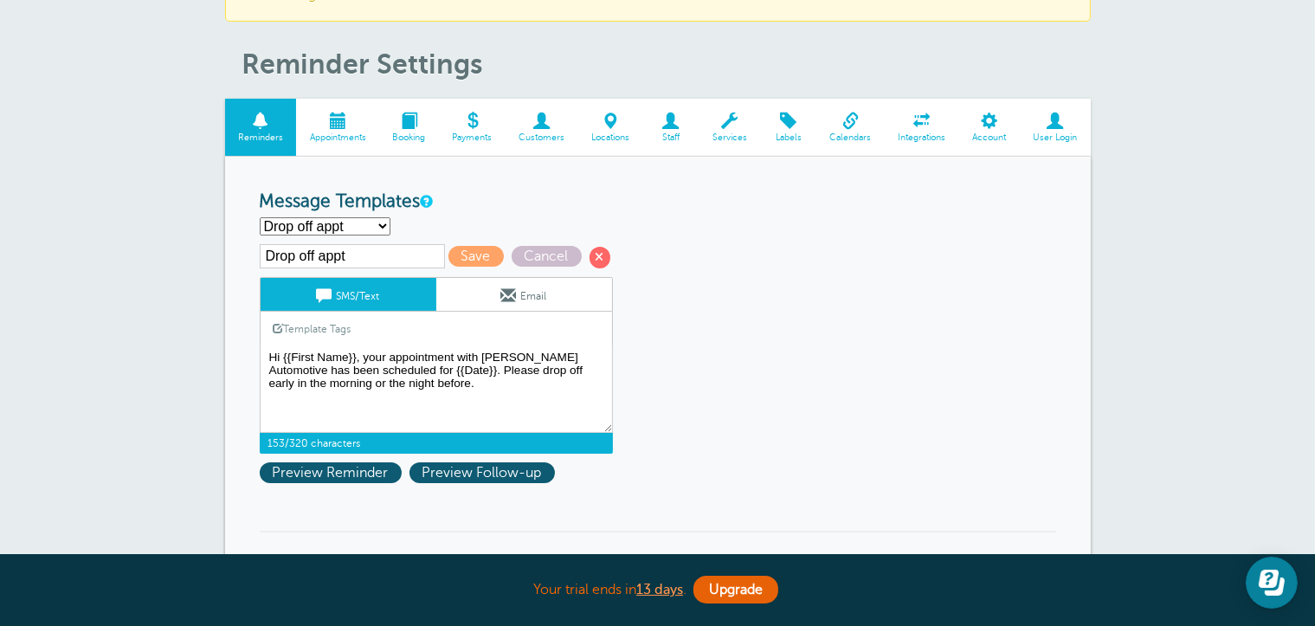
type input "Drop off appt"
click at [384, 222] on select "Appt w/time Drop off appt First Reminder Second Reminder Third Reminder Create …" at bounding box center [325, 226] width 131 height 18
select select
click at [260, 217] on select "Appt w/time Drop off appt First Reminder Second Reminder Third Reminder Create …" at bounding box center [325, 226] width 131 height 18
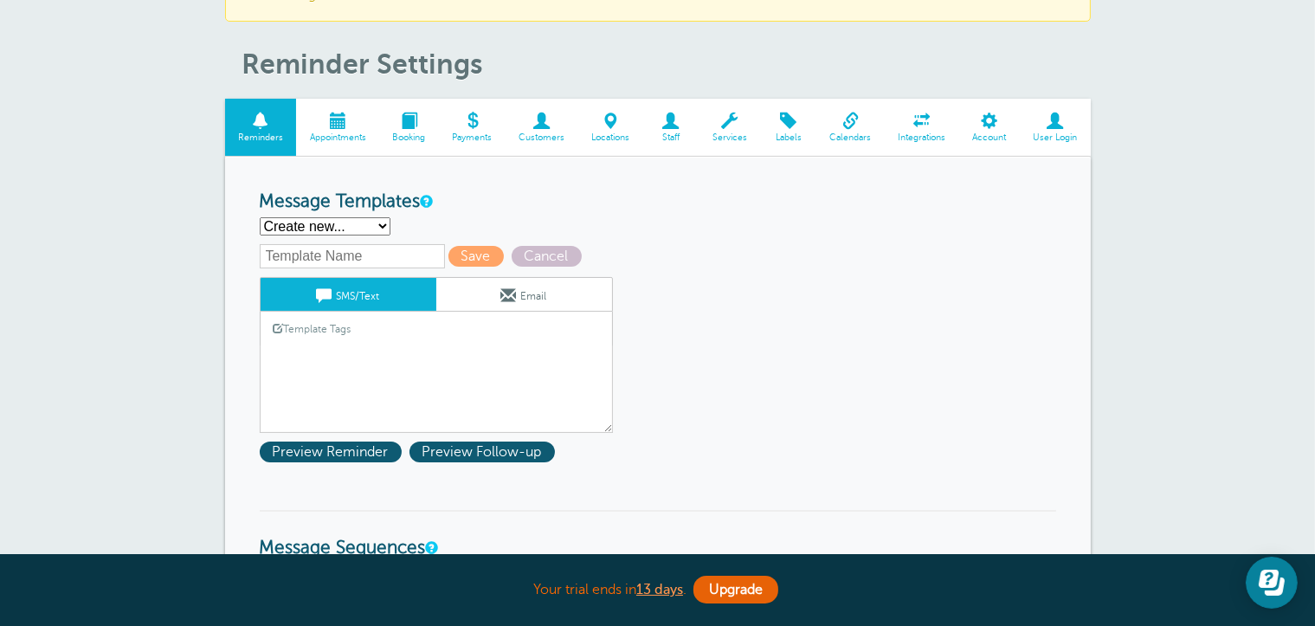
click at [354, 253] on input "text" at bounding box center [352, 256] width 185 height 24
type input "Reminder Drop off"
click at [308, 347] on textarea "Hi {{First Name}}, your appointment with [PERSON_NAME] Automotive has been sche…" at bounding box center [436, 389] width 353 height 87
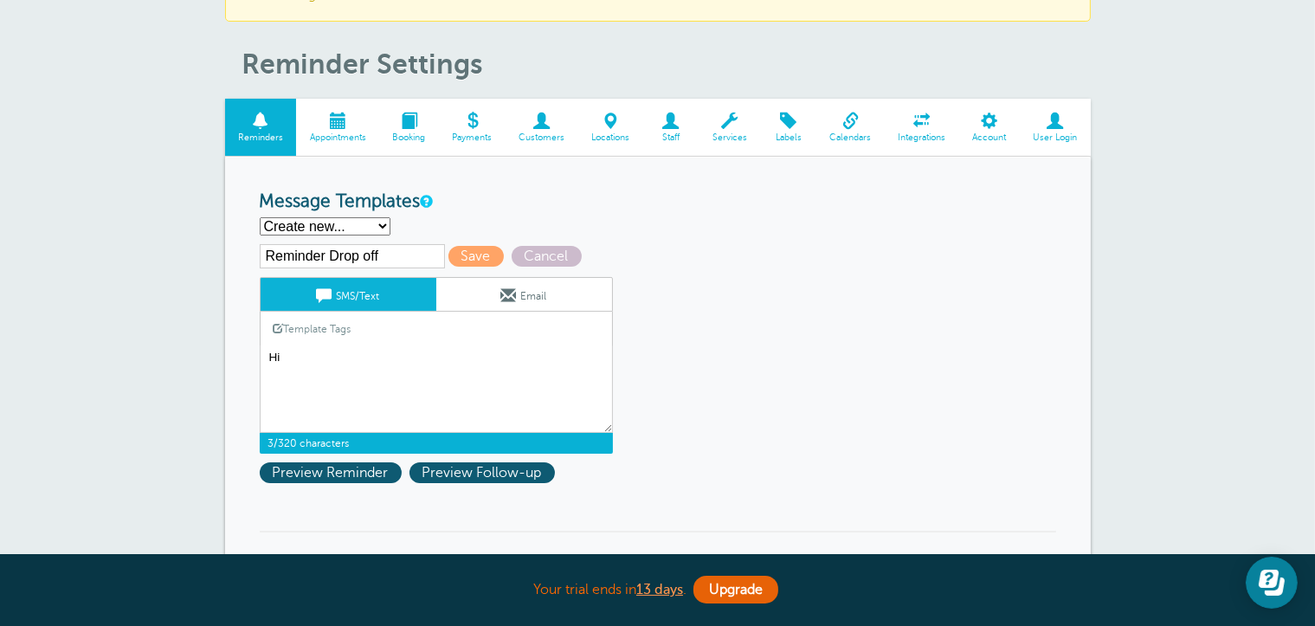
click at [324, 319] on link "Template Tags" at bounding box center [313, 329] width 104 height 34
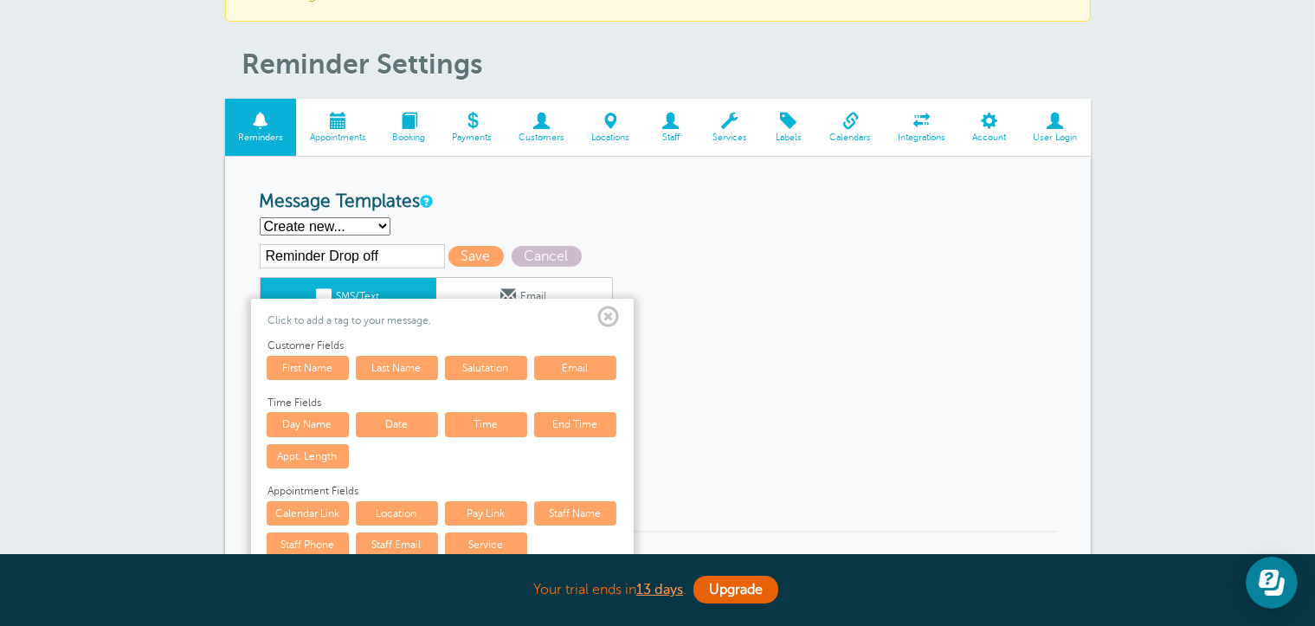
click at [315, 361] on link "First Name" at bounding box center [308, 368] width 82 height 24
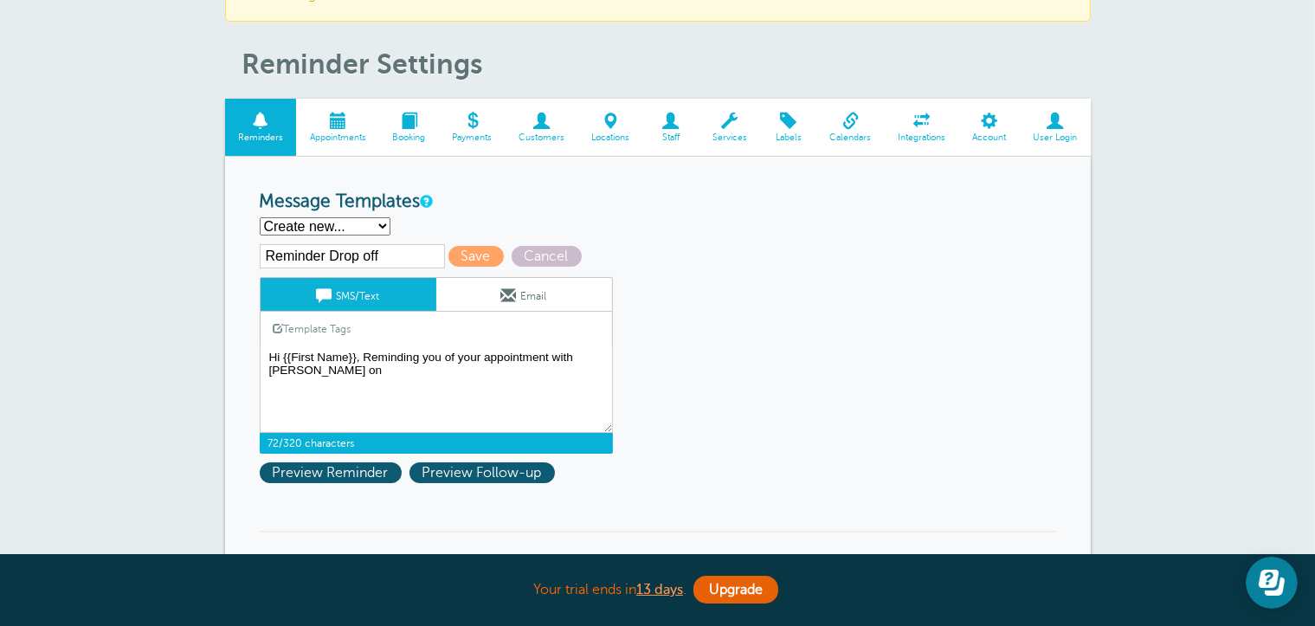
click at [324, 327] on link "Template Tags" at bounding box center [313, 329] width 104 height 34
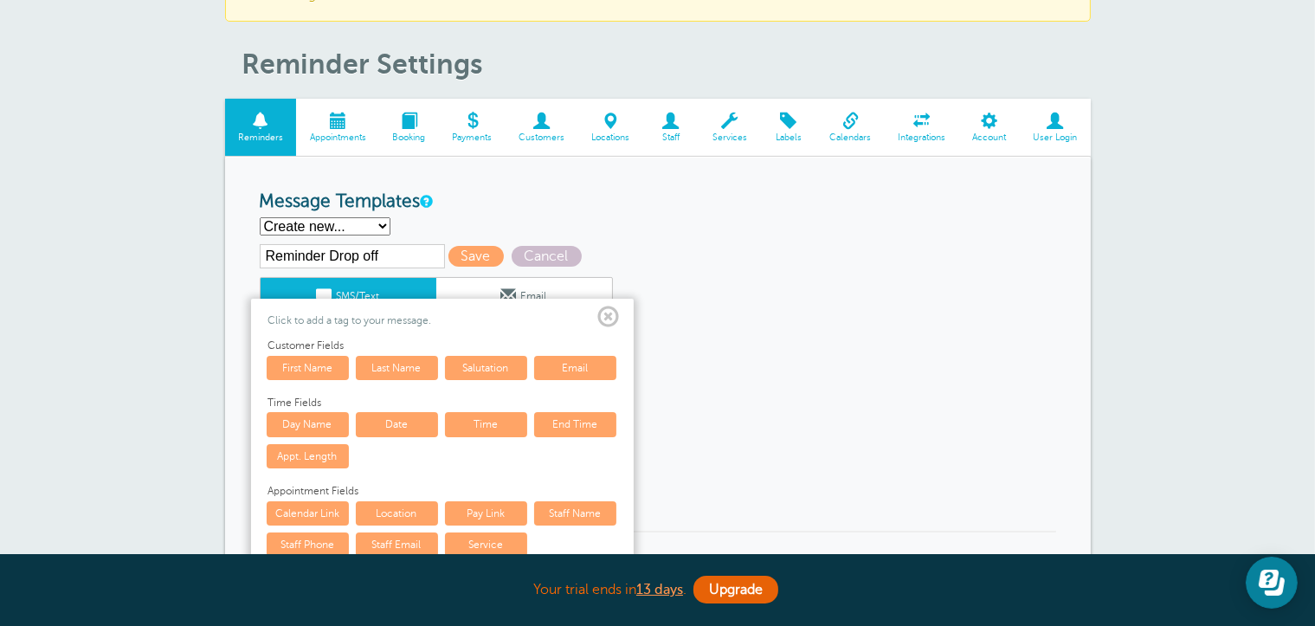
click at [325, 423] on link "Day Name" at bounding box center [308, 424] width 82 height 24
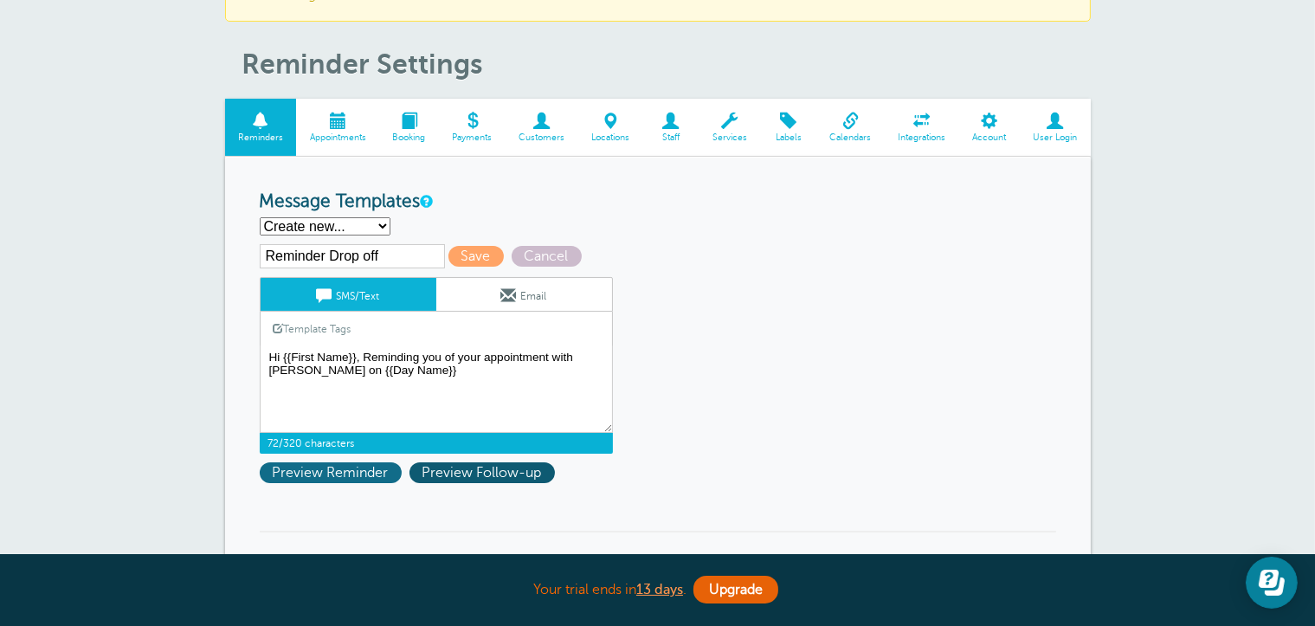
click at [335, 473] on span "Preview Reminder" at bounding box center [331, 472] width 142 height 21
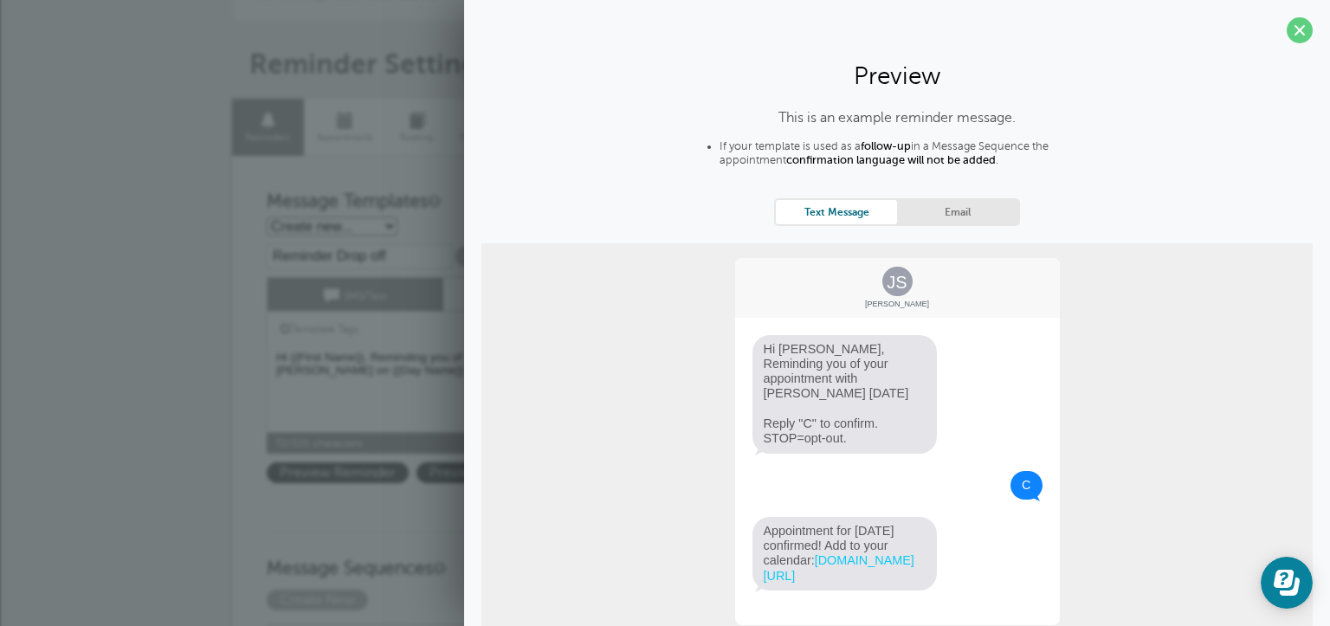
click at [1107, 421] on div "JS Jane Smith Hi Jane, Reminding you of your appointment with Carr Craft on Thu…" at bounding box center [896, 441] width 831 height 396
click at [1291, 33] on span at bounding box center [1299, 30] width 26 height 26
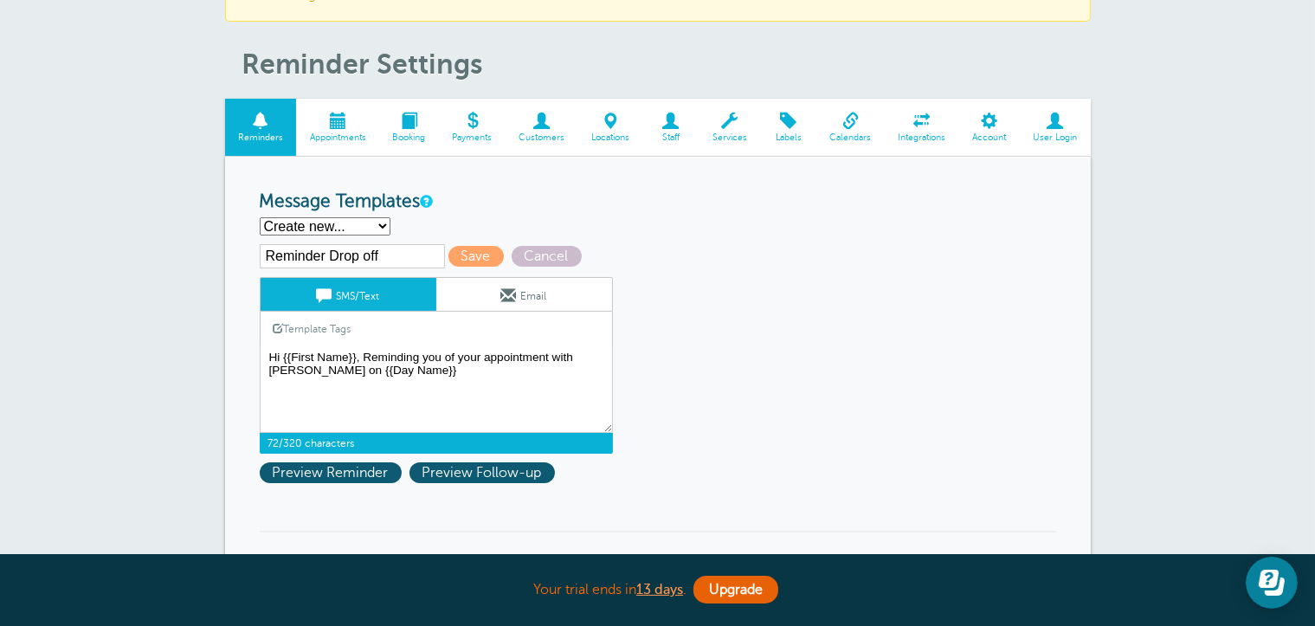
click at [341, 326] on link "Template Tags" at bounding box center [313, 329] width 104 height 34
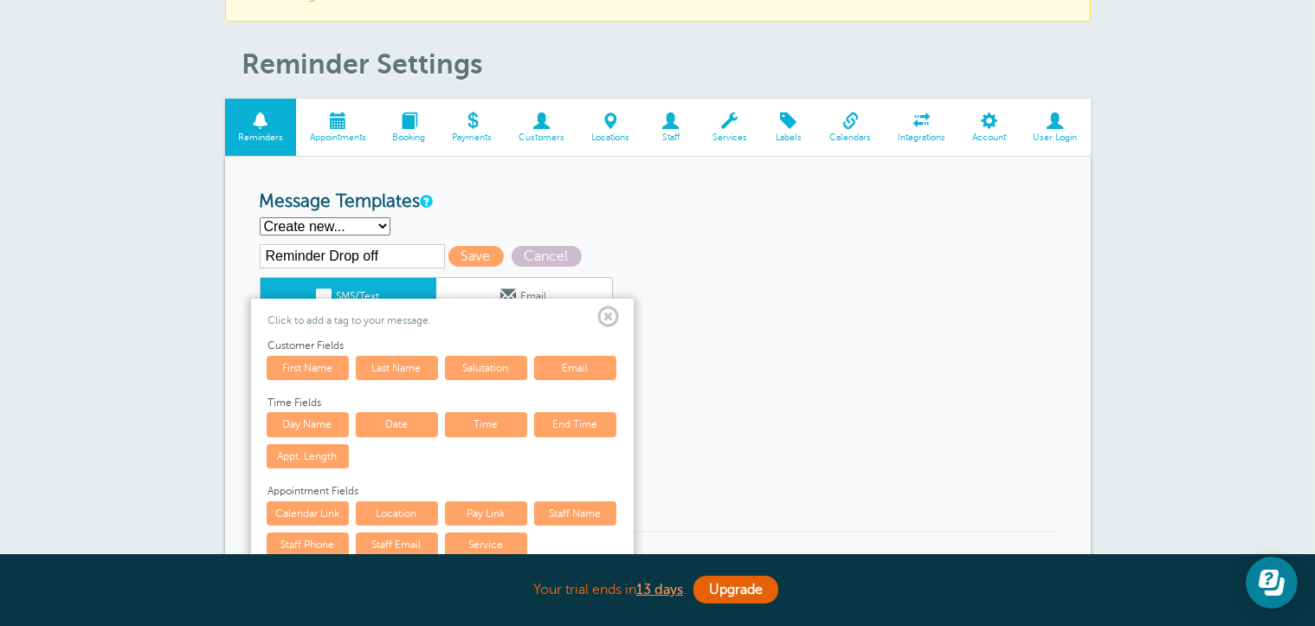
click at [400, 423] on link "Date" at bounding box center [397, 424] width 82 height 24
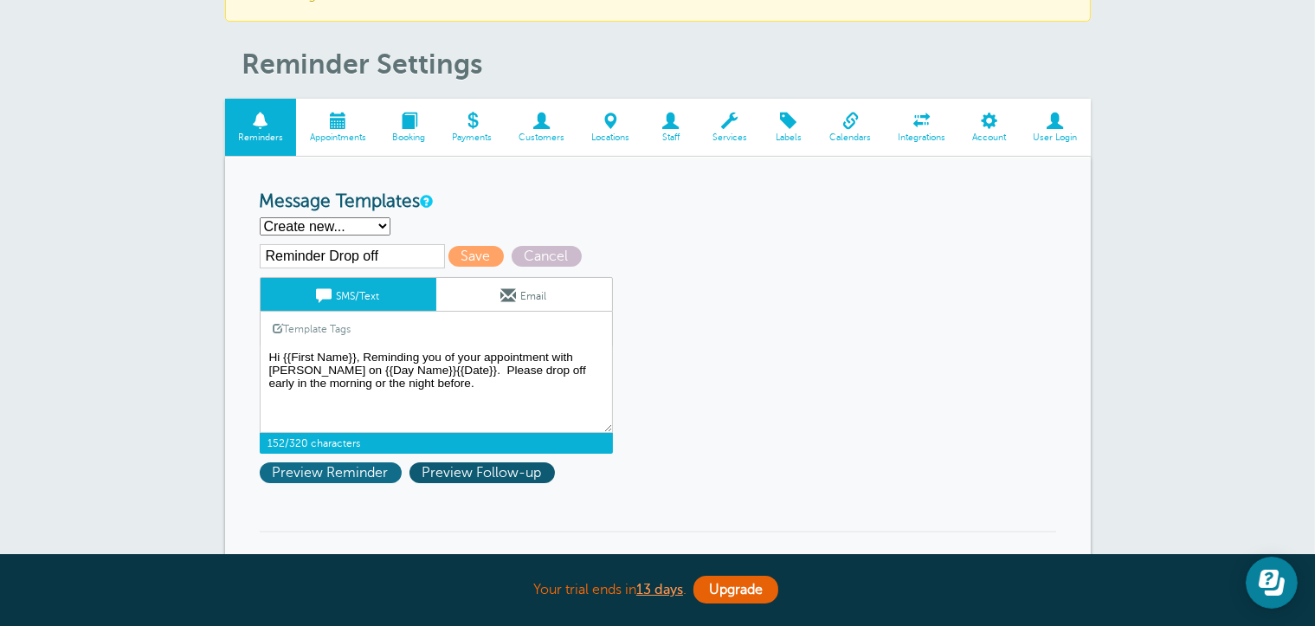
click at [343, 469] on span "Preview Reminder" at bounding box center [331, 472] width 142 height 21
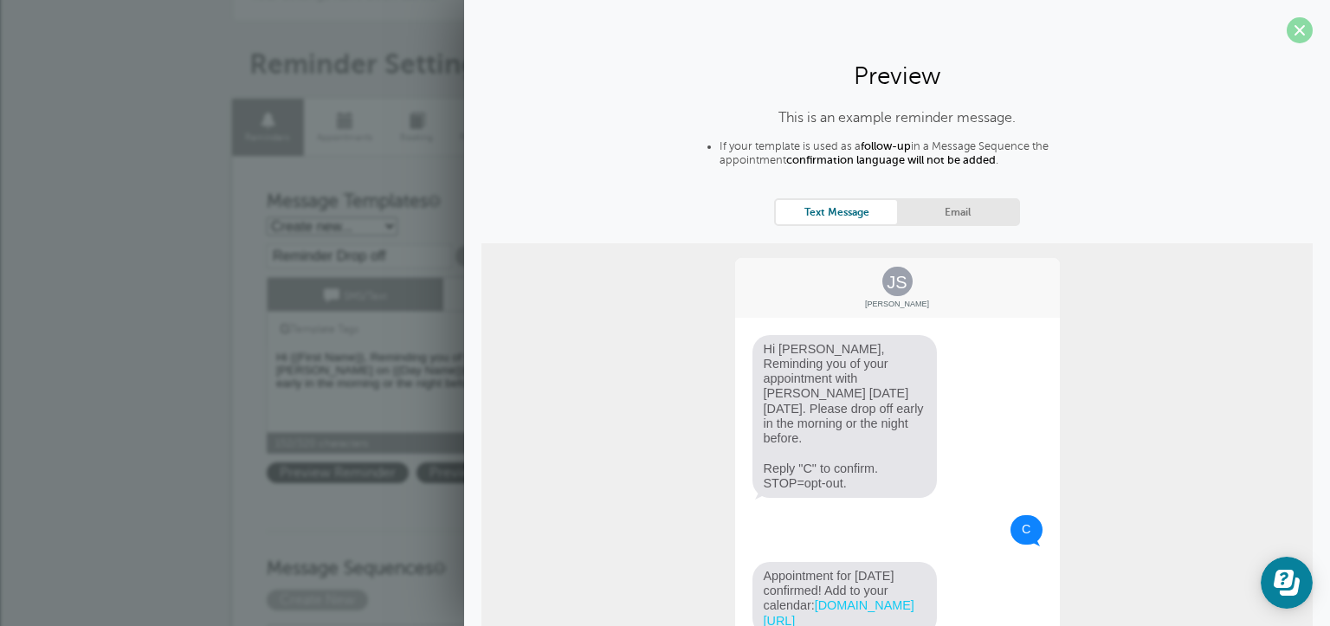
click at [1290, 33] on span at bounding box center [1299, 30] width 26 height 26
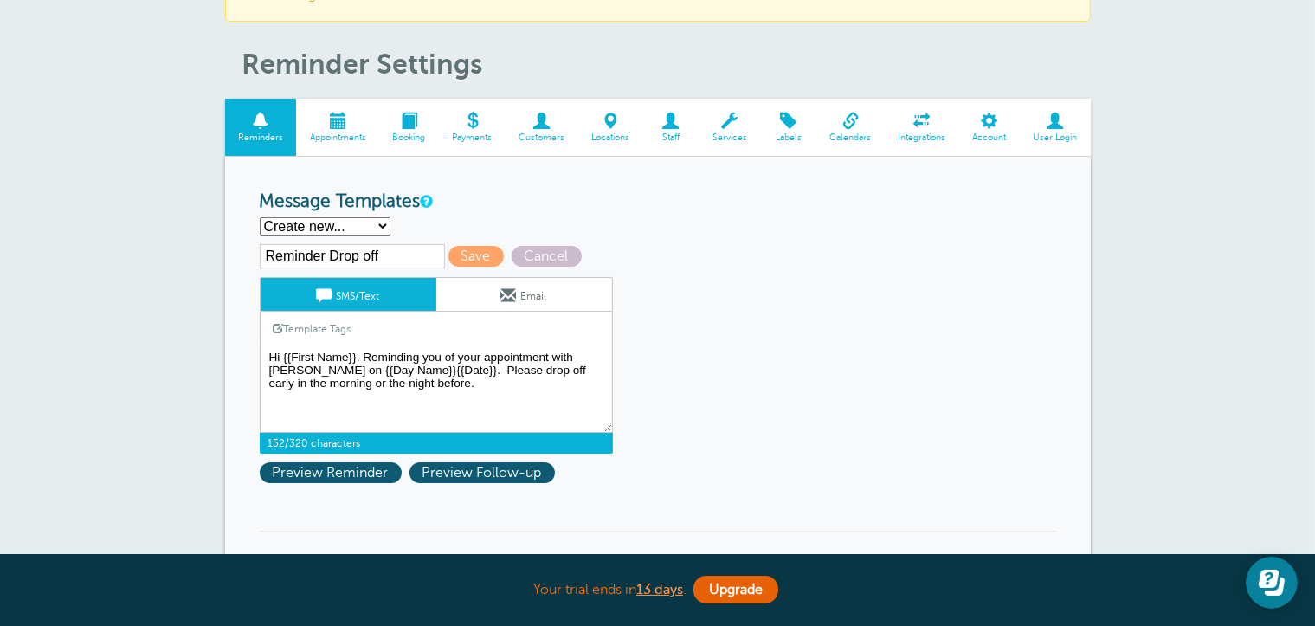
click at [383, 369] on textarea "Hi {{First Name}}, your appointment with [PERSON_NAME] Automotive has been sche…" at bounding box center [436, 389] width 353 height 87
type textarea "Hi {{First Name}}, Reminding you of your appointment with Carr Craft on {{Day N…"
click at [294, 468] on span "Preview Reminder" at bounding box center [331, 472] width 142 height 21
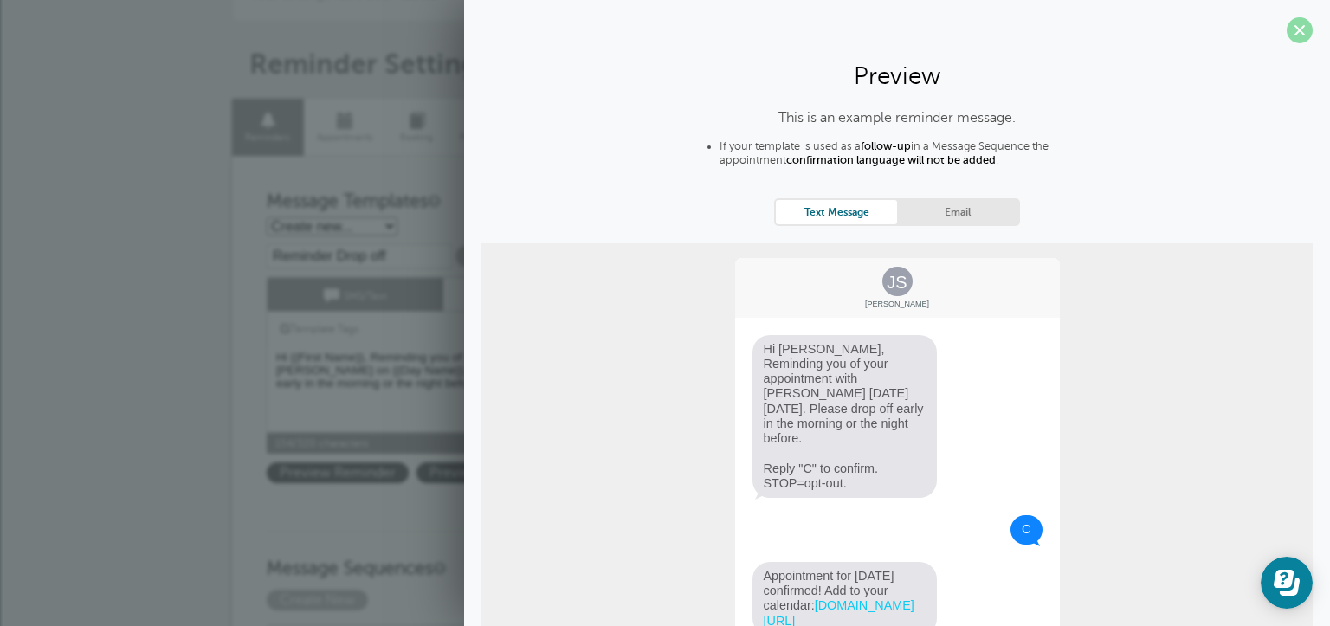
click at [1290, 29] on span at bounding box center [1299, 30] width 26 height 26
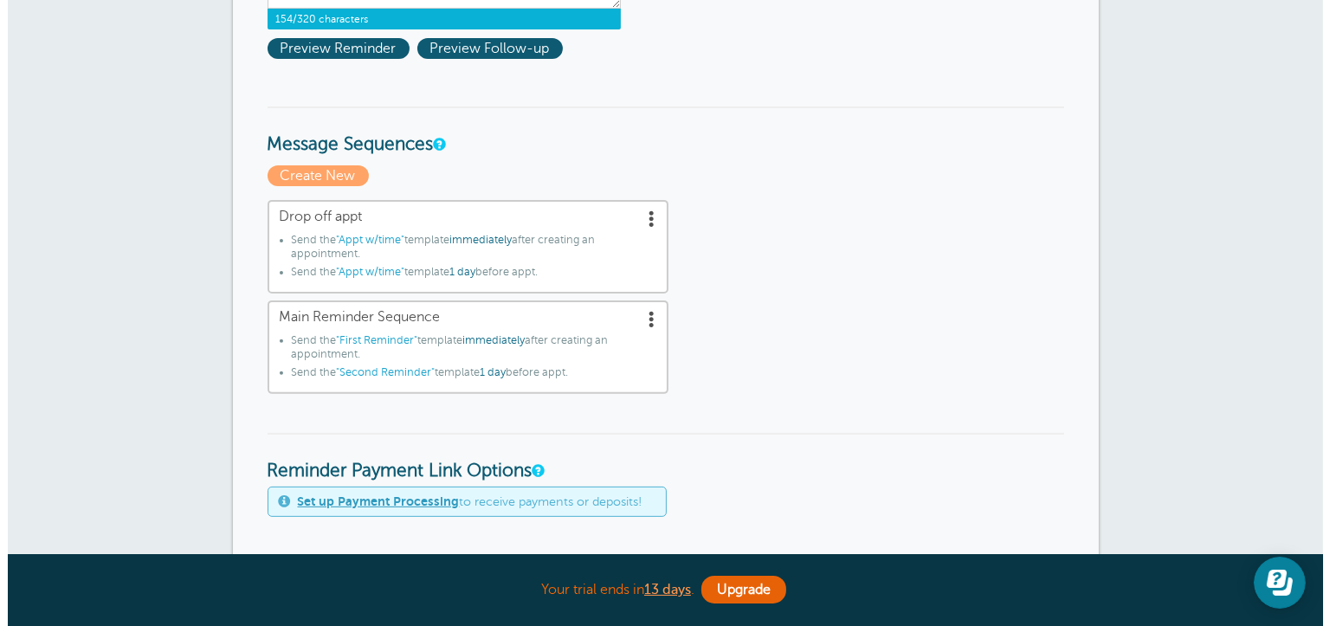
scroll to position [519, 0]
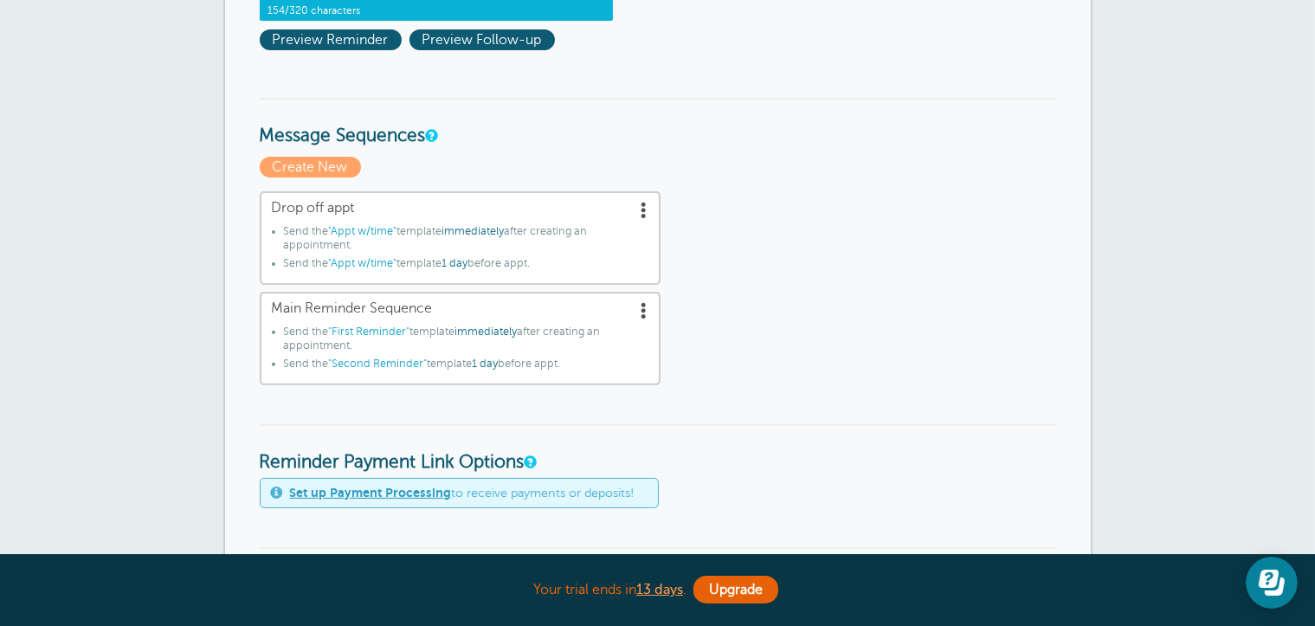
click at [373, 230] on span ""Appt w/time"" at bounding box center [363, 231] width 68 height 12
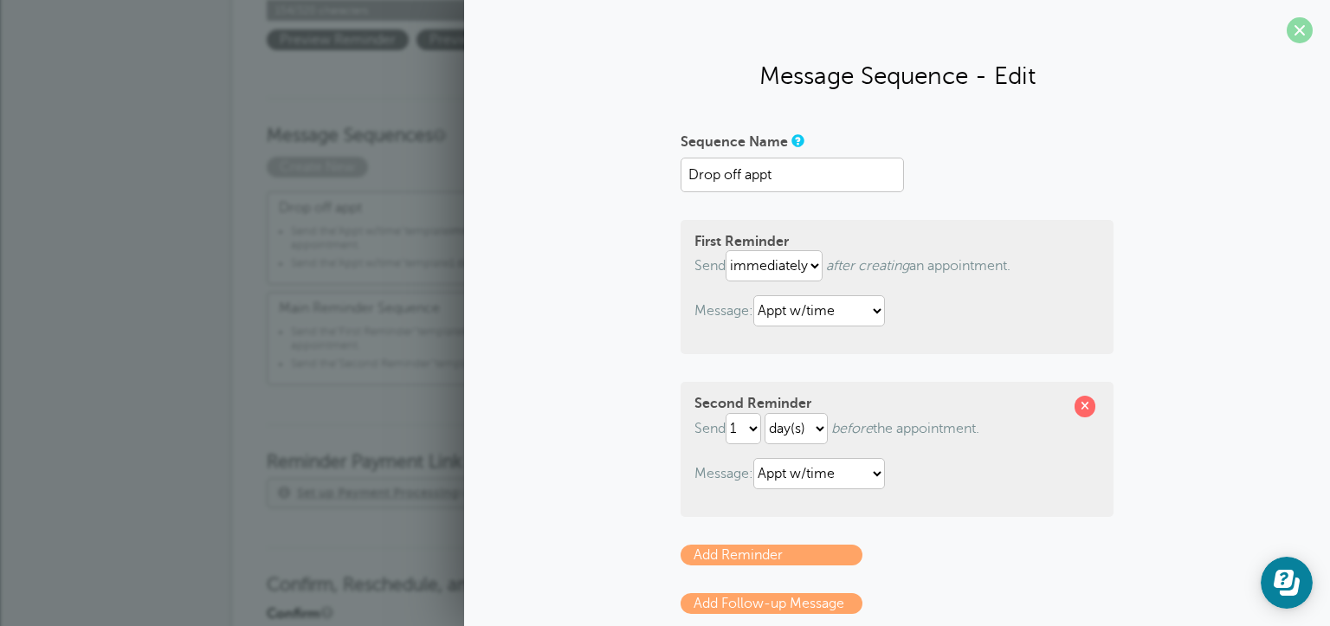
click at [1293, 35] on span at bounding box center [1299, 30] width 26 height 26
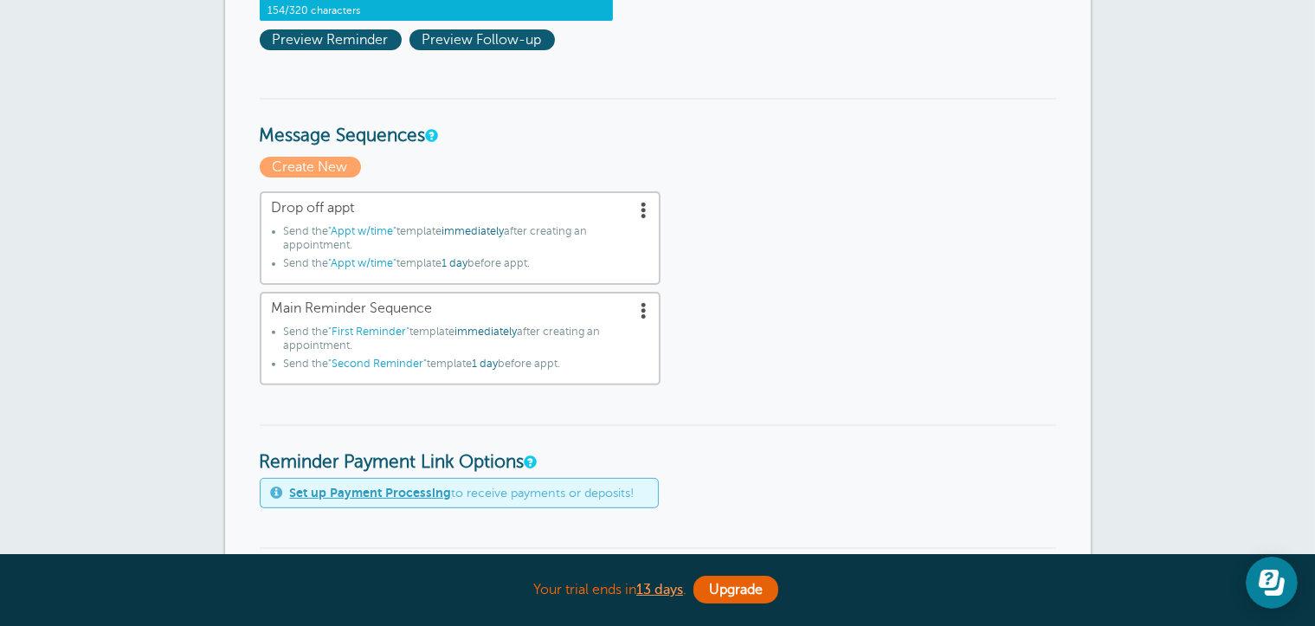
click at [640, 201] on span at bounding box center [644, 209] width 17 height 17
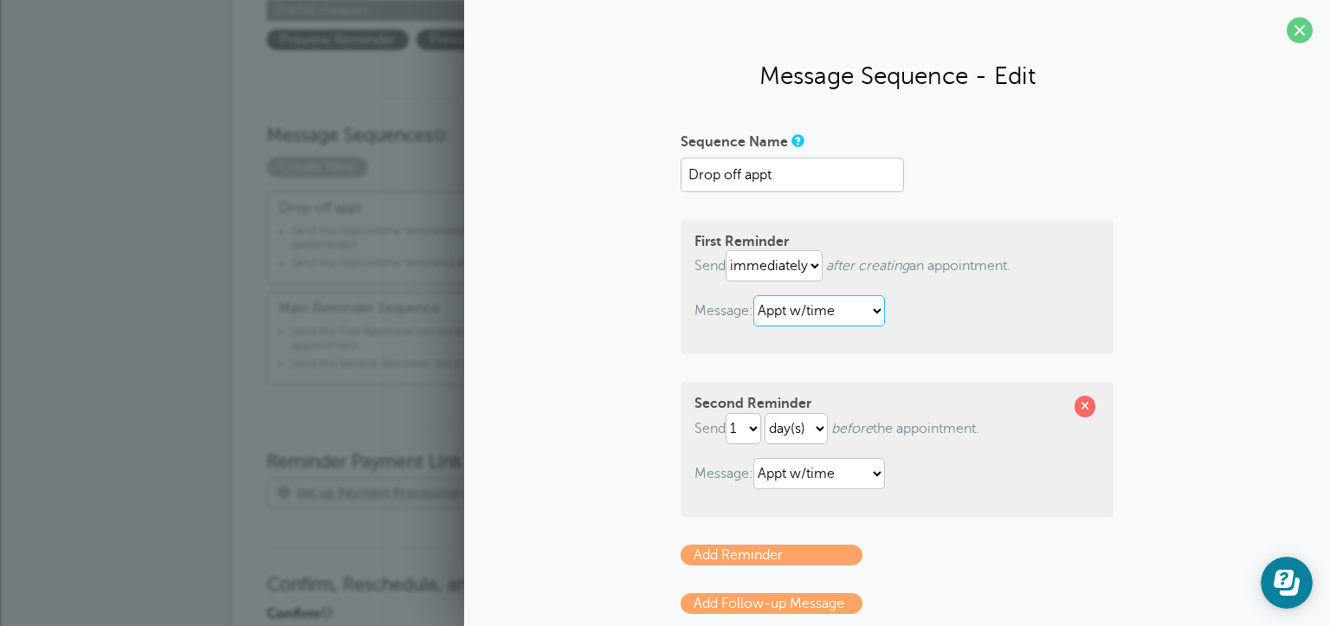
click at [841, 320] on select "Appt w/time Drop off appt First Reminder Second Reminder Third Reminder" at bounding box center [819, 310] width 132 height 31
click at [522, 333] on div "Sequence Name Drop off appt First Reminder Send immediately 1 2 3 4 5 6 7 8 9 1…" at bounding box center [896, 449] width 831 height 644
click at [880, 313] on select "Appt w/time Drop off appt First Reminder Second Reminder Third Reminder" at bounding box center [819, 310] width 132 height 31
select select "160211"
click at [753, 295] on select "Appt w/time Drop off appt First Reminder Second Reminder Third Reminder" at bounding box center [819, 310] width 132 height 31
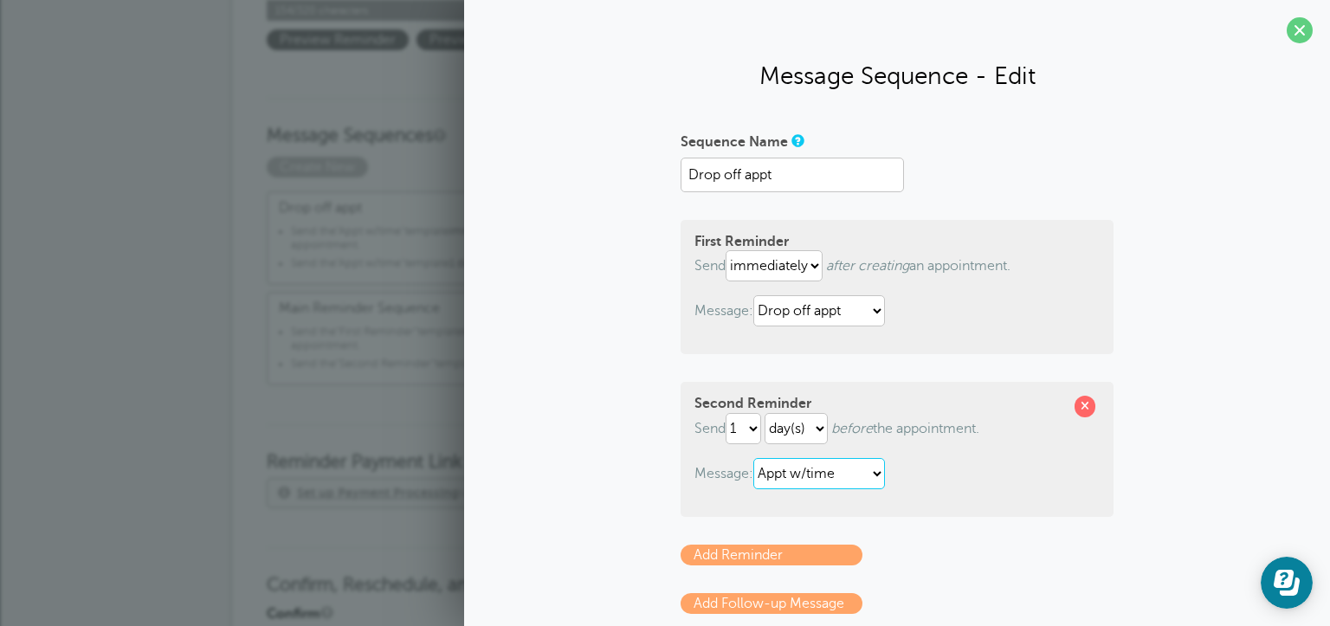
click at [871, 475] on select "Appt w/time Drop off appt First Reminder Second Reminder Third Reminder" at bounding box center [819, 473] width 132 height 31
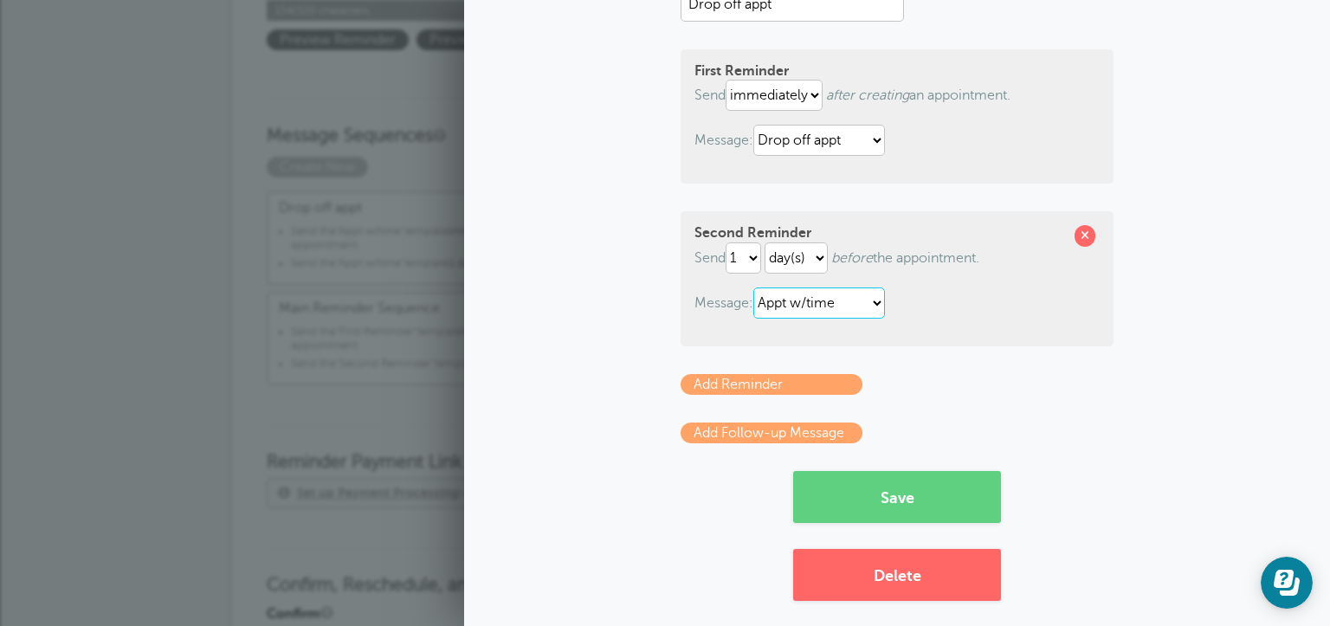
scroll to position [173, 0]
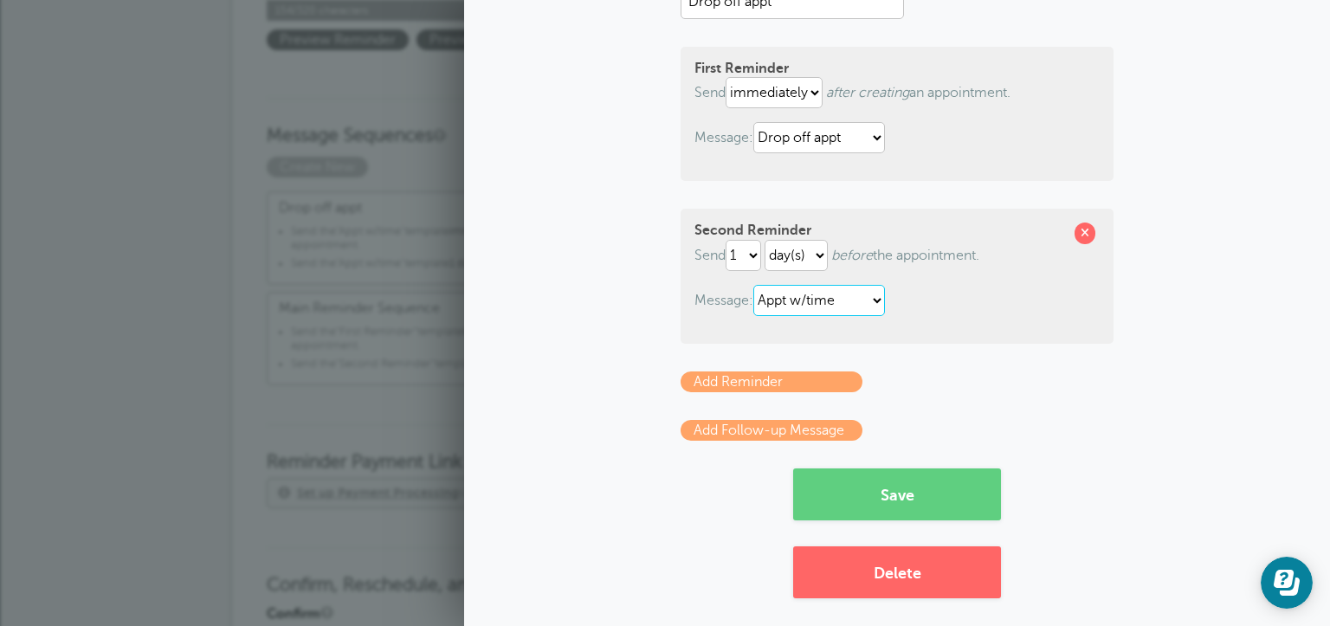
click at [861, 300] on select "Appt w/time Drop off appt First Reminder Second Reminder Third Reminder" at bounding box center [819, 300] width 132 height 31
select select "160211"
click at [753, 285] on select "Appt w/time Drop off appt First Reminder Second Reminder Third Reminder" at bounding box center [819, 300] width 132 height 31
click at [911, 500] on button "Save" at bounding box center [897, 494] width 208 height 52
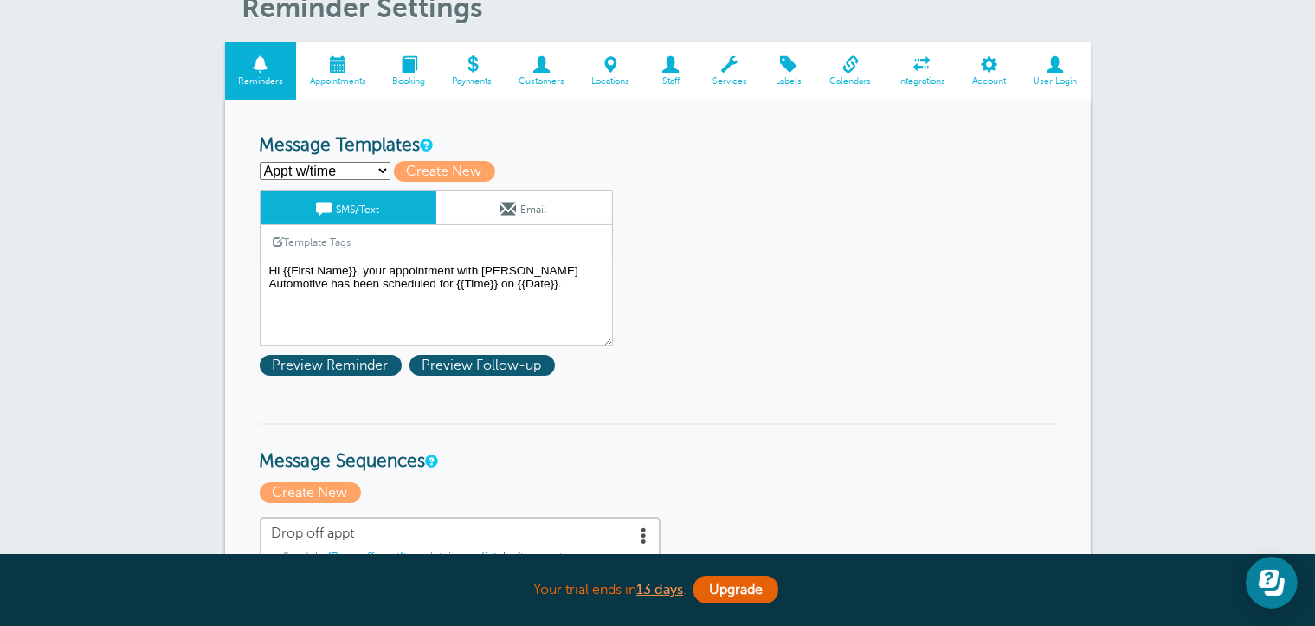
scroll to position [173, 0]
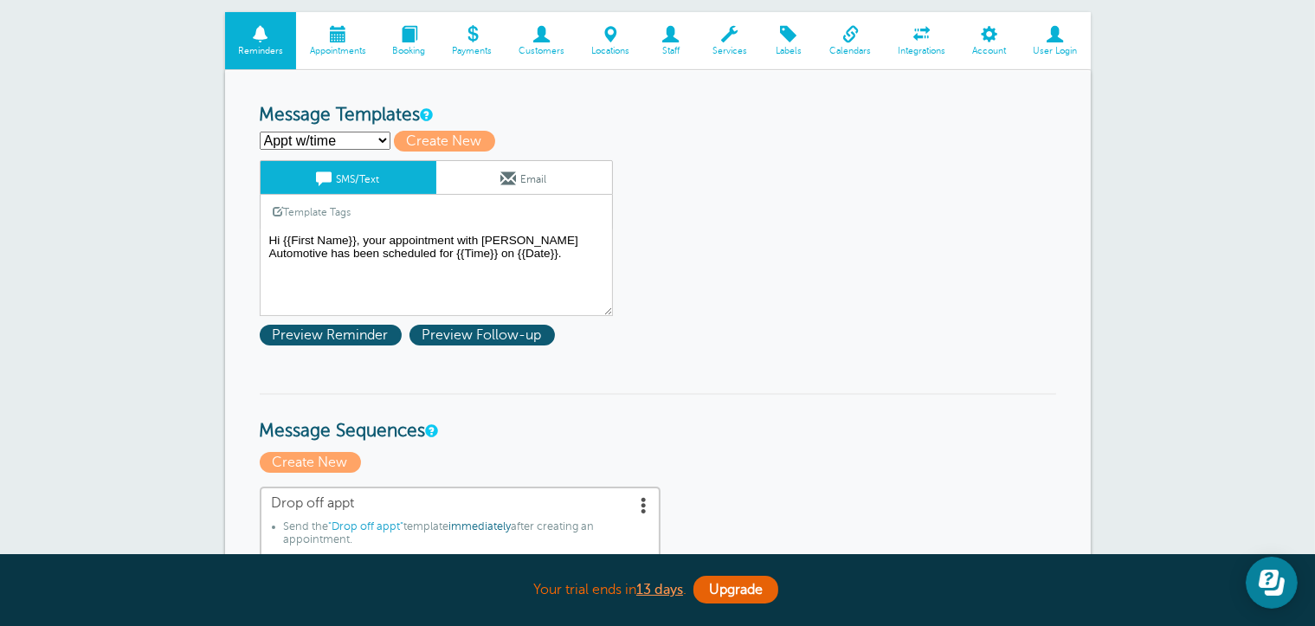
click at [362, 139] on select "Appt w/time Drop off appt First Reminder Second Reminder Third Reminder Create …" at bounding box center [325, 141] width 131 height 18
click at [260, 132] on select "Appt w/time Drop off appt First Reminder Second Reminder Third Reminder Create …" at bounding box center [325, 141] width 131 height 18
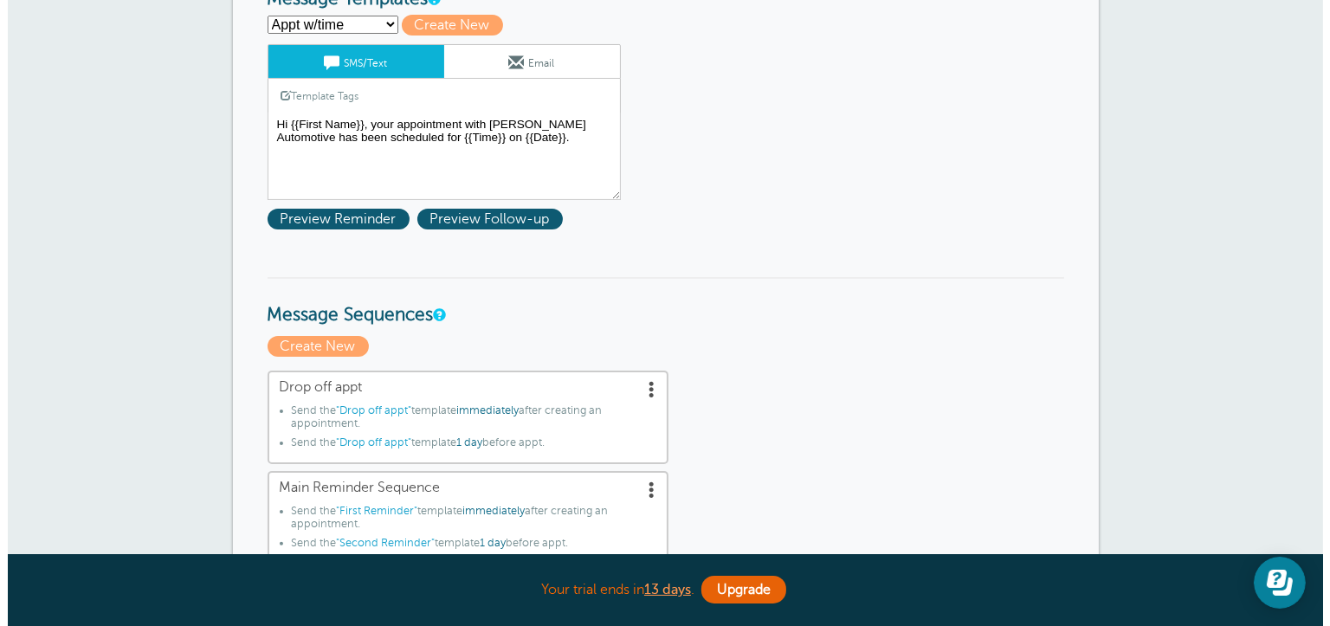
scroll to position [260, 0]
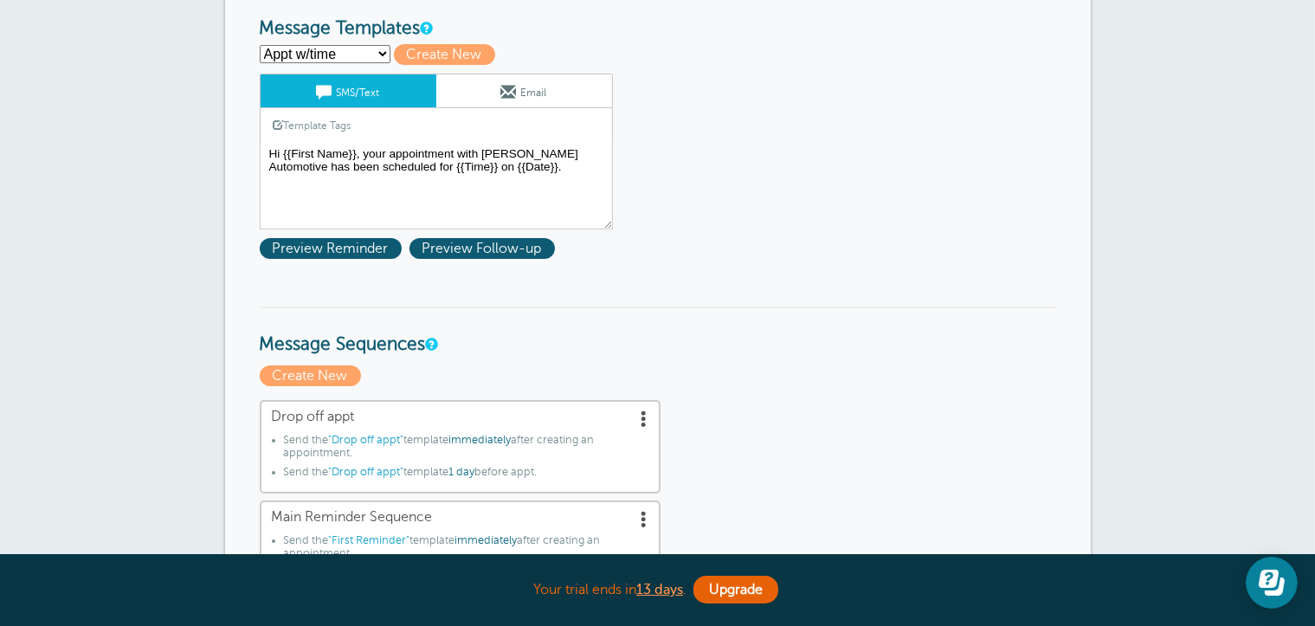
click at [644, 413] on span at bounding box center [644, 417] width 17 height 17
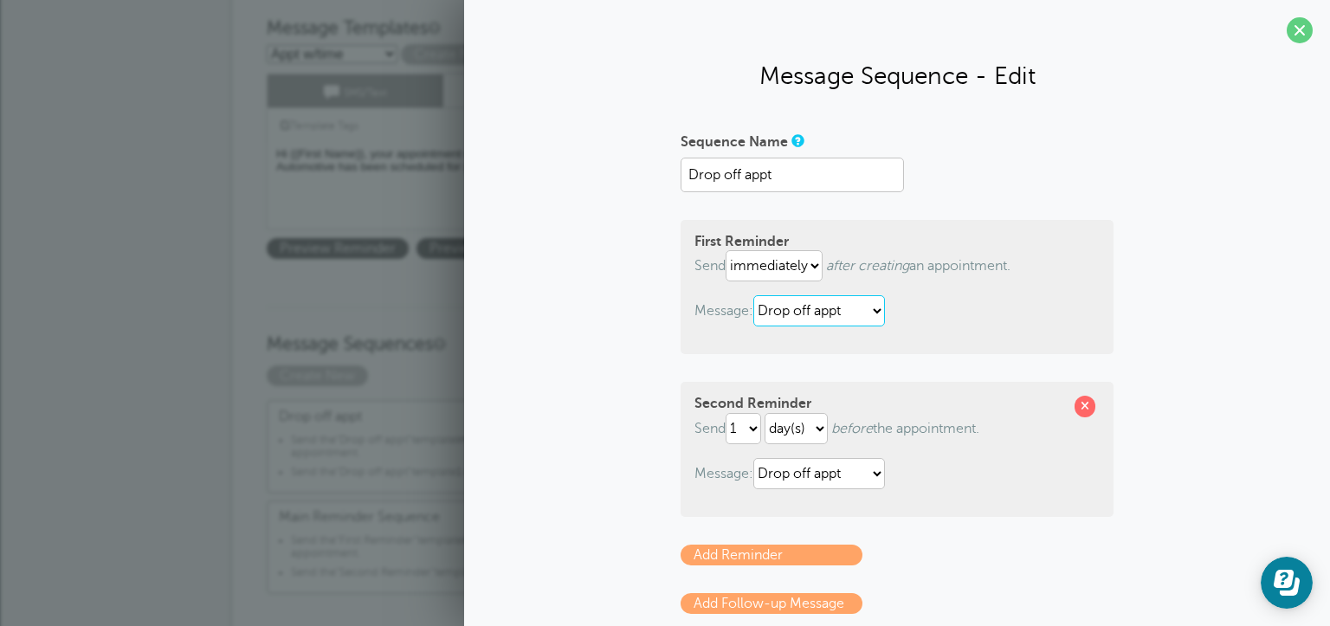
click at [858, 312] on select "Appt w/time Drop off appt First Reminder Second Reminder Third Reminder" at bounding box center [819, 310] width 132 height 31
select select "160346"
click at [753, 295] on select "Appt w/time Drop off appt First Reminder Second Reminder Third Reminder" at bounding box center [819, 310] width 132 height 31
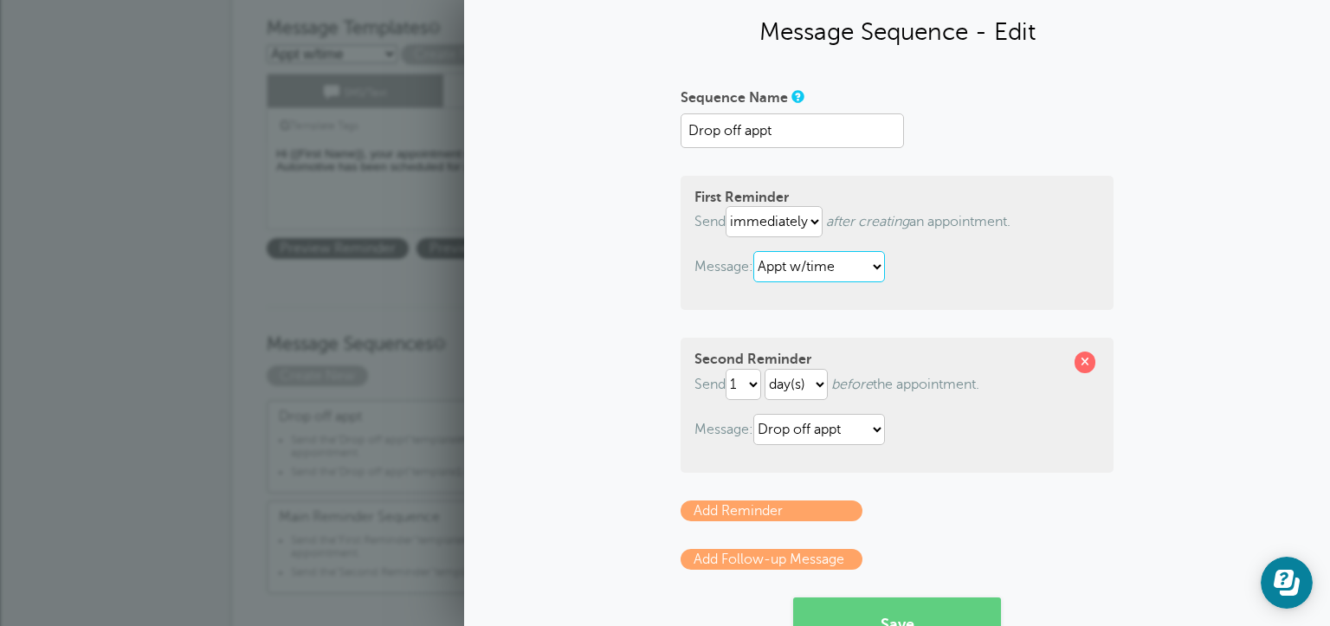
scroll to position [87, 0]
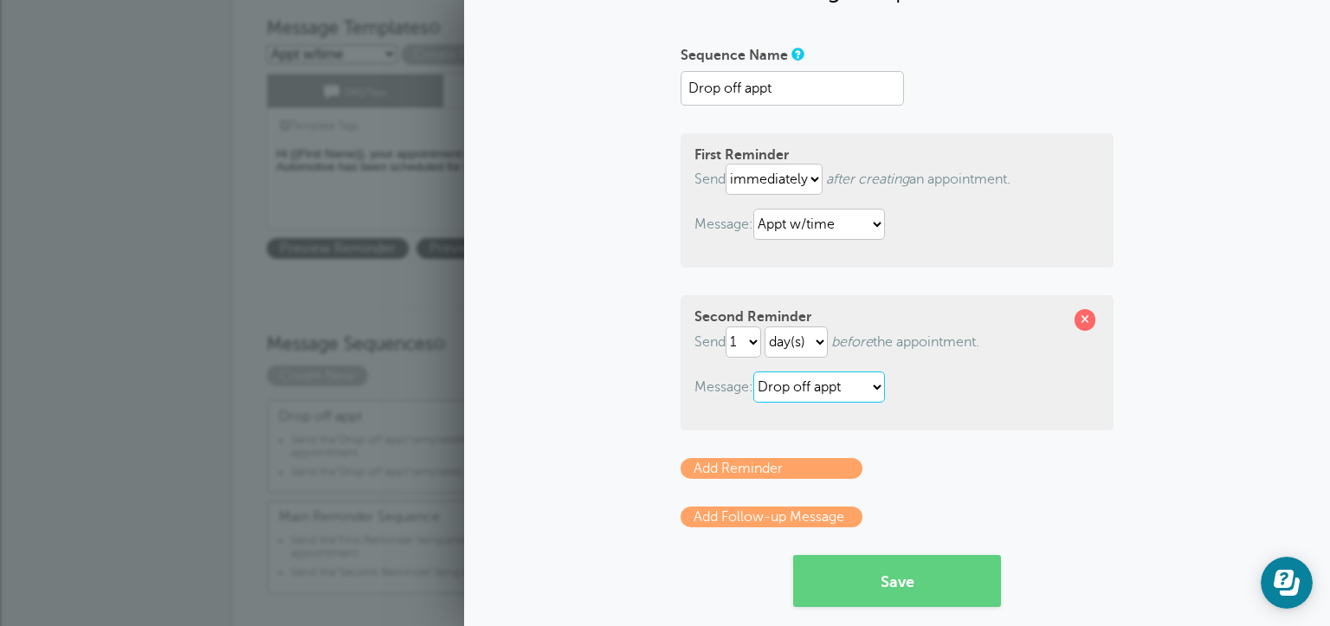
click at [838, 372] on select "Appt w/time Drop off appt First Reminder Second Reminder Third Reminder" at bounding box center [819, 386] width 132 height 31
select select "160346"
click at [753, 371] on select "Appt w/time Drop off appt First Reminder Second Reminder Third Reminder" at bounding box center [819, 386] width 132 height 31
click at [890, 571] on button "Save" at bounding box center [897, 581] width 208 height 52
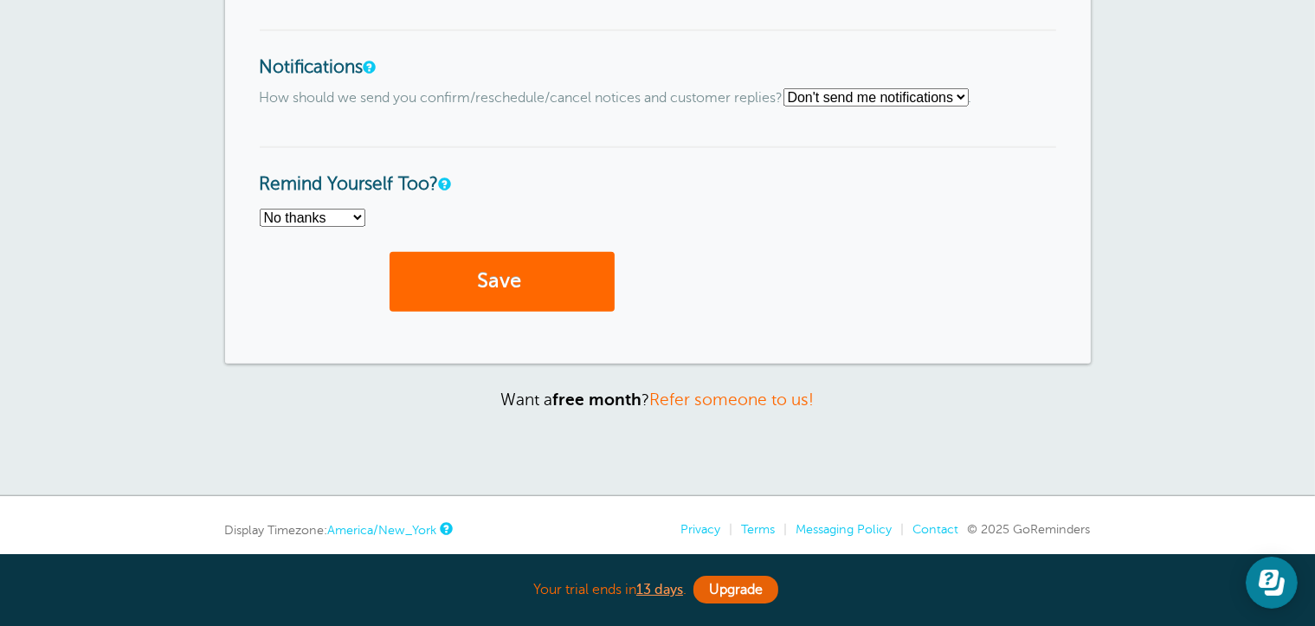
scroll to position [1472, 0]
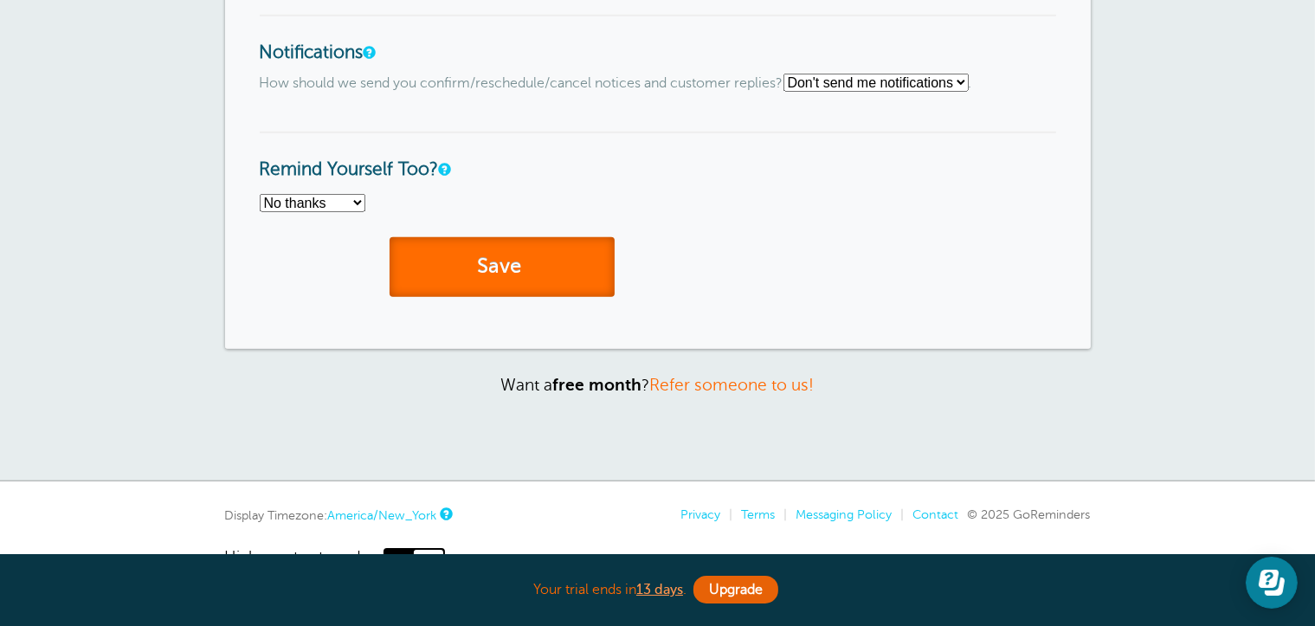
click at [502, 268] on button "Save" at bounding box center [502, 267] width 225 height 60
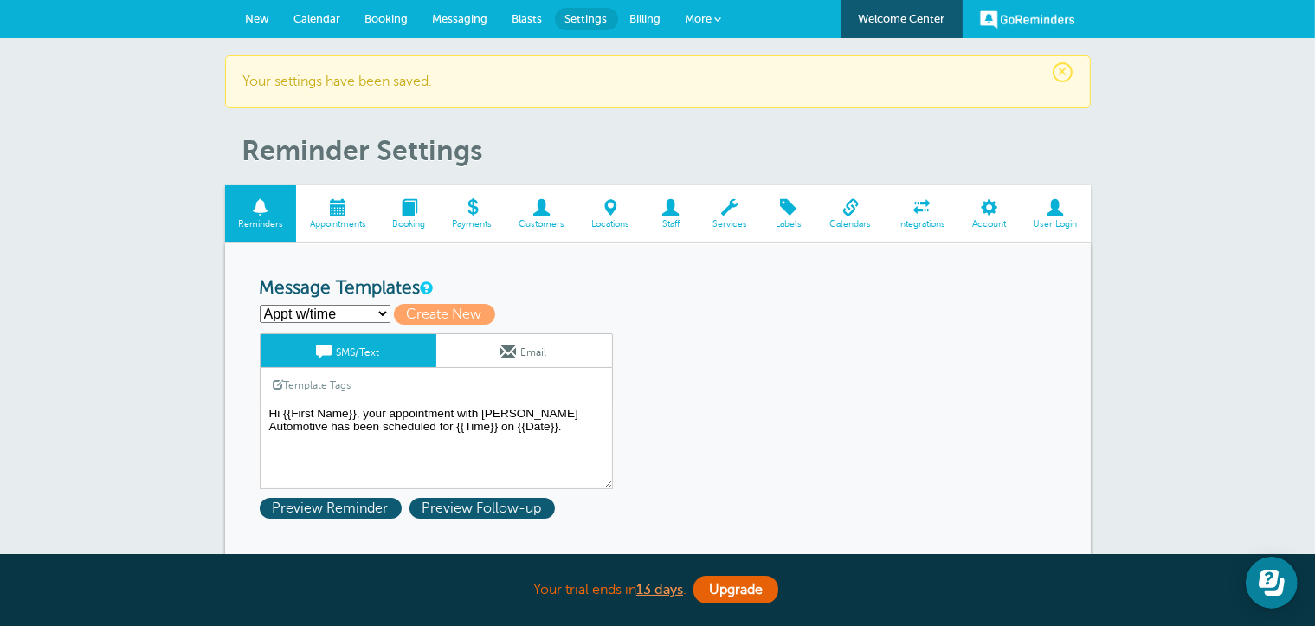
click at [387, 309] on select "Appt w/time Drop off appt First Reminder Second Reminder Third Reminder Create …" at bounding box center [325, 314] width 131 height 18
click at [459, 312] on span "Create New" at bounding box center [444, 314] width 101 height 21
select select
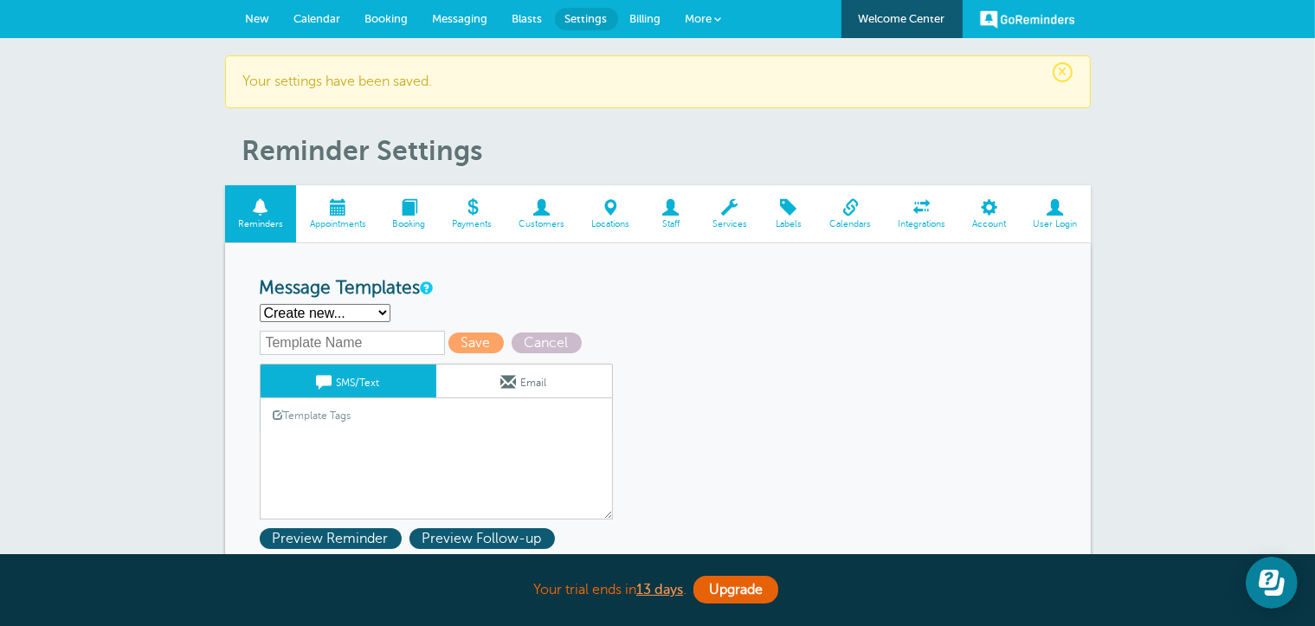
click at [360, 333] on input "text" at bounding box center [352, 343] width 185 height 24
type input "Drop off Reminder"
click at [301, 413] on link "Template Tags" at bounding box center [313, 415] width 104 height 34
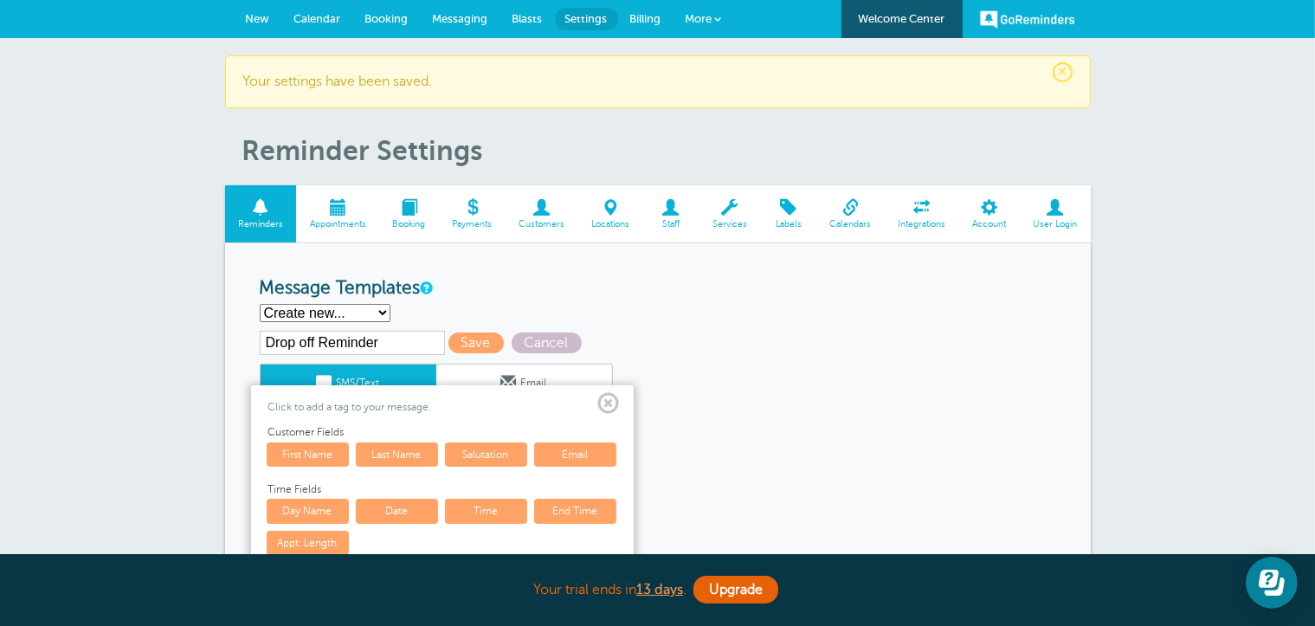
click at [612, 403] on span at bounding box center [609, 404] width 22 height 22
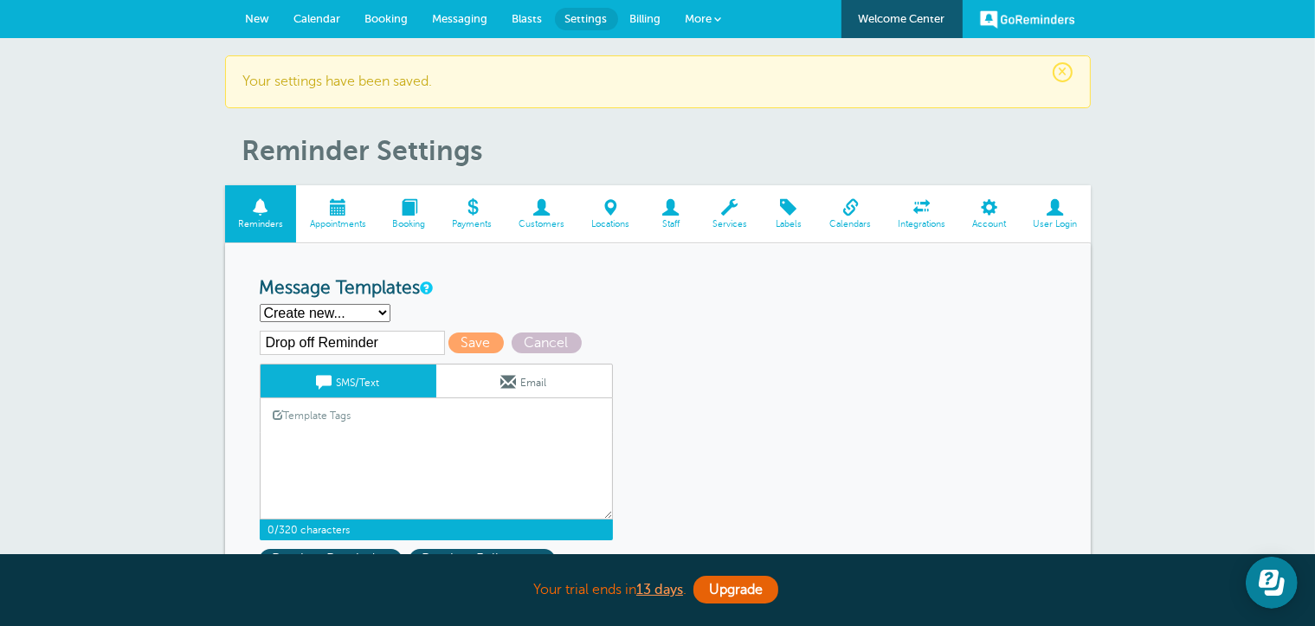
click at [305, 433] on textarea "Hi {{First Name}}, your appointment with [PERSON_NAME] Automotive has been sche…" at bounding box center [436, 476] width 353 height 87
click at [309, 415] on link "Template Tags" at bounding box center [313, 415] width 104 height 34
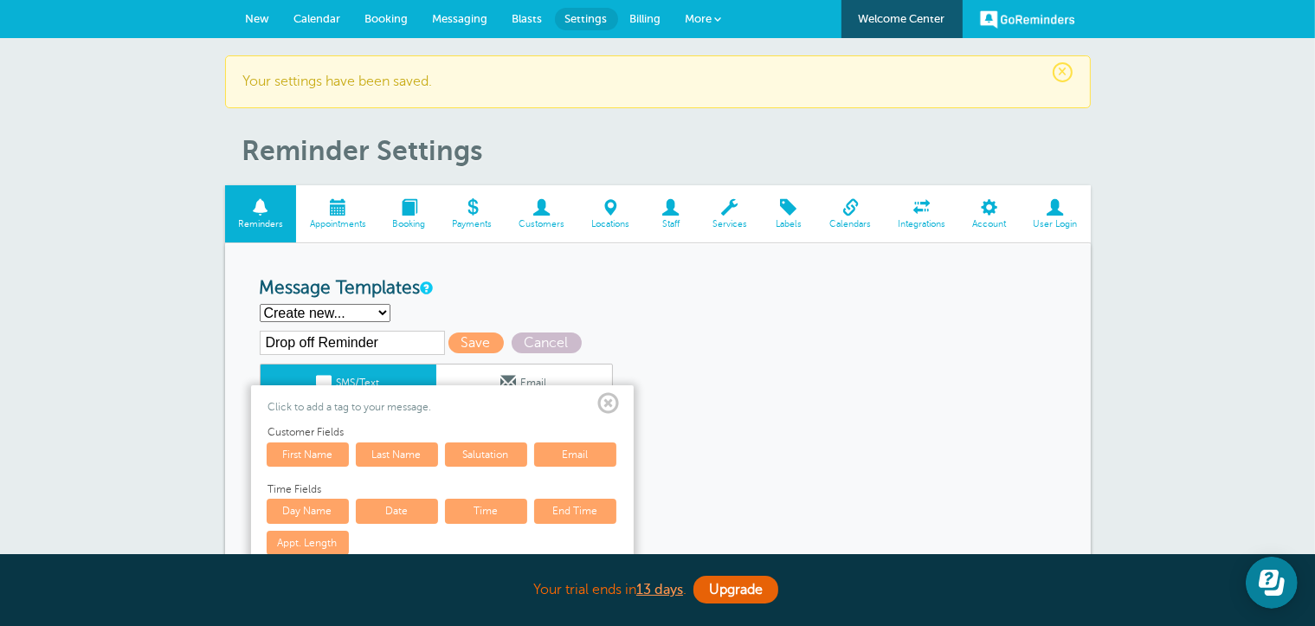
click at [305, 447] on link "First Name" at bounding box center [308, 454] width 82 height 24
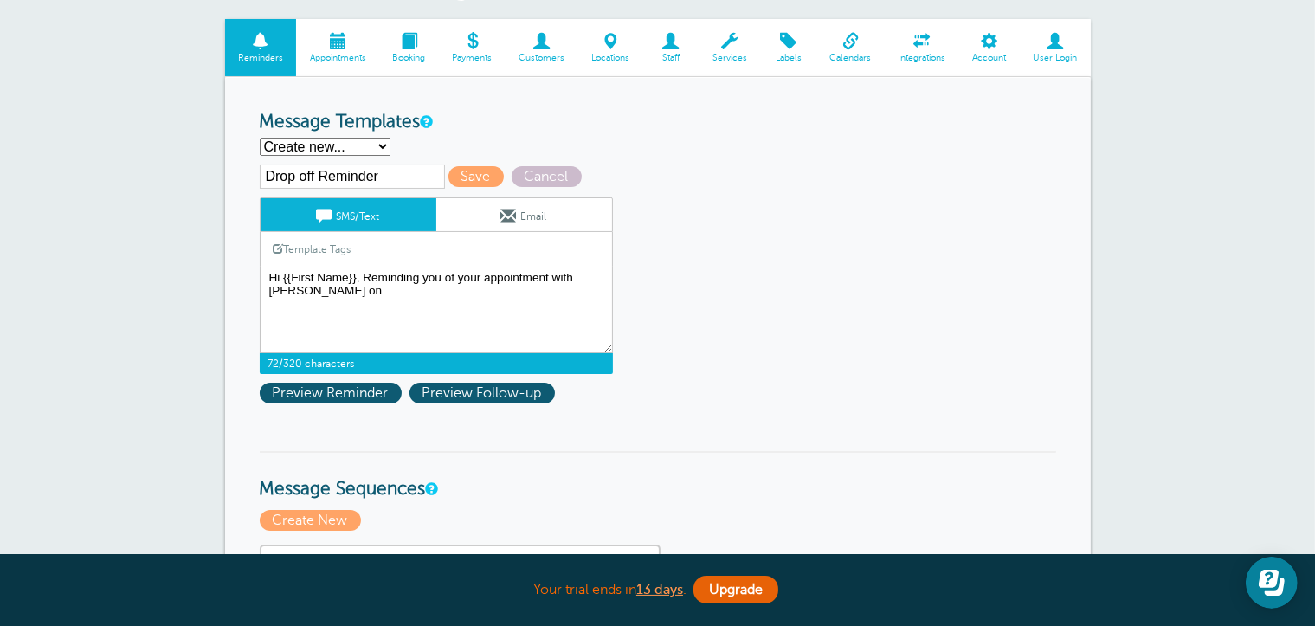
scroll to position [173, 0]
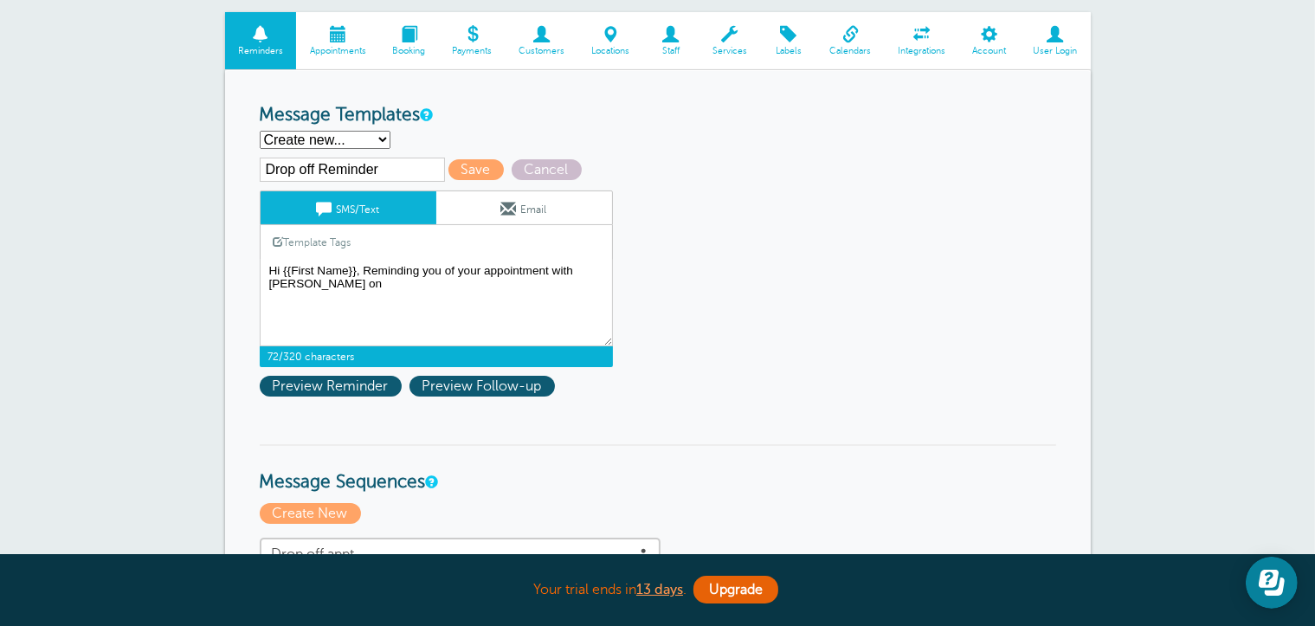
click at [325, 242] on link "Template Tags" at bounding box center [313, 242] width 104 height 34
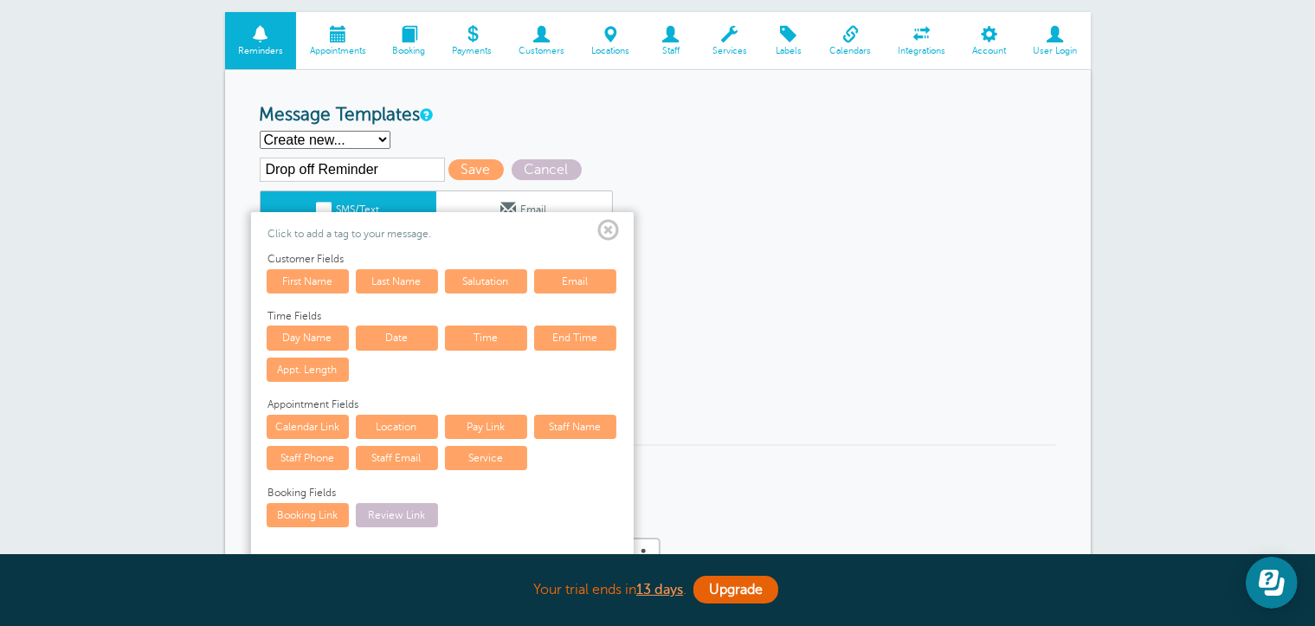
click at [307, 332] on link "Day Name" at bounding box center [308, 337] width 82 height 24
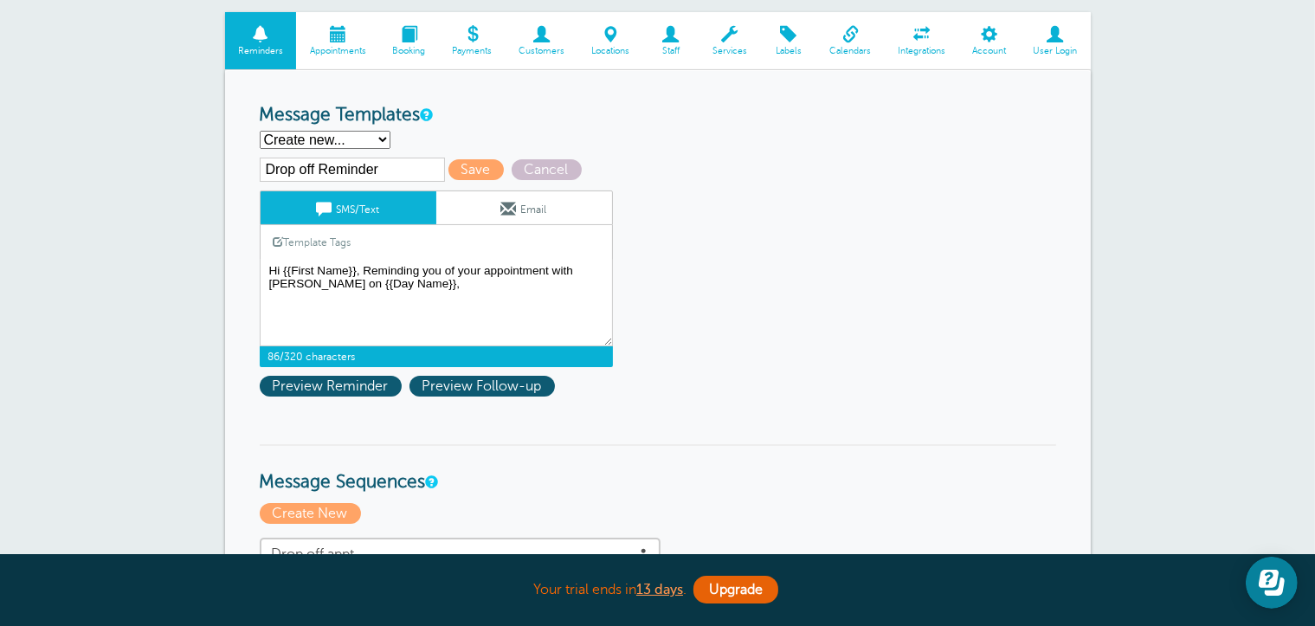
click at [343, 235] on link "Template Tags" at bounding box center [313, 242] width 104 height 34
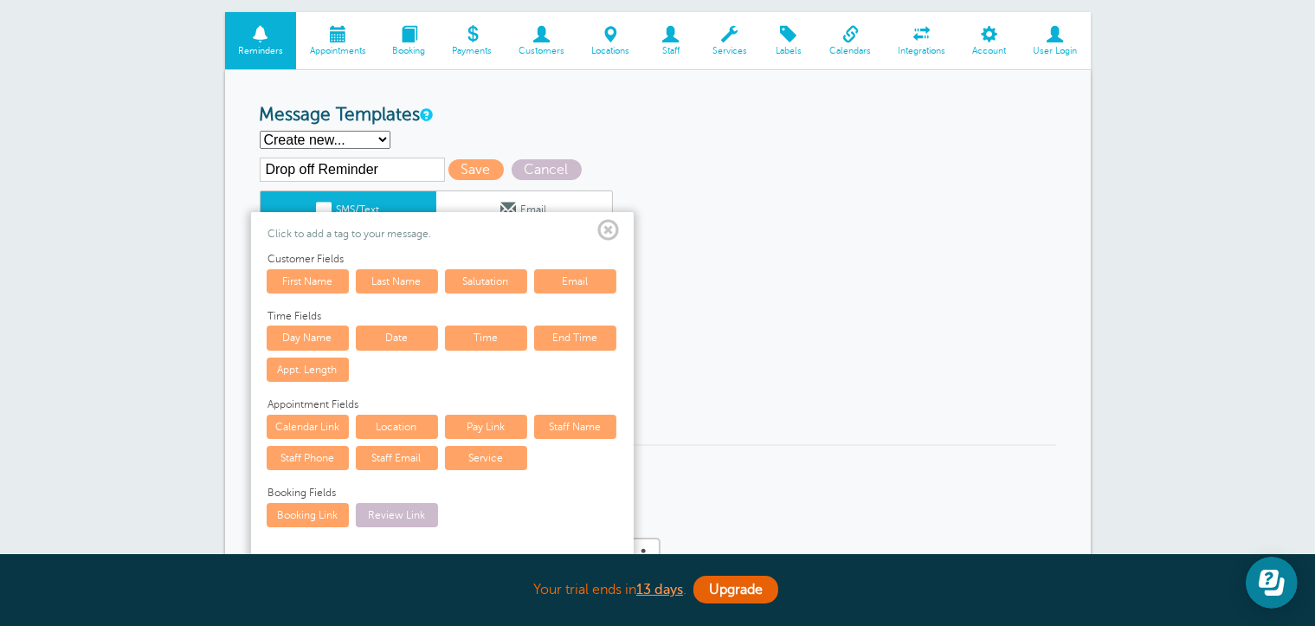
click at [415, 329] on link "Date" at bounding box center [397, 337] width 82 height 24
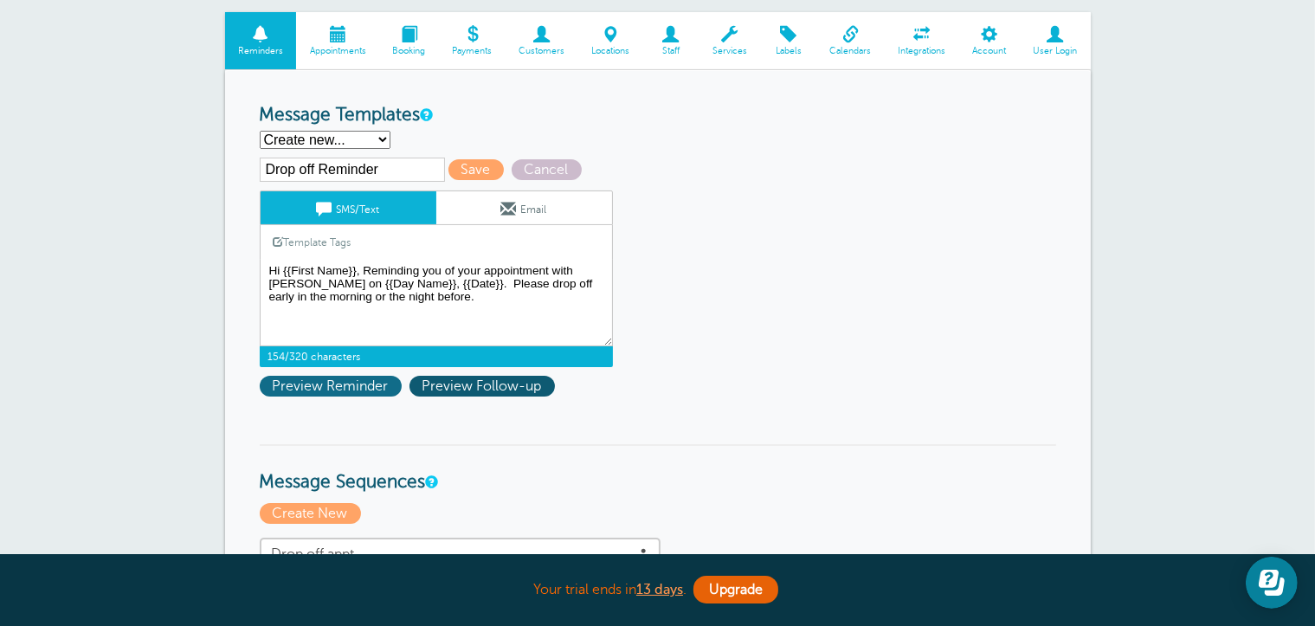
type textarea "Hi {{First Name}}, Reminding you of your appointment with Carr Craft on {{Day N…"
click at [365, 379] on span "Preview Reminder" at bounding box center [331, 386] width 142 height 21
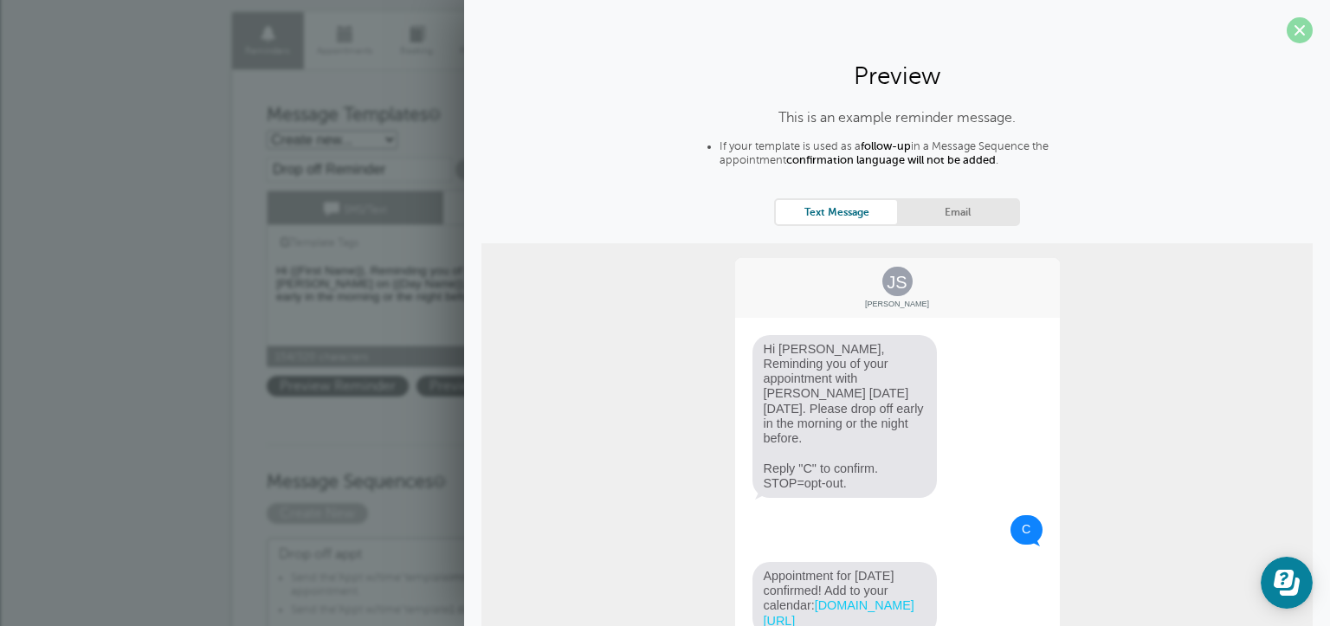
click at [1286, 39] on span at bounding box center [1299, 30] width 26 height 26
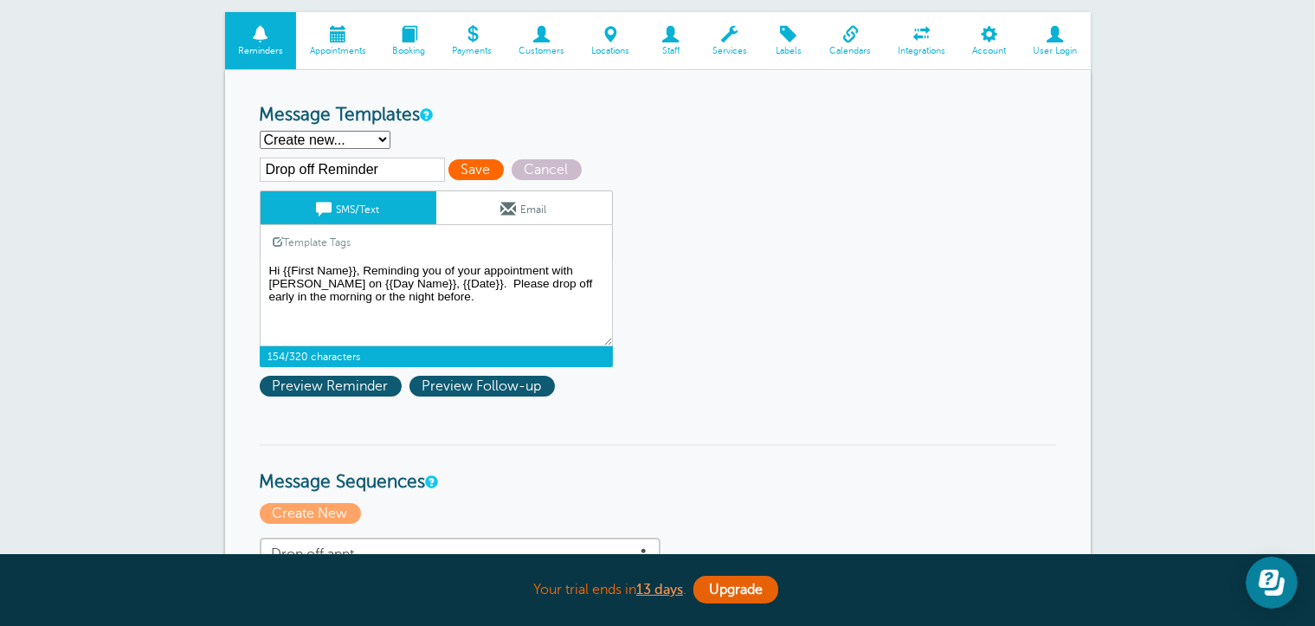
click at [480, 164] on span "Save" at bounding box center [475, 169] width 55 height 21
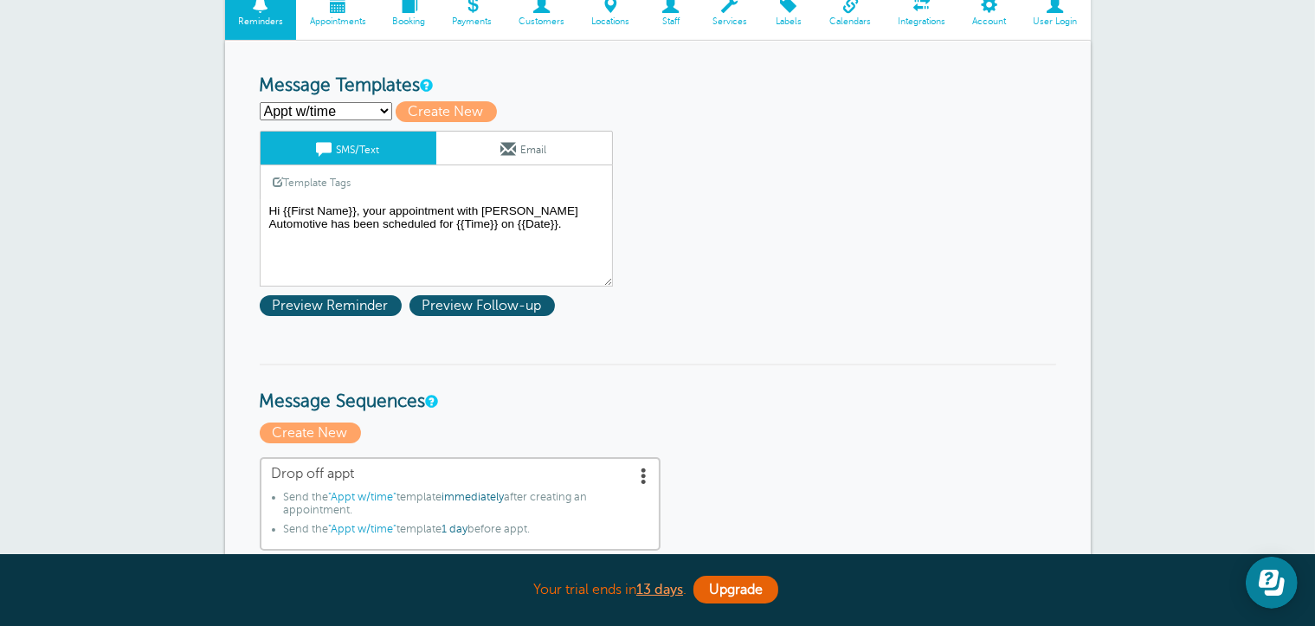
scroll to position [173, 0]
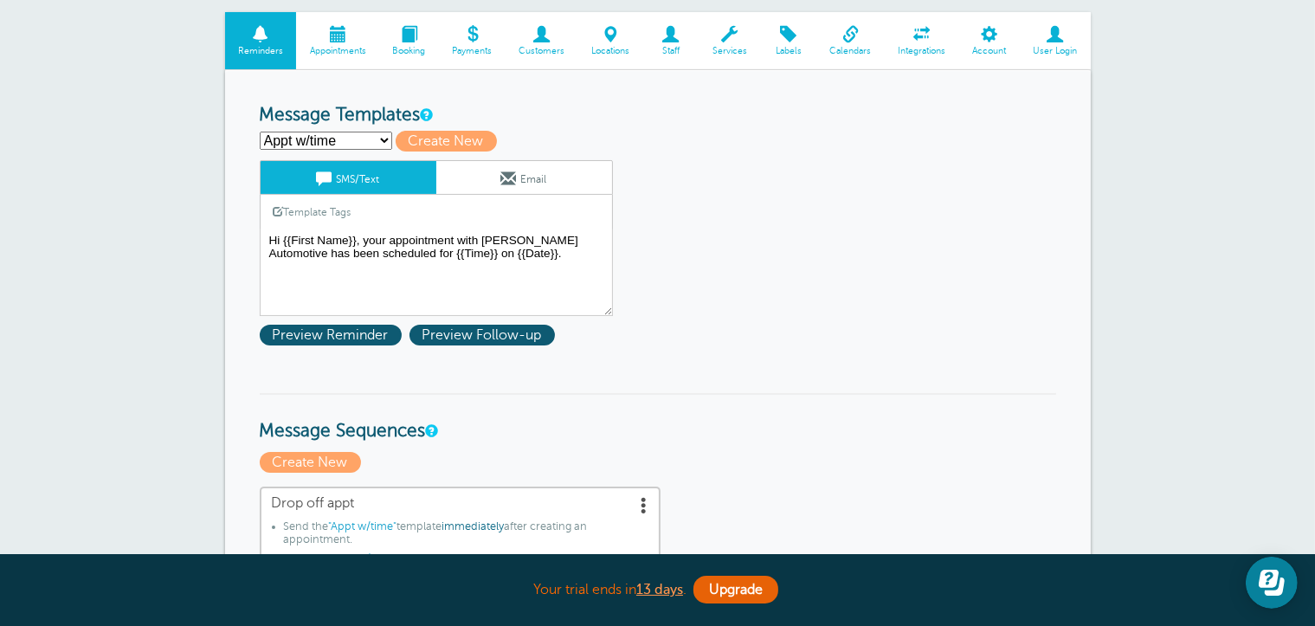
click at [342, 138] on select "Appt w/time Drop off appt Drop off Reminder First Reminder Second Reminder Thir…" at bounding box center [326, 141] width 132 height 18
select select "160211"
click at [260, 132] on select "Appt w/time Drop off appt Drop off Reminder First Reminder Second Reminder Thir…" at bounding box center [326, 141] width 132 height 18
type input "Drop off appt"
type textarea "Hi {{First Name}}, your appointment with [PERSON_NAME] Automotive has been sche…"
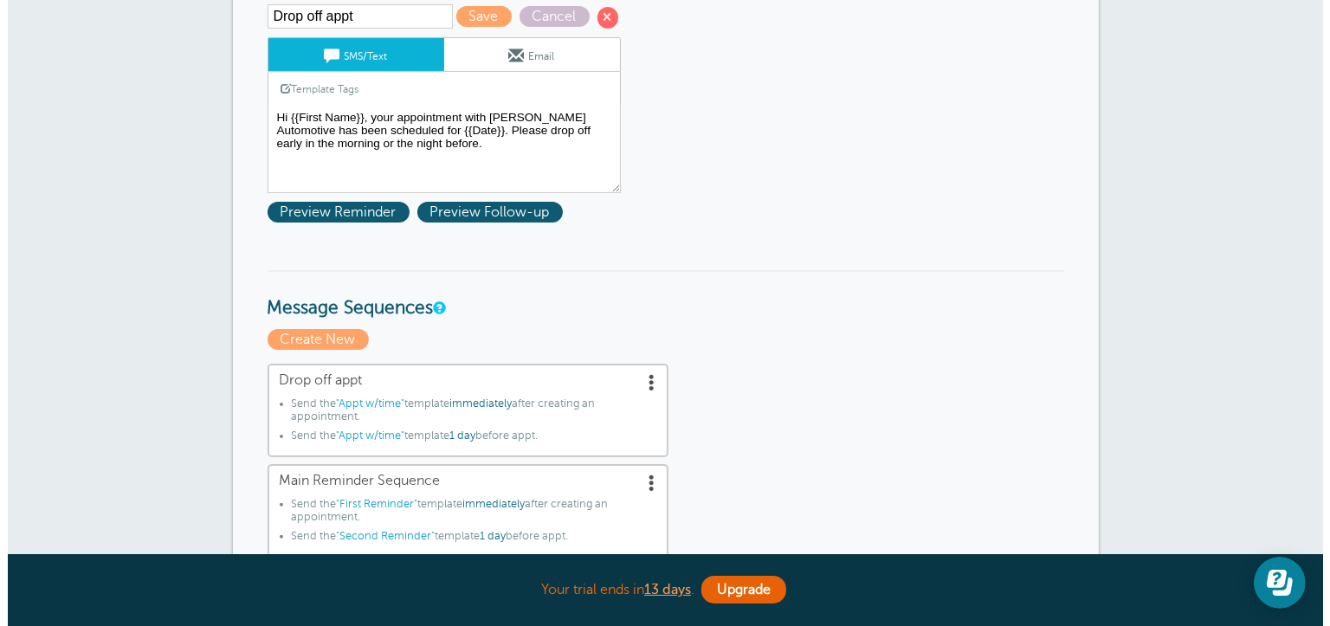
scroll to position [433, 0]
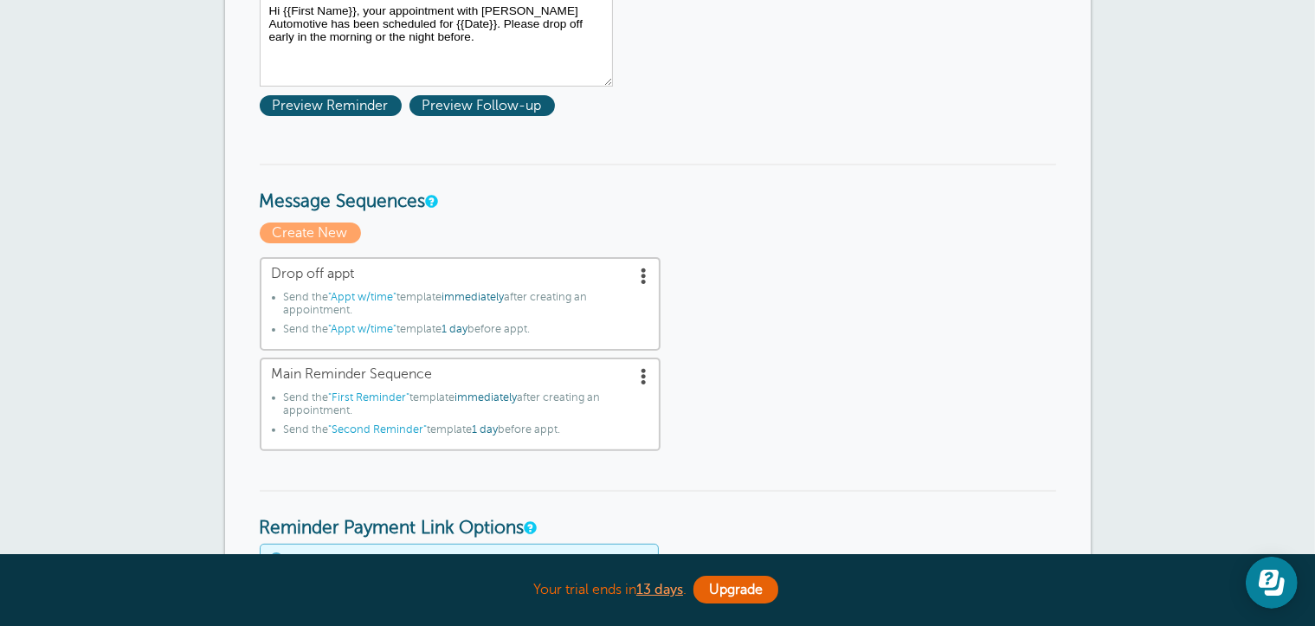
click at [642, 272] on span at bounding box center [644, 275] width 17 height 17
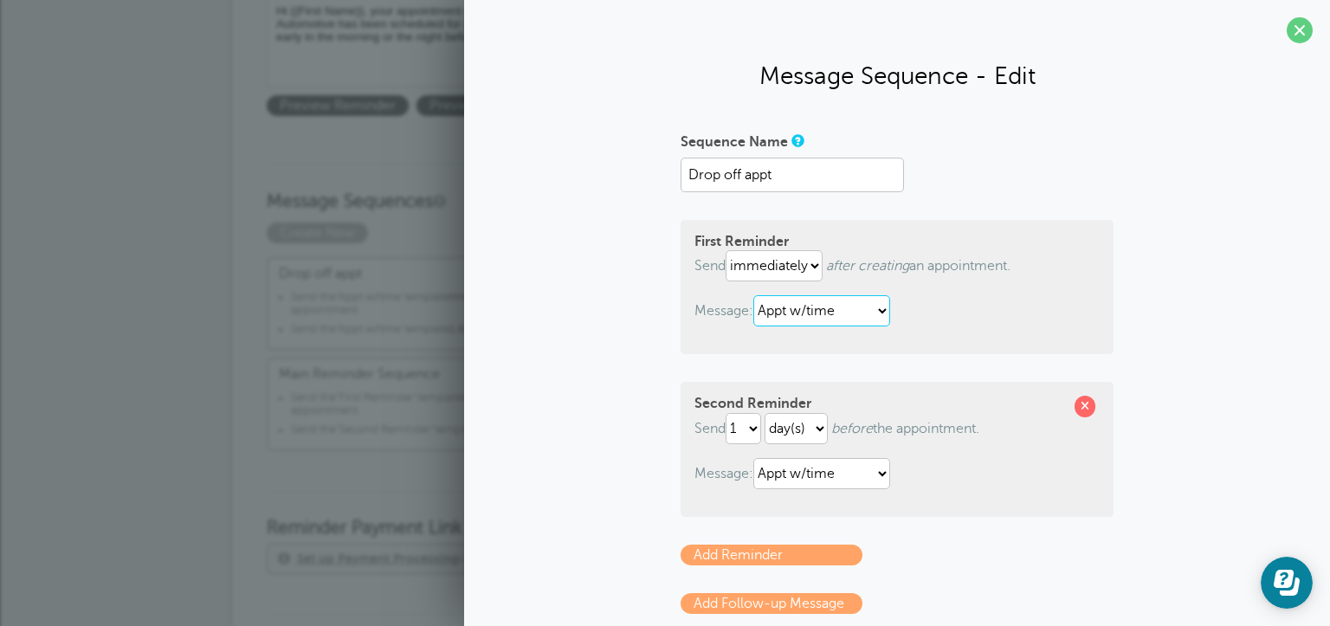
click at [783, 312] on select "Appt w/time Drop off appt Drop off Reminder First Reminder Second Reminder Thir…" at bounding box center [821, 310] width 137 height 31
select select "160211"
click at [753, 295] on select "Appt w/time Drop off appt Drop off Reminder First Reminder Second Reminder Thir…" at bounding box center [821, 310] width 137 height 31
click at [876, 477] on select "Appt w/time Drop off appt Drop off Reminder First Reminder Second Reminder Thir…" at bounding box center [821, 473] width 137 height 31
select select "160347"
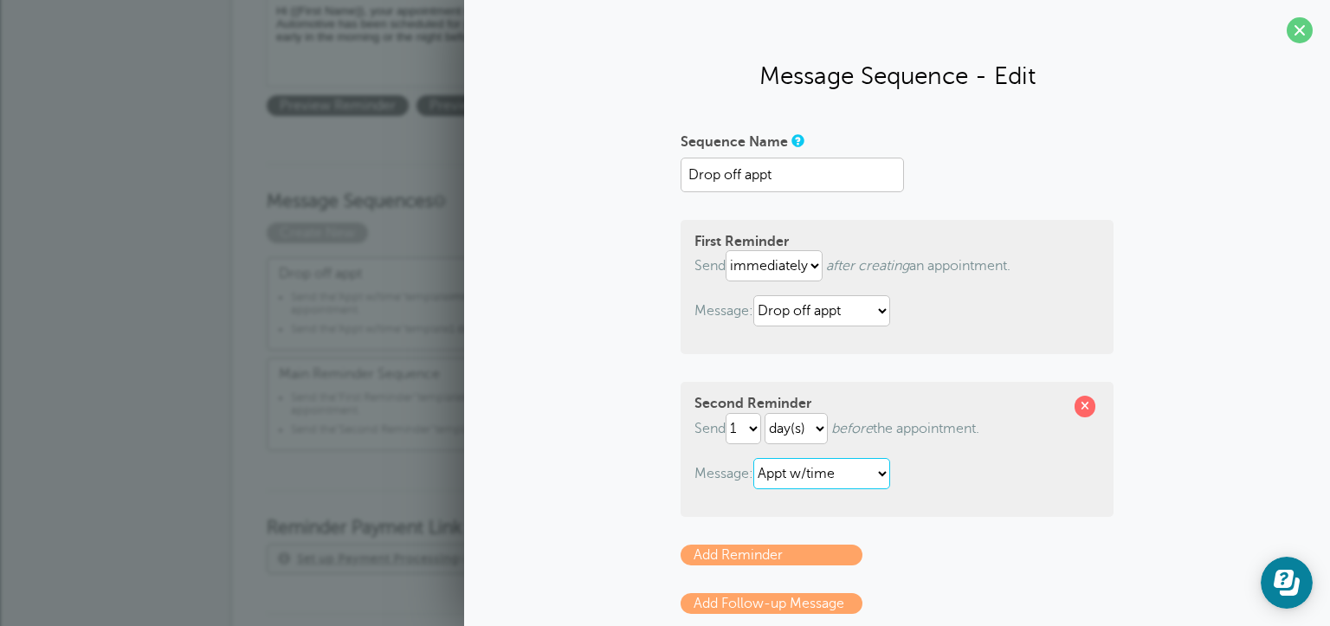
click at [753, 458] on select "Appt w/time Drop off appt Drop off Reminder First Reminder Second Reminder Thir…" at bounding box center [821, 473] width 137 height 31
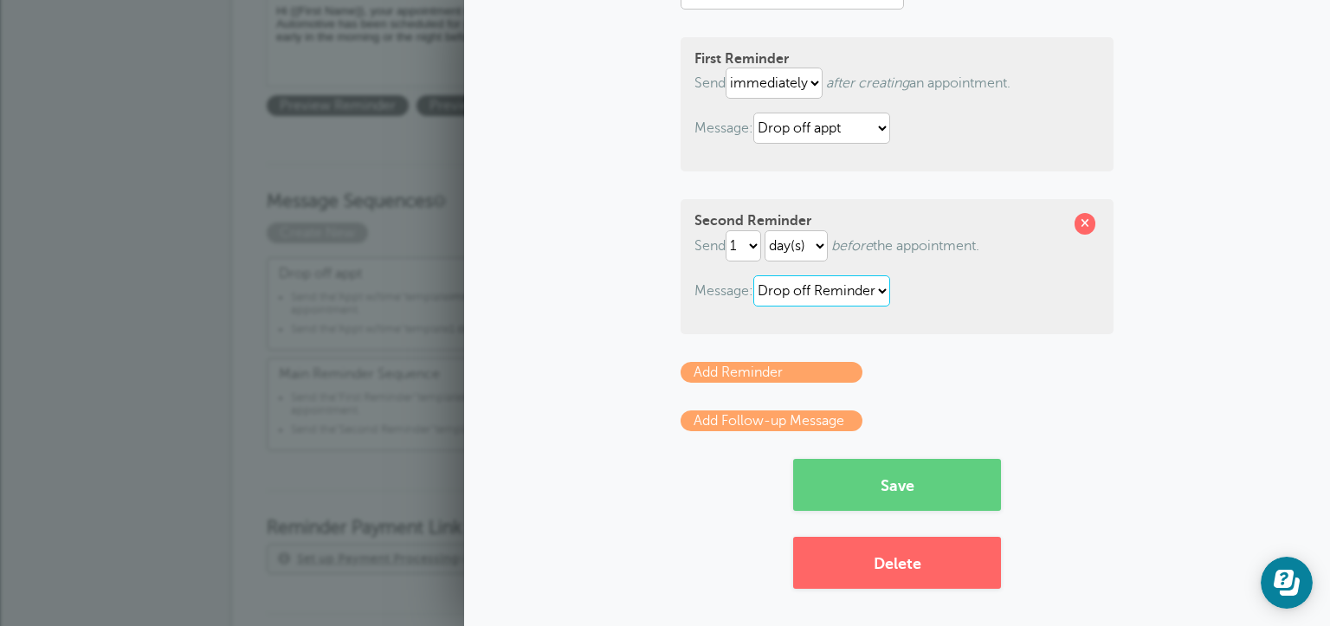
scroll to position [184, 0]
click at [900, 499] on button "Save" at bounding box center [897, 484] width 208 height 52
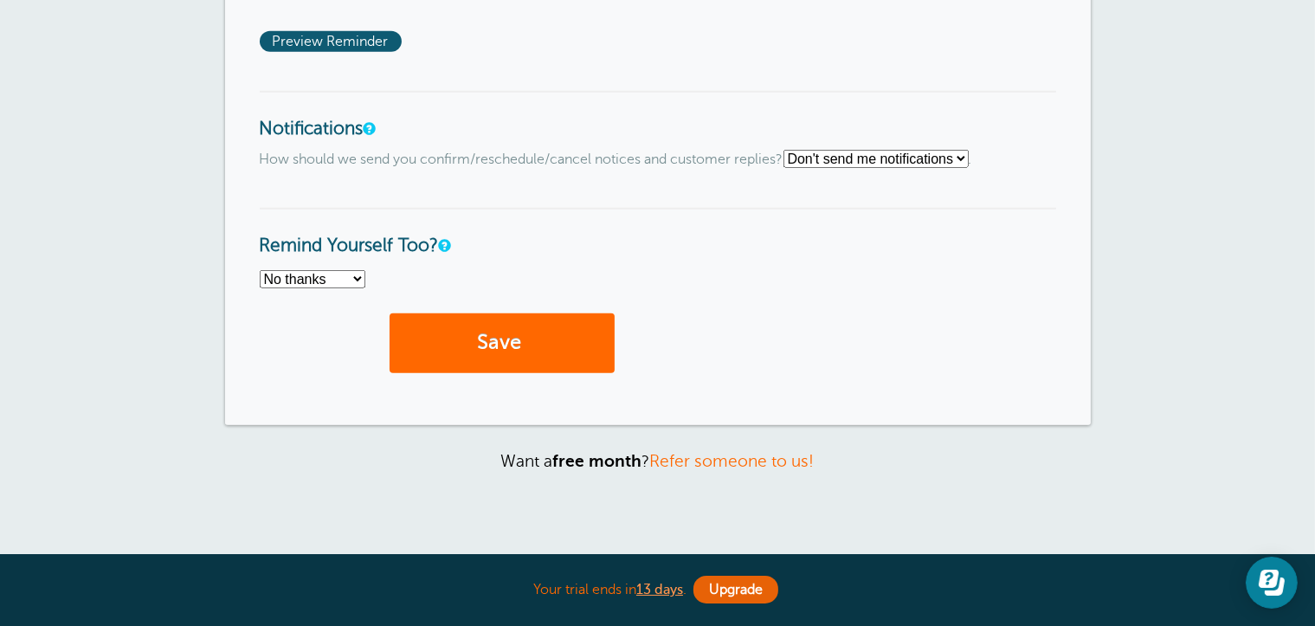
scroll to position [1472, 0]
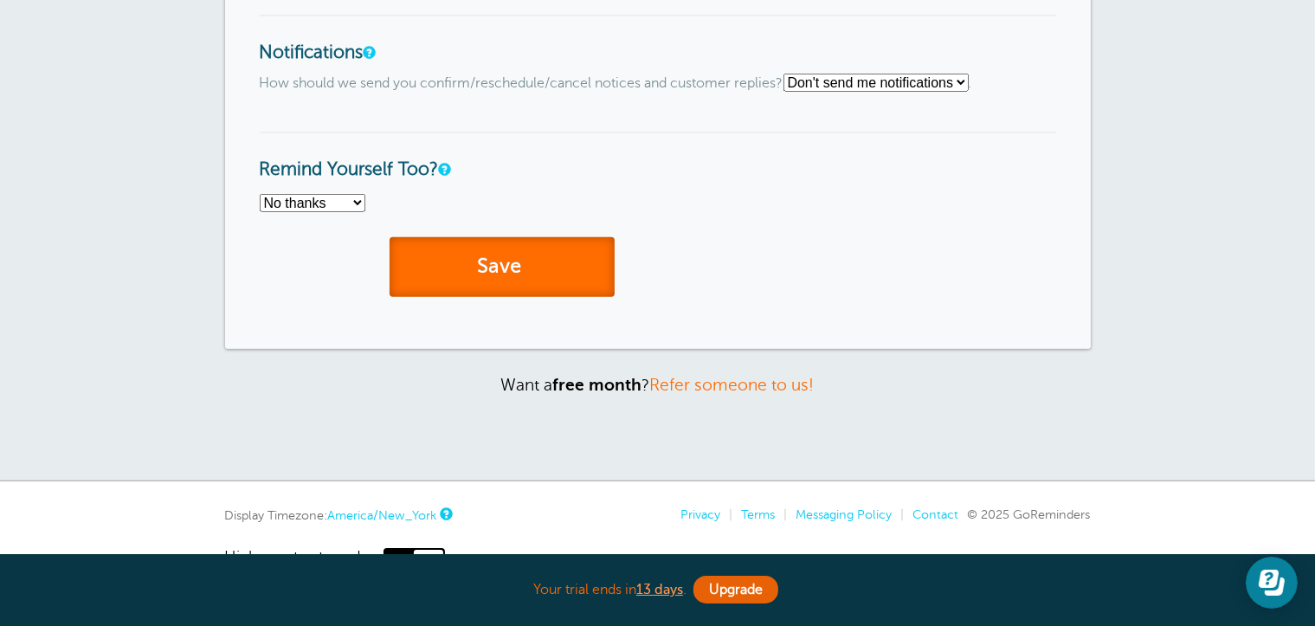
click at [466, 267] on button "Save" at bounding box center [502, 267] width 225 height 60
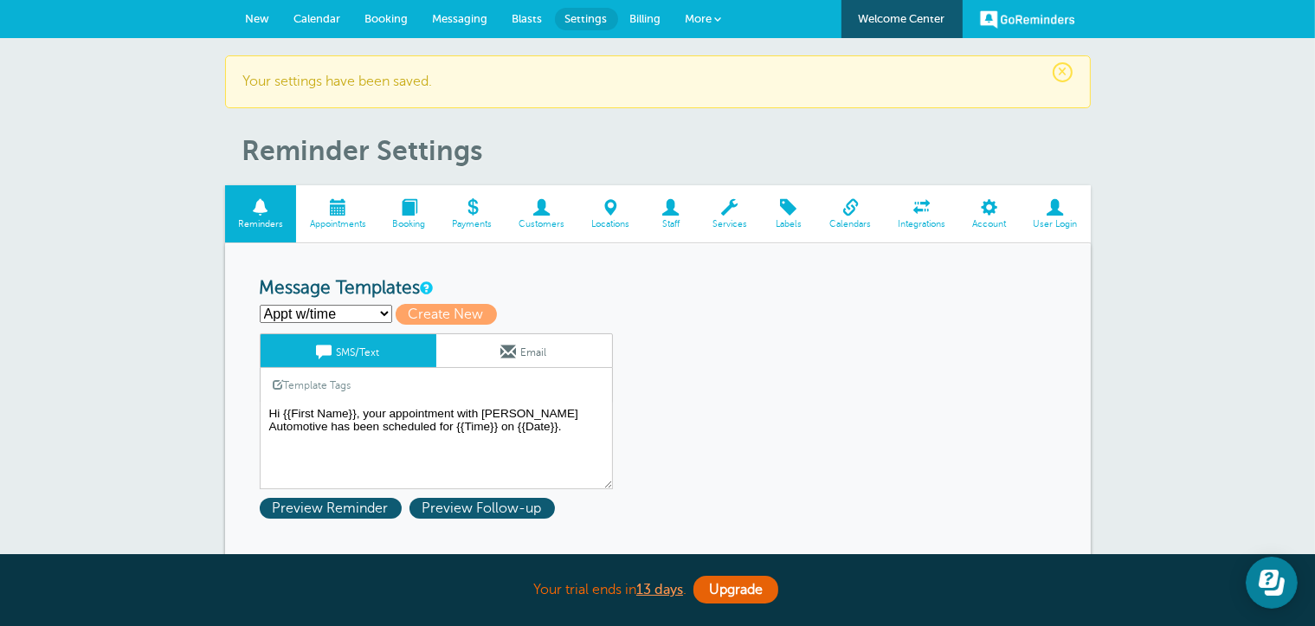
click at [383, 309] on select "Appt w/time Drop off appt Drop off Reminder First Reminder Second Reminder Thir…" at bounding box center [326, 314] width 132 height 18
click at [417, 309] on span "Create New" at bounding box center [446, 314] width 101 height 21
select select
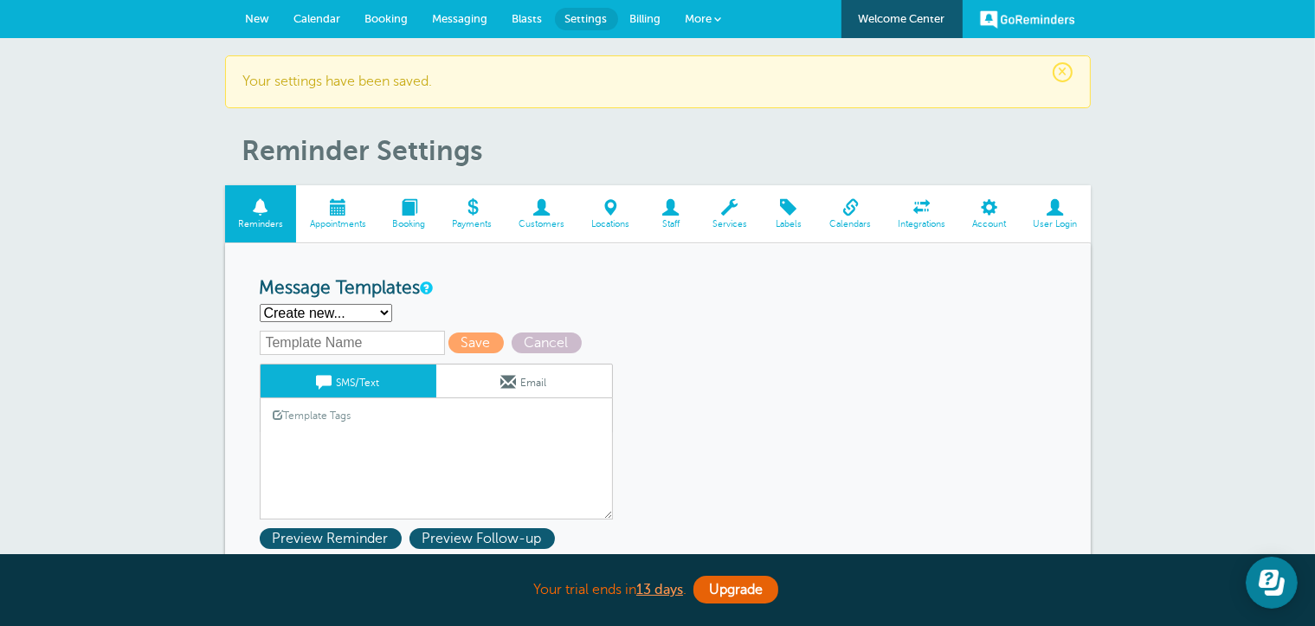
click at [350, 345] on input "text" at bounding box center [352, 343] width 185 height 24
type input "Appt w/time Reminder"
click at [340, 433] on textarea "Hi {{First Name}}, your appointment with [PERSON_NAME] Automotive has been sche…" at bounding box center [436, 476] width 353 height 87
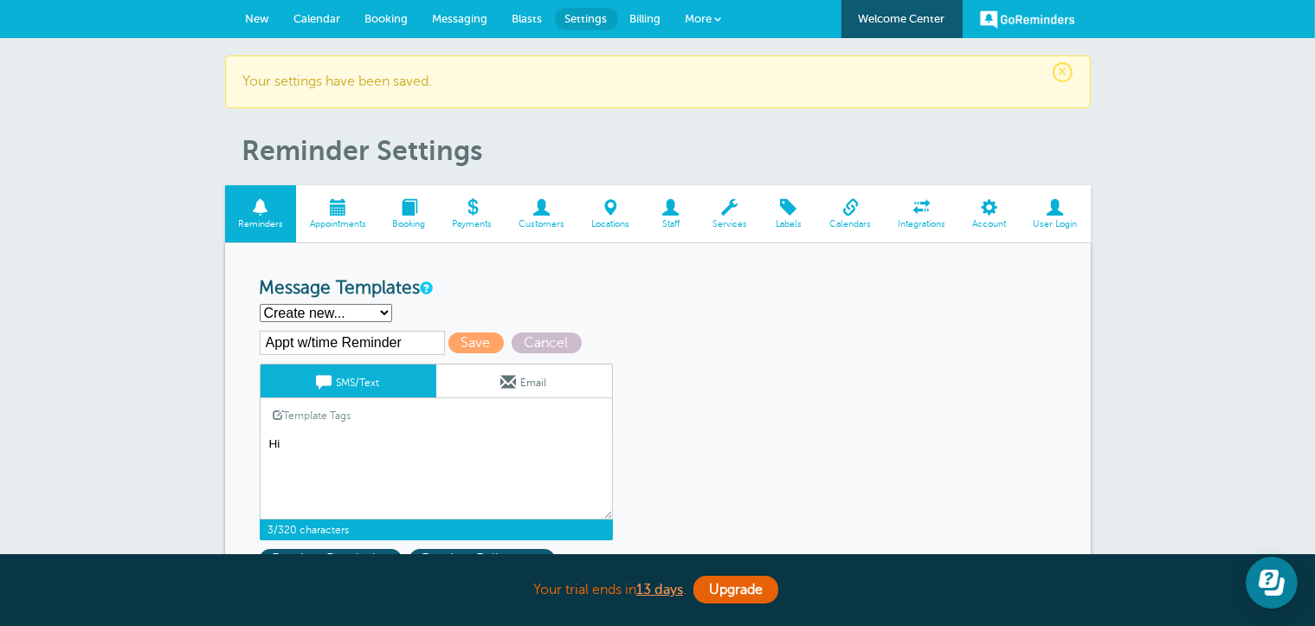
click at [322, 417] on link "Template Tags" at bounding box center [313, 415] width 104 height 34
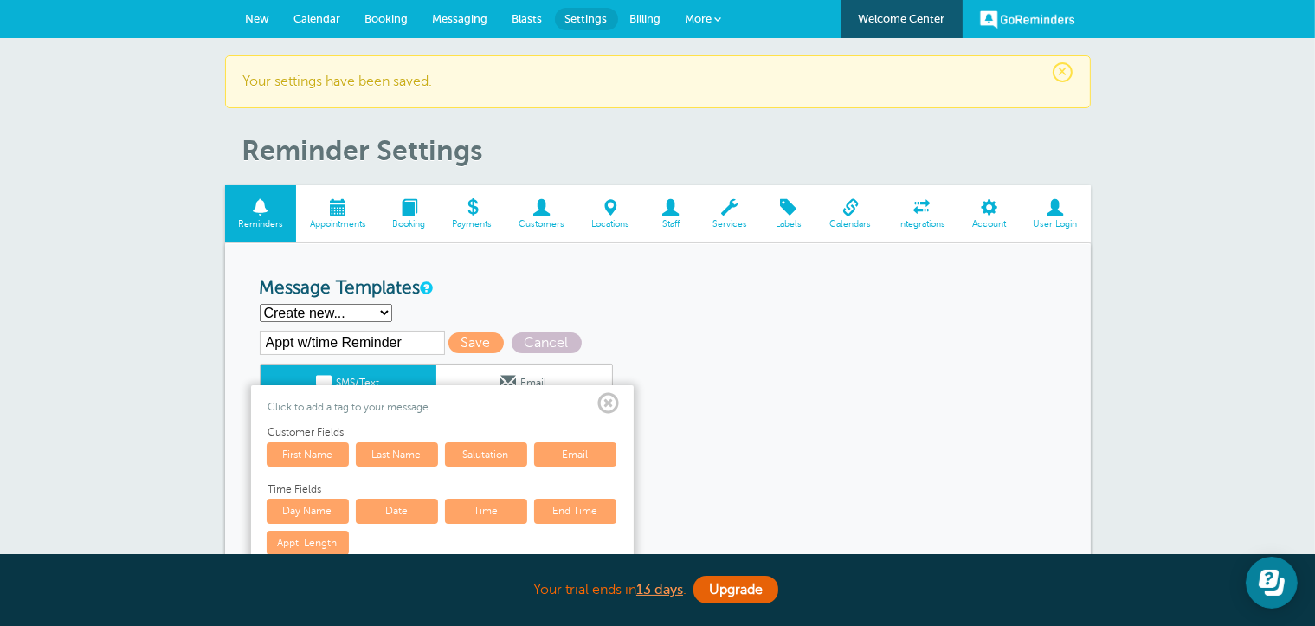
click at [329, 454] on link "First Name" at bounding box center [308, 454] width 82 height 24
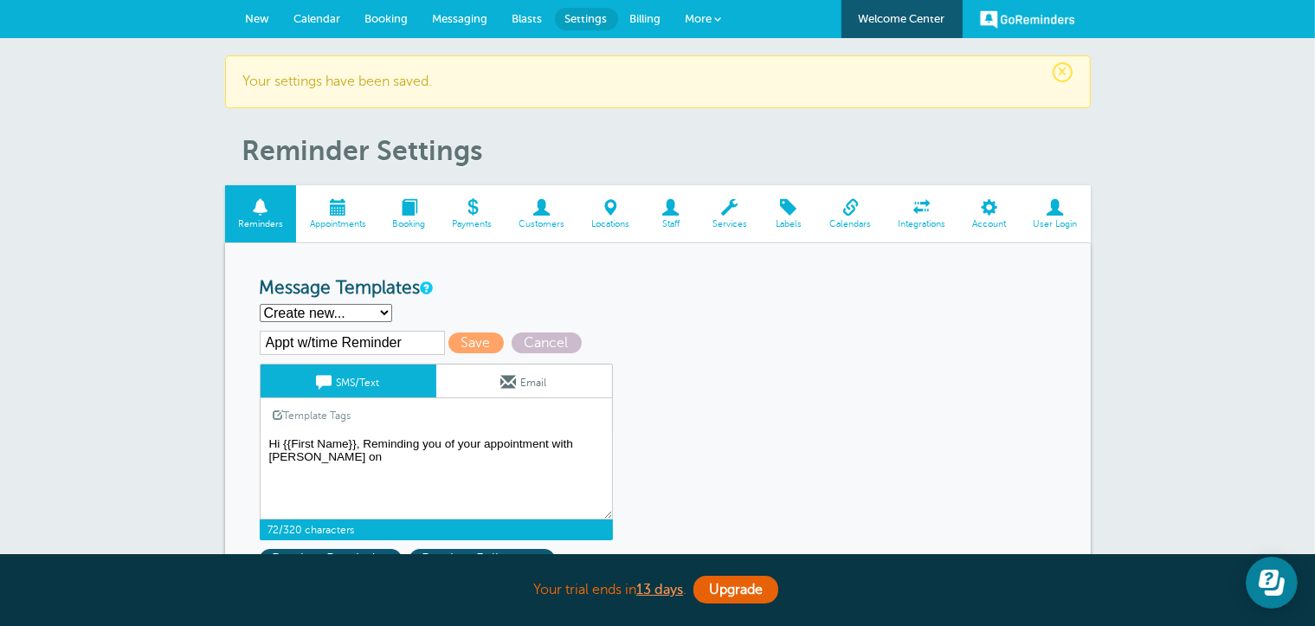
click at [322, 416] on link "Template Tags" at bounding box center [313, 415] width 104 height 34
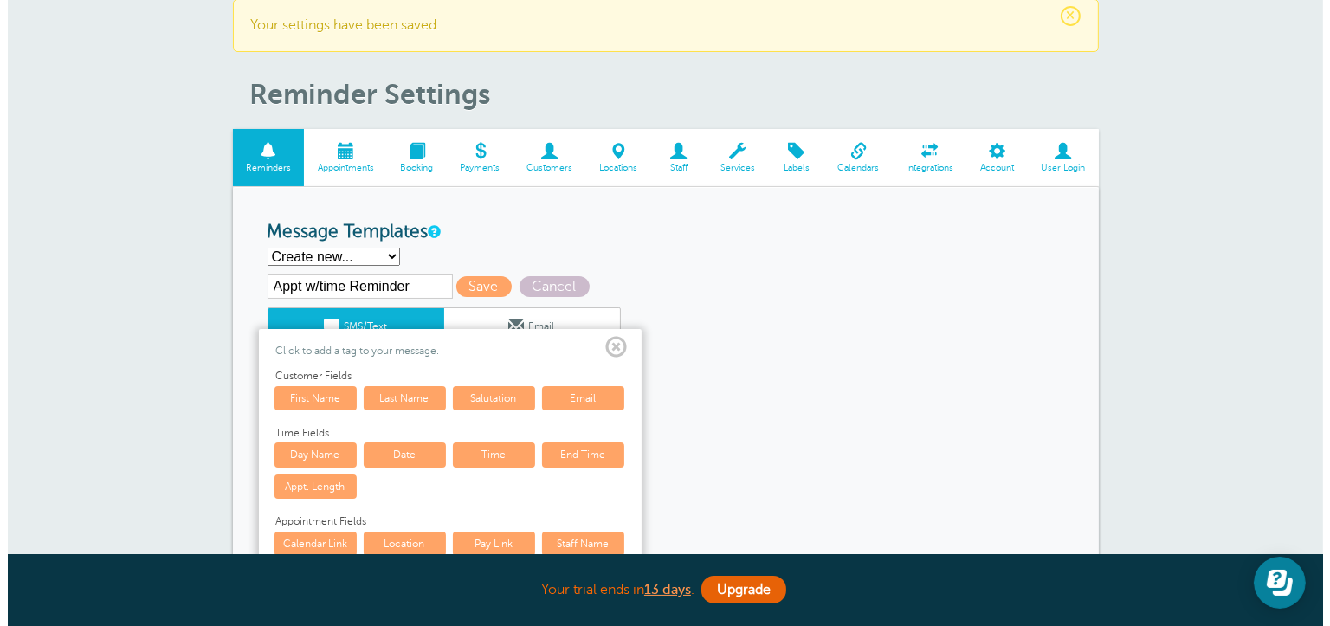
scroll to position [87, 0]
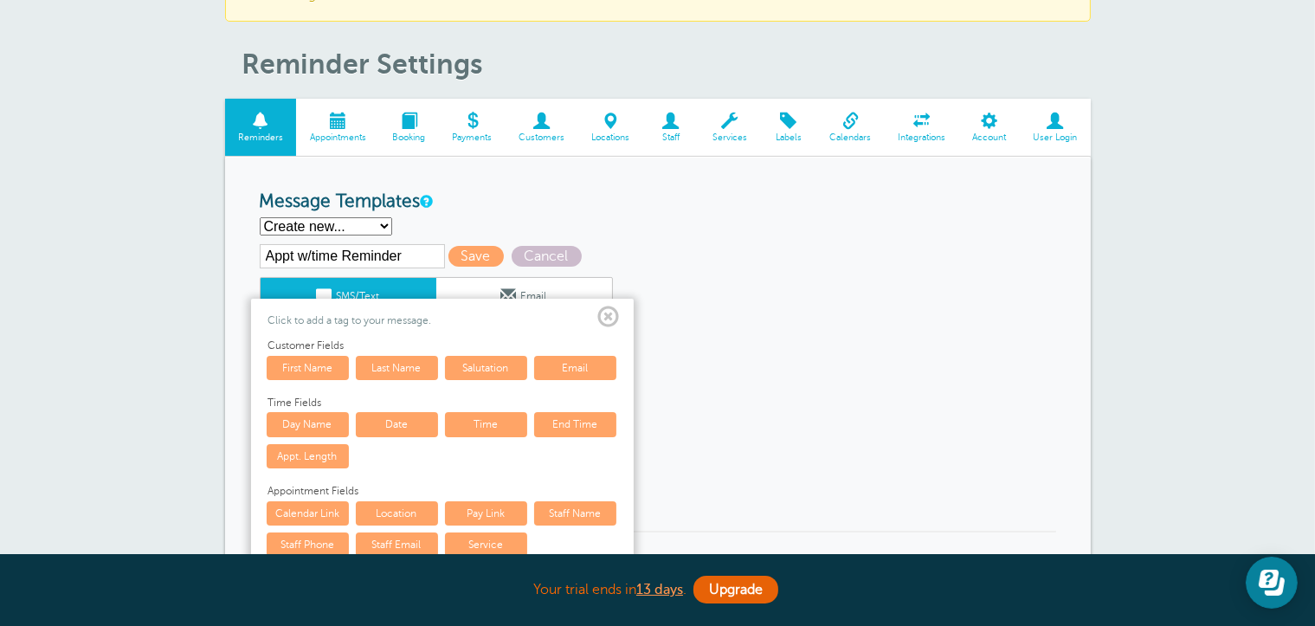
click at [327, 423] on link "Day Name" at bounding box center [308, 424] width 82 height 24
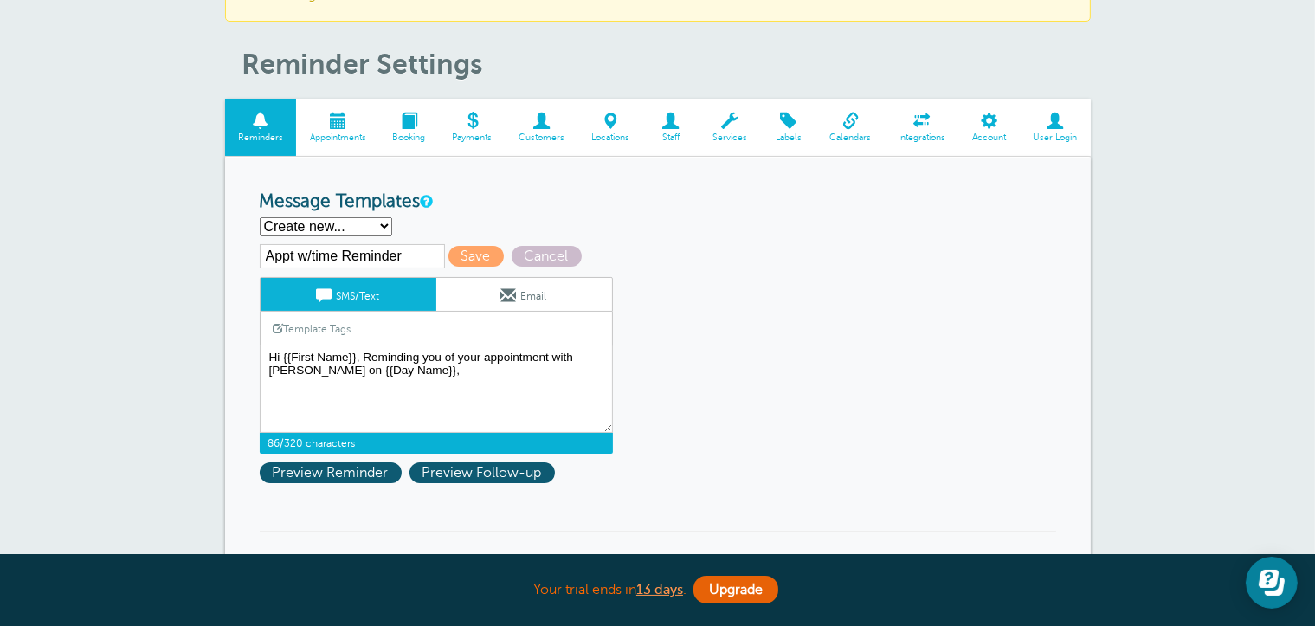
click at [328, 326] on link "Template Tags" at bounding box center [313, 329] width 104 height 34
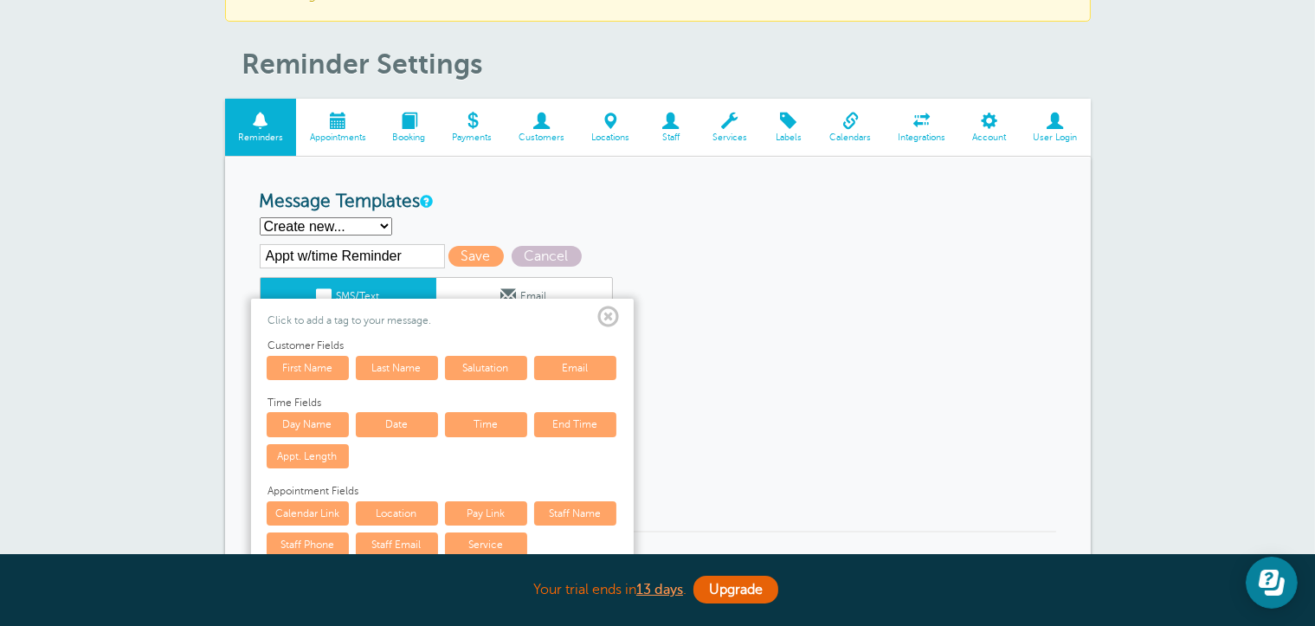
click at [394, 416] on link "Date" at bounding box center [397, 424] width 82 height 24
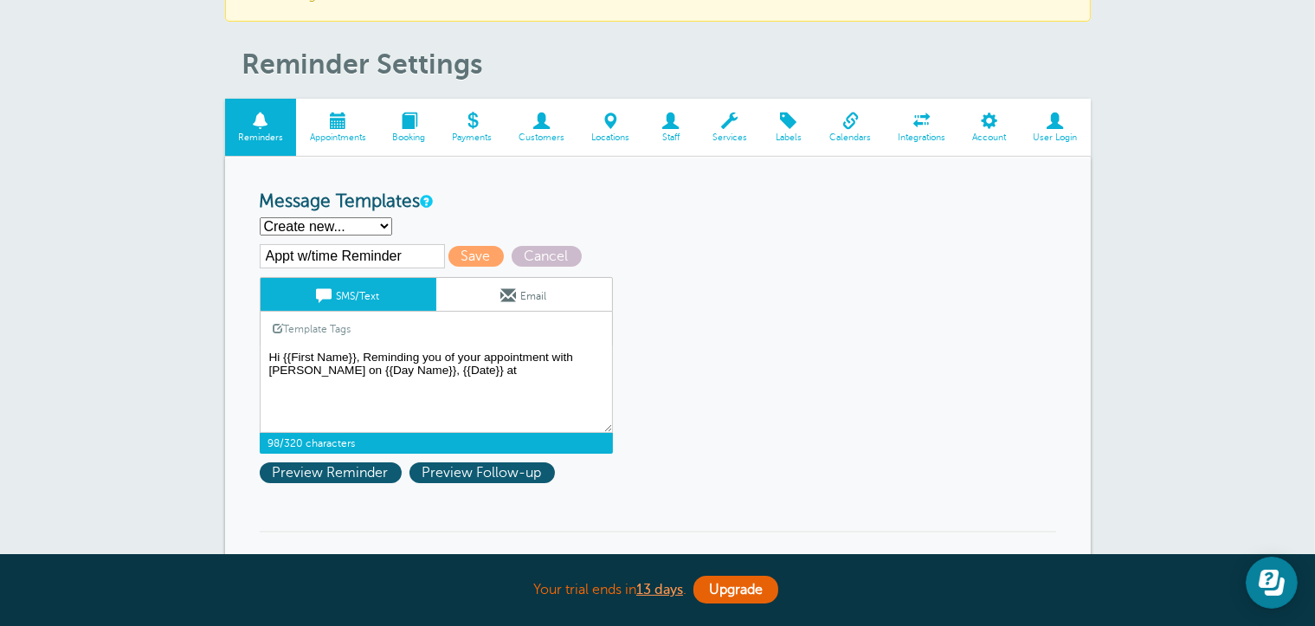
click at [347, 328] on link "Template Tags" at bounding box center [313, 329] width 104 height 34
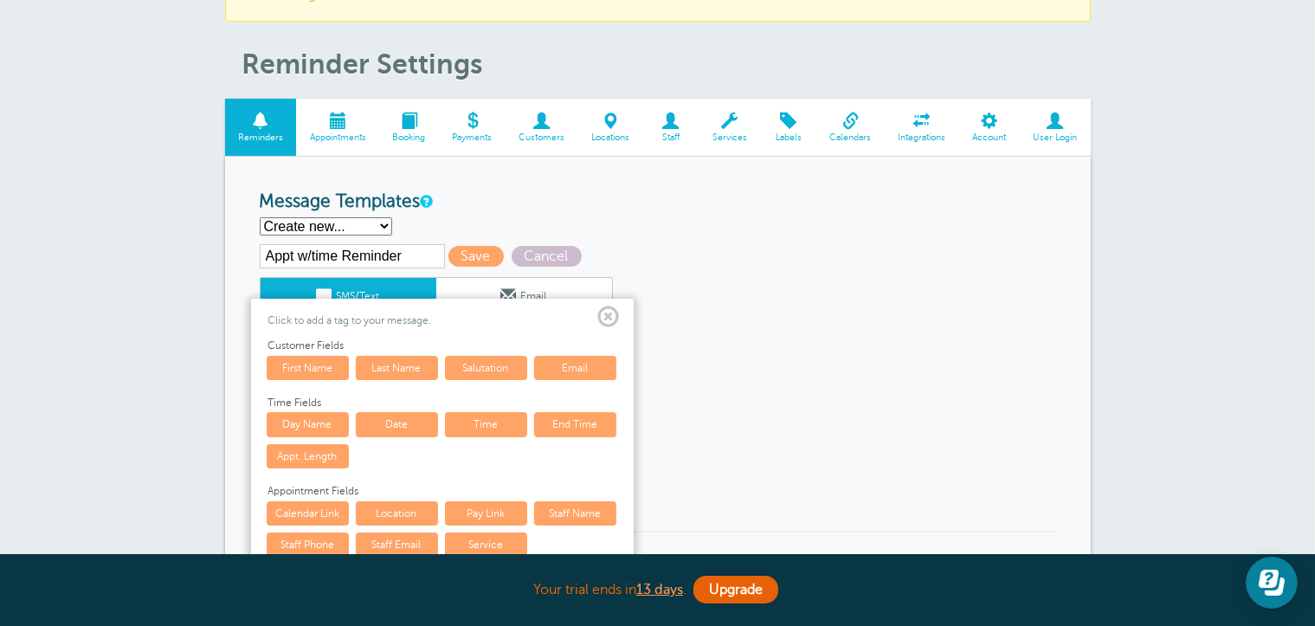
click at [490, 431] on link "Time" at bounding box center [486, 424] width 82 height 24
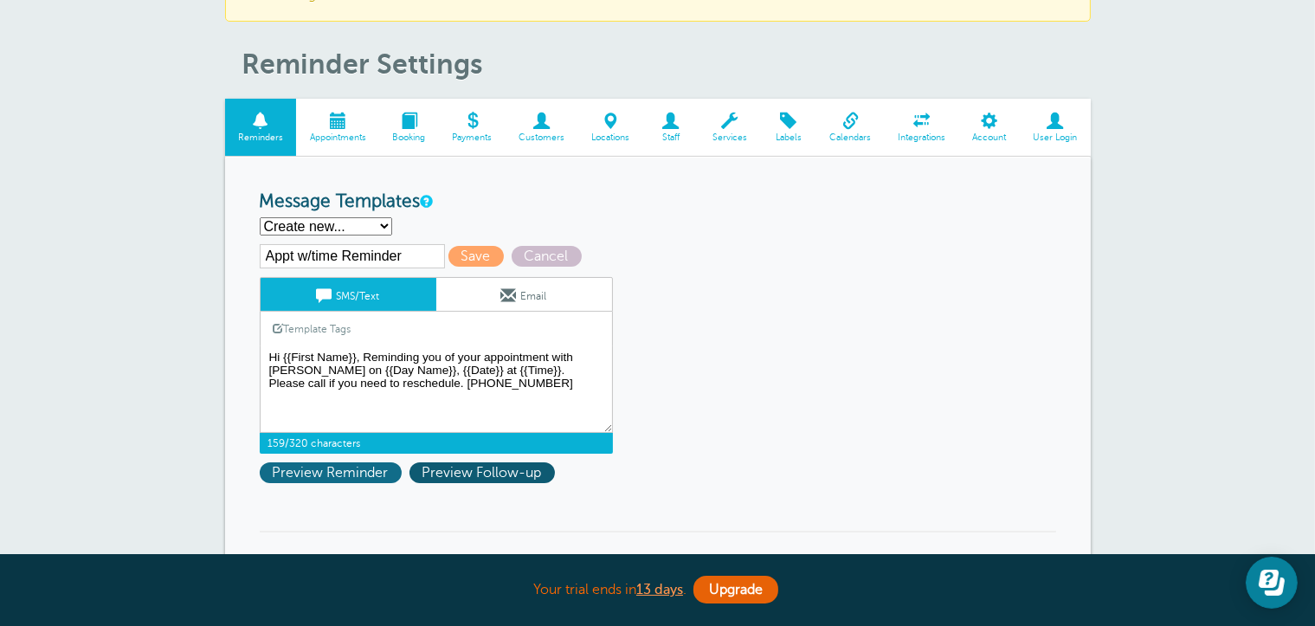
type textarea "Hi {{First Name}}, Reminding you of your appointment with Carr Craft on {{Day N…"
click at [311, 473] on span "Preview Reminder" at bounding box center [331, 472] width 142 height 21
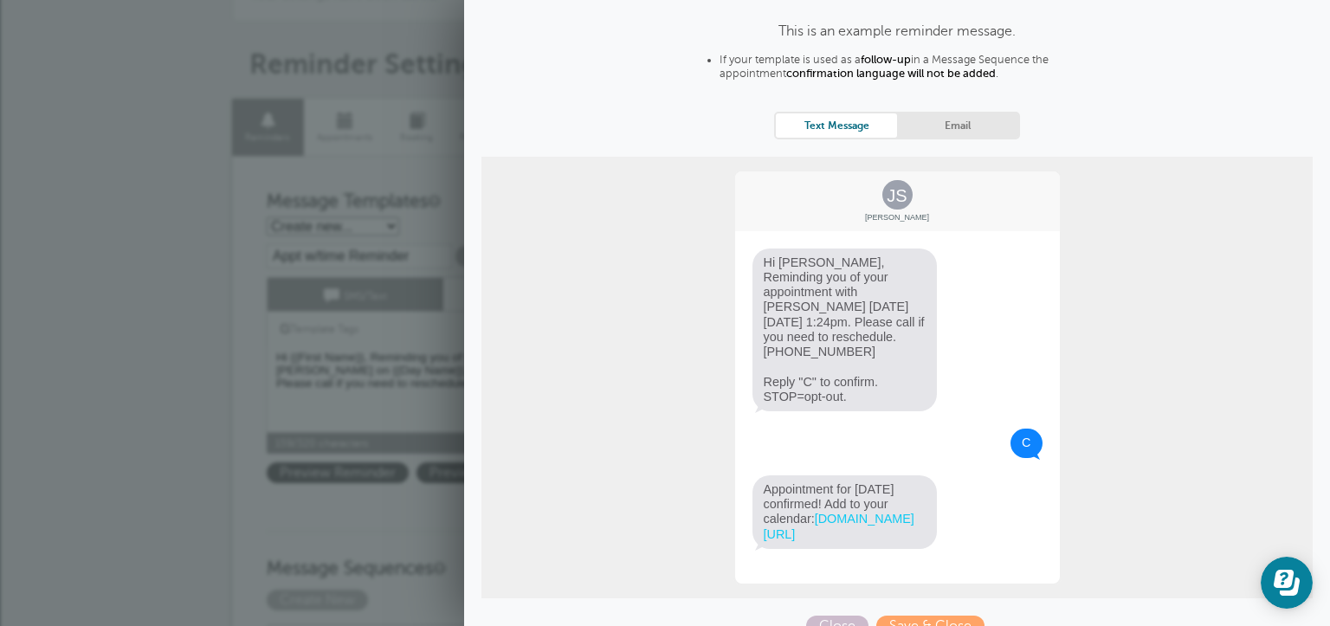
click at [406, 255] on input "Appt w/time Reminder" at bounding box center [359, 256] width 185 height 24
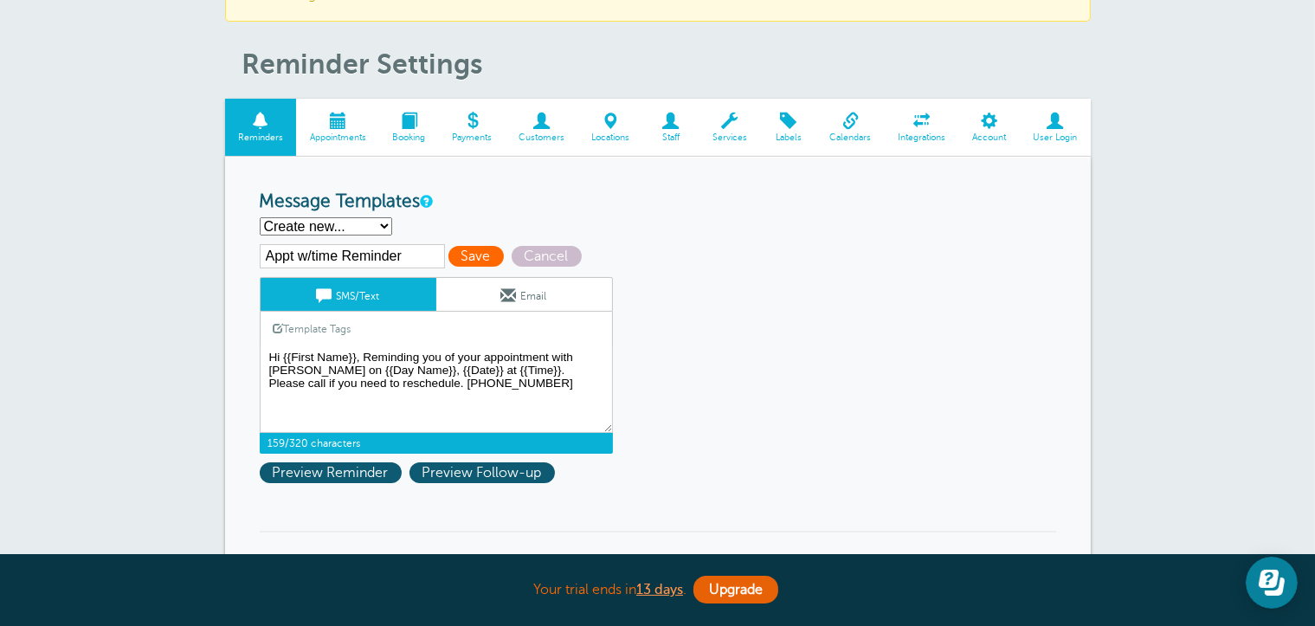
click at [467, 256] on span "Save" at bounding box center [475, 256] width 55 height 21
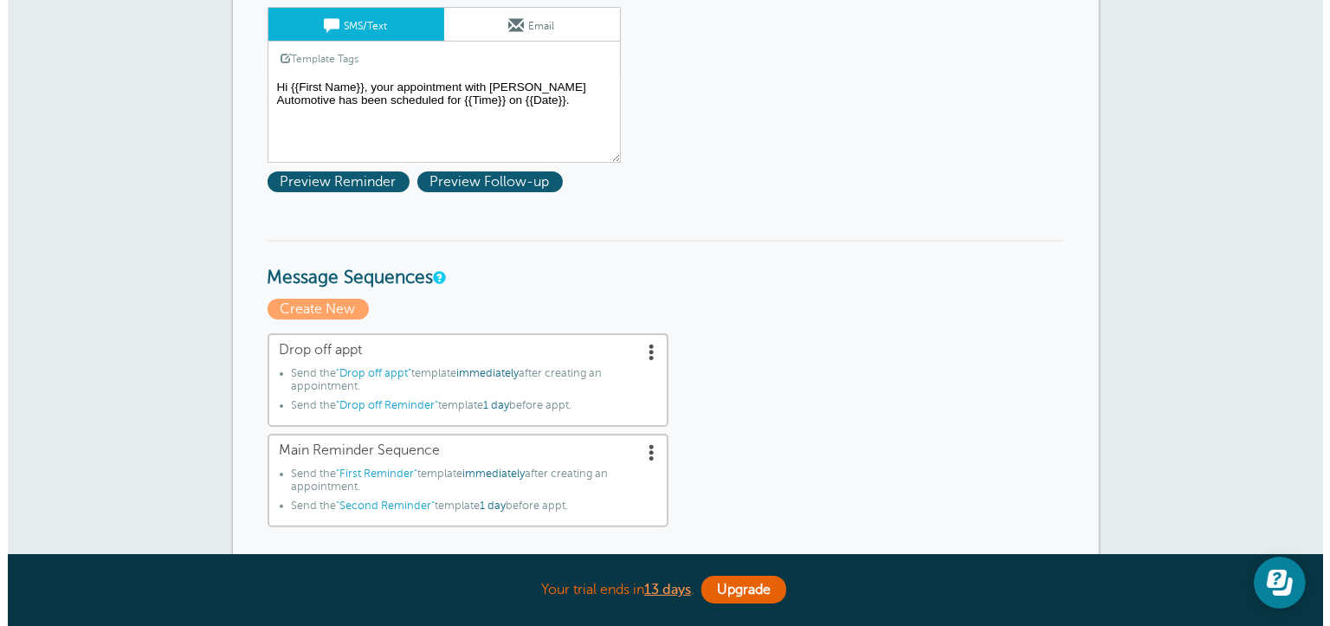
scroll to position [433, 0]
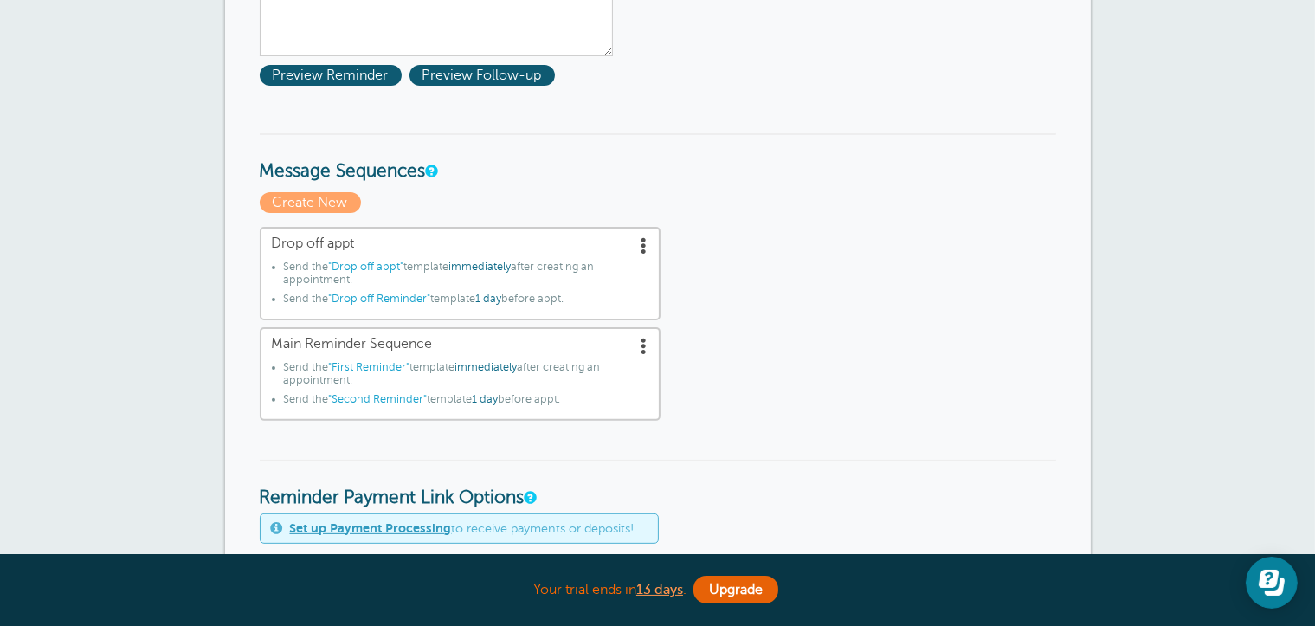
click at [644, 237] on span at bounding box center [644, 244] width 17 height 17
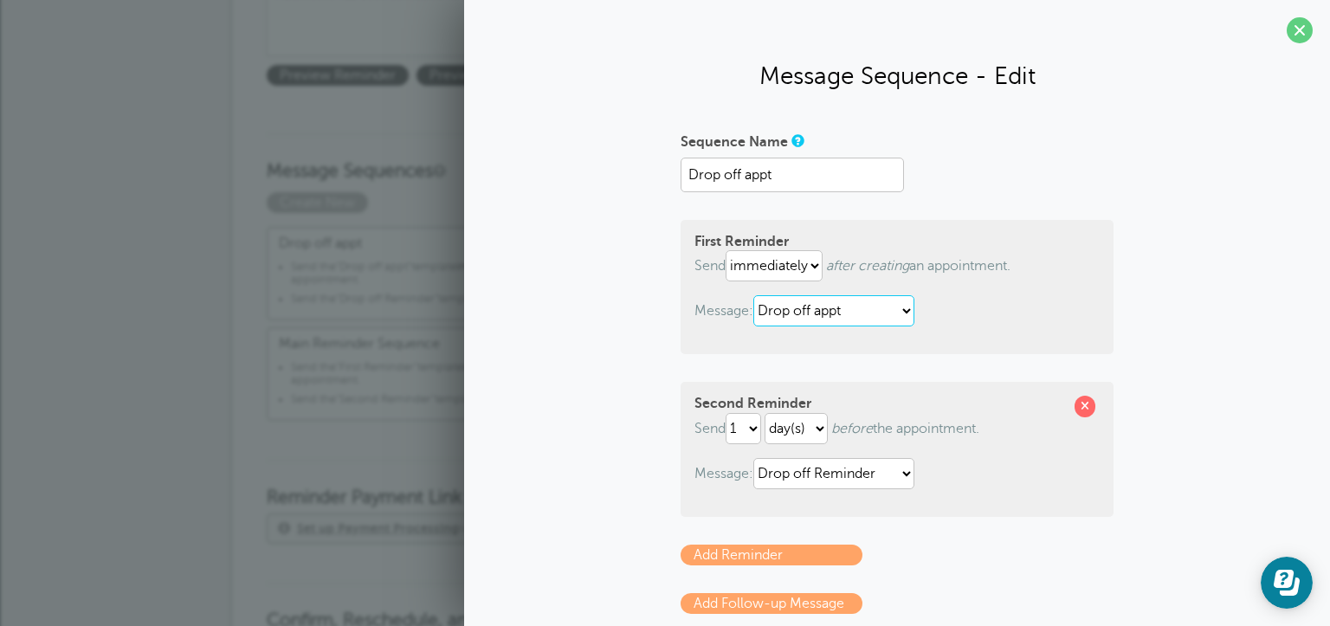
click at [828, 300] on select "Appt w/time Appt w/time Reminder Drop off appt Drop off Reminder First Reminder…" at bounding box center [833, 310] width 161 height 31
select select "160346"
click at [753, 295] on select "Appt w/time Appt w/time Reminder Drop off appt Drop off Reminder First Reminder…" at bounding box center [833, 310] width 161 height 31
click at [858, 473] on select "Appt w/time Appt w/time Reminder Drop off appt Drop off Reminder First Reminder…" at bounding box center [833, 473] width 161 height 31
select select "160352"
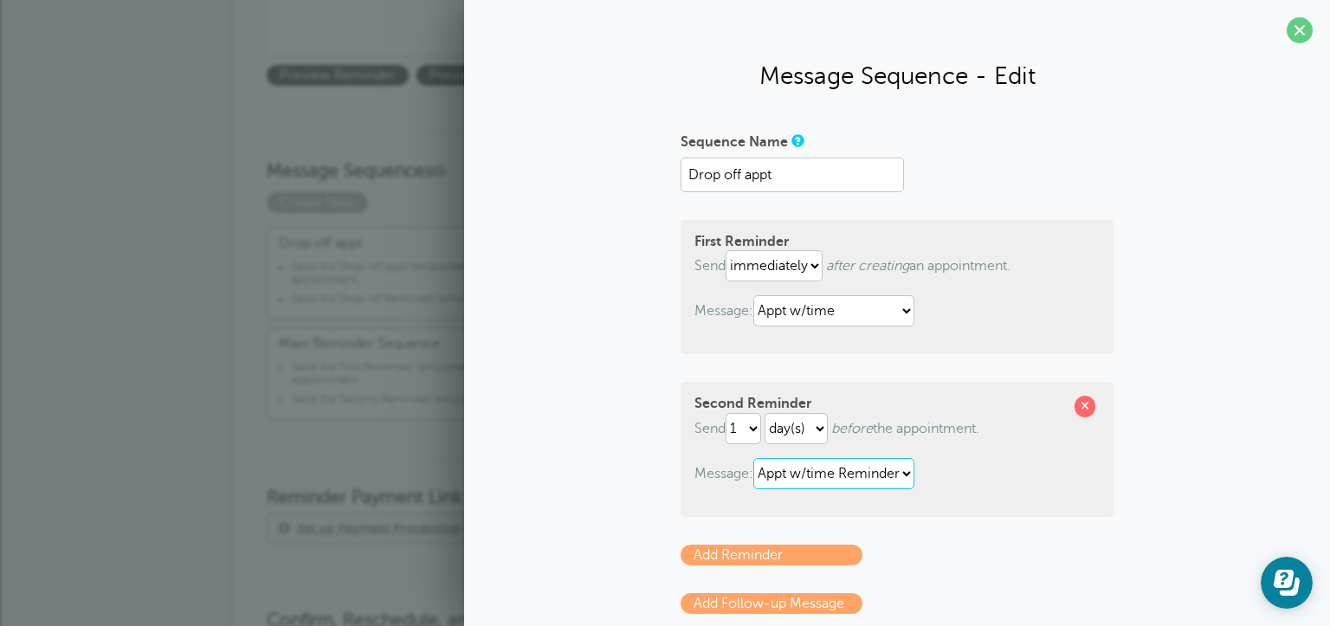
click at [753, 458] on select "Appt w/time Appt w/time Reminder Drop off appt Drop off Reminder First Reminder…" at bounding box center [833, 473] width 161 height 31
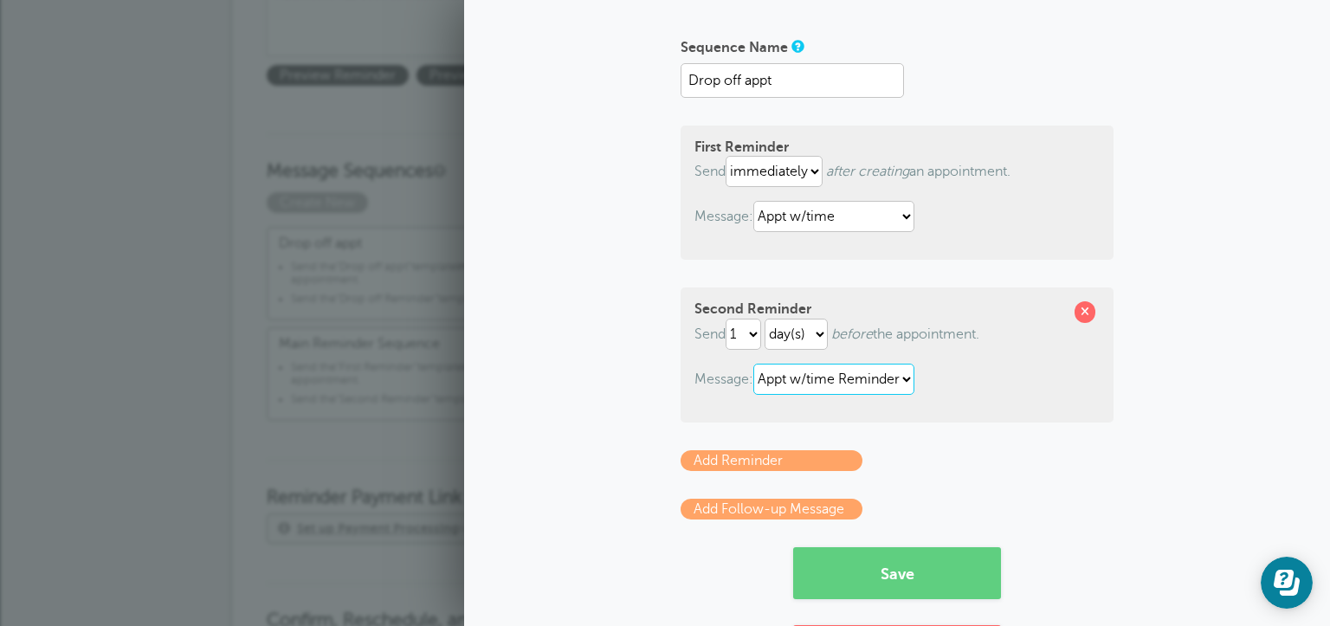
scroll to position [184, 0]
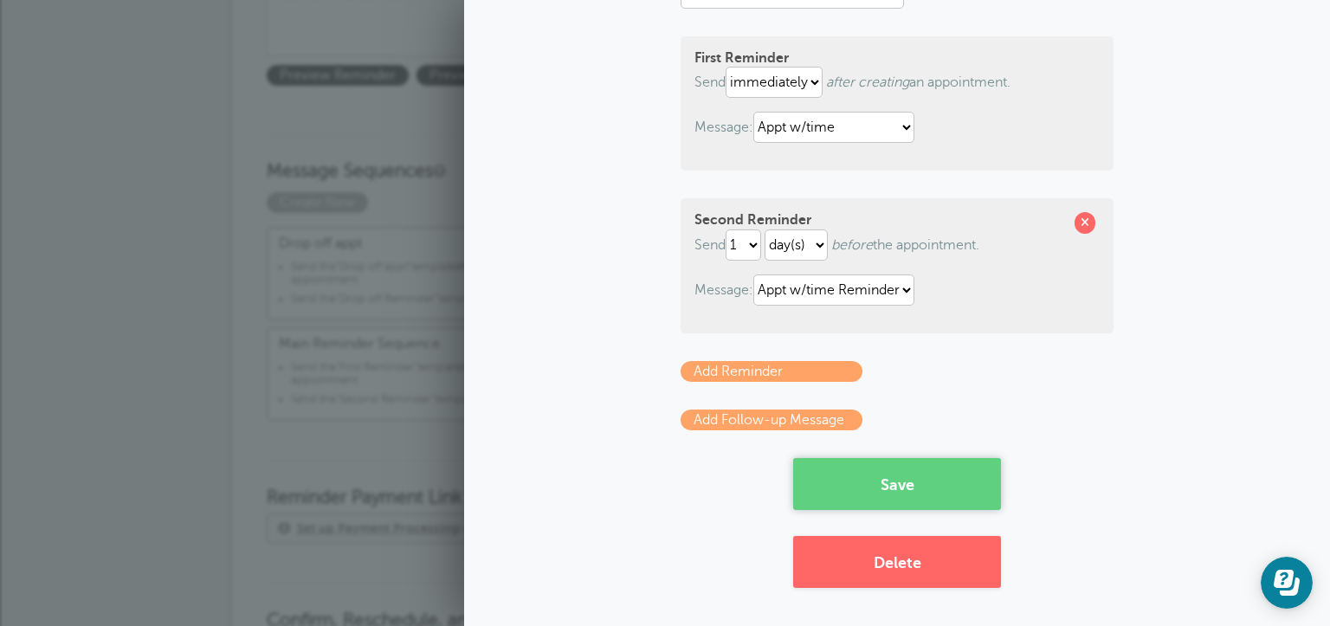
click at [867, 494] on button "Save" at bounding box center [897, 484] width 208 height 52
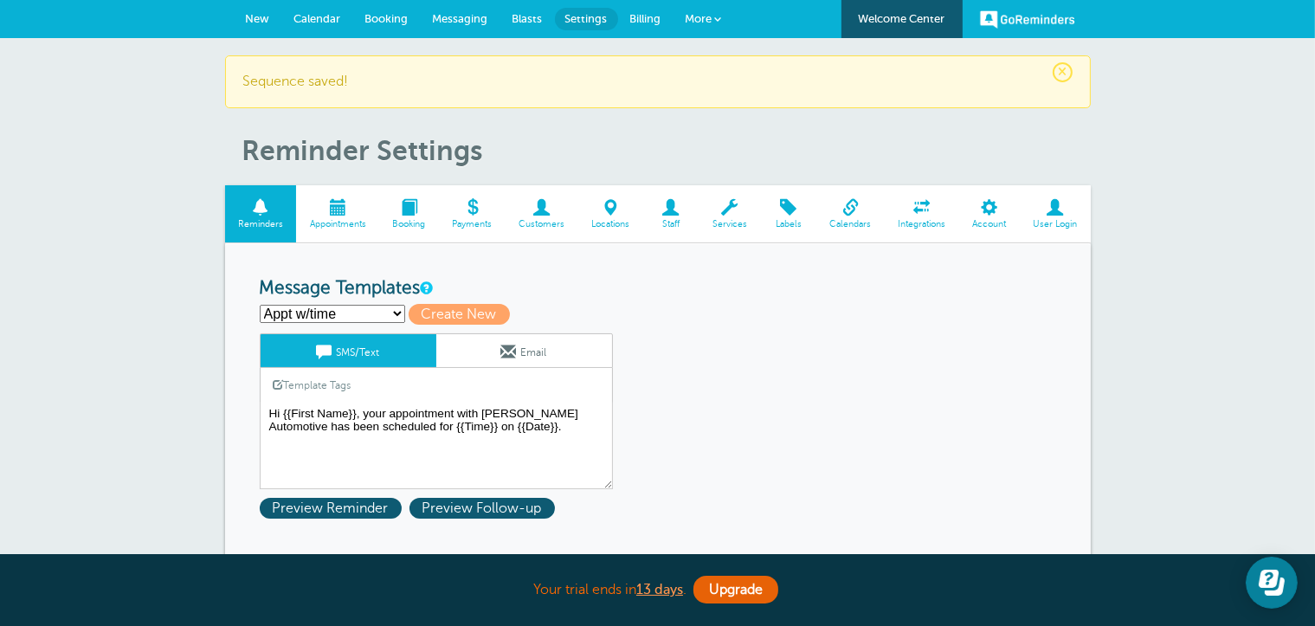
click at [267, 17] on span "New" at bounding box center [258, 18] width 24 height 13
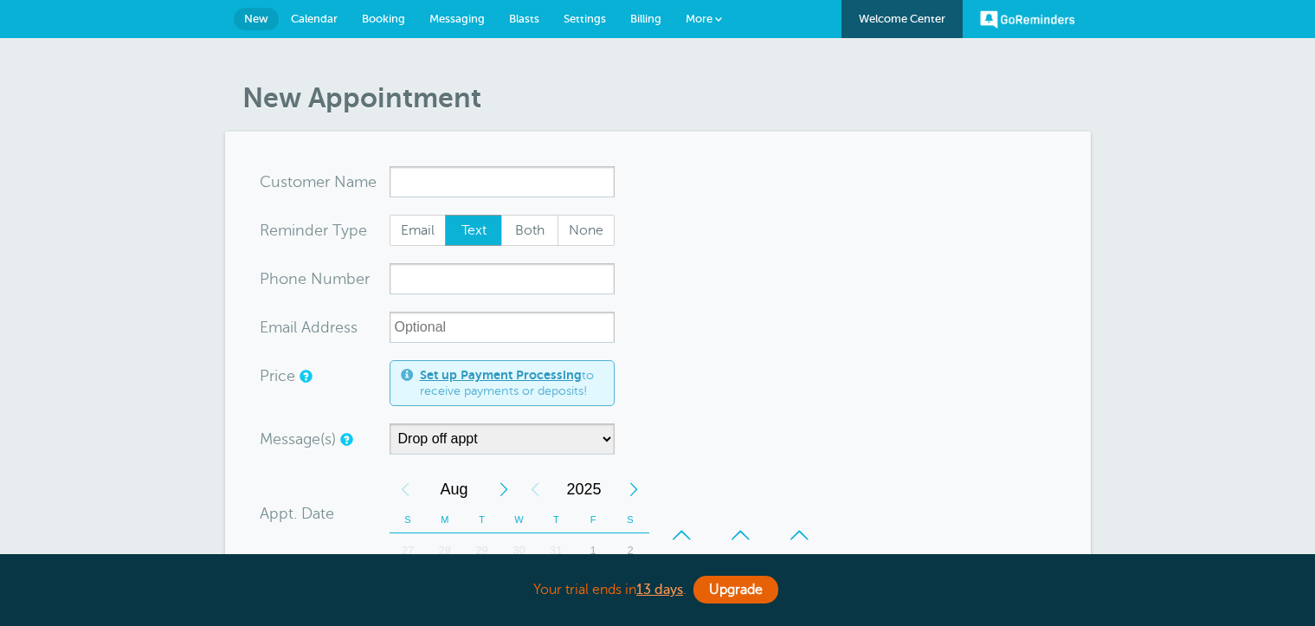
select select "160212"
